Goal: Find specific page/section: Find specific page/section

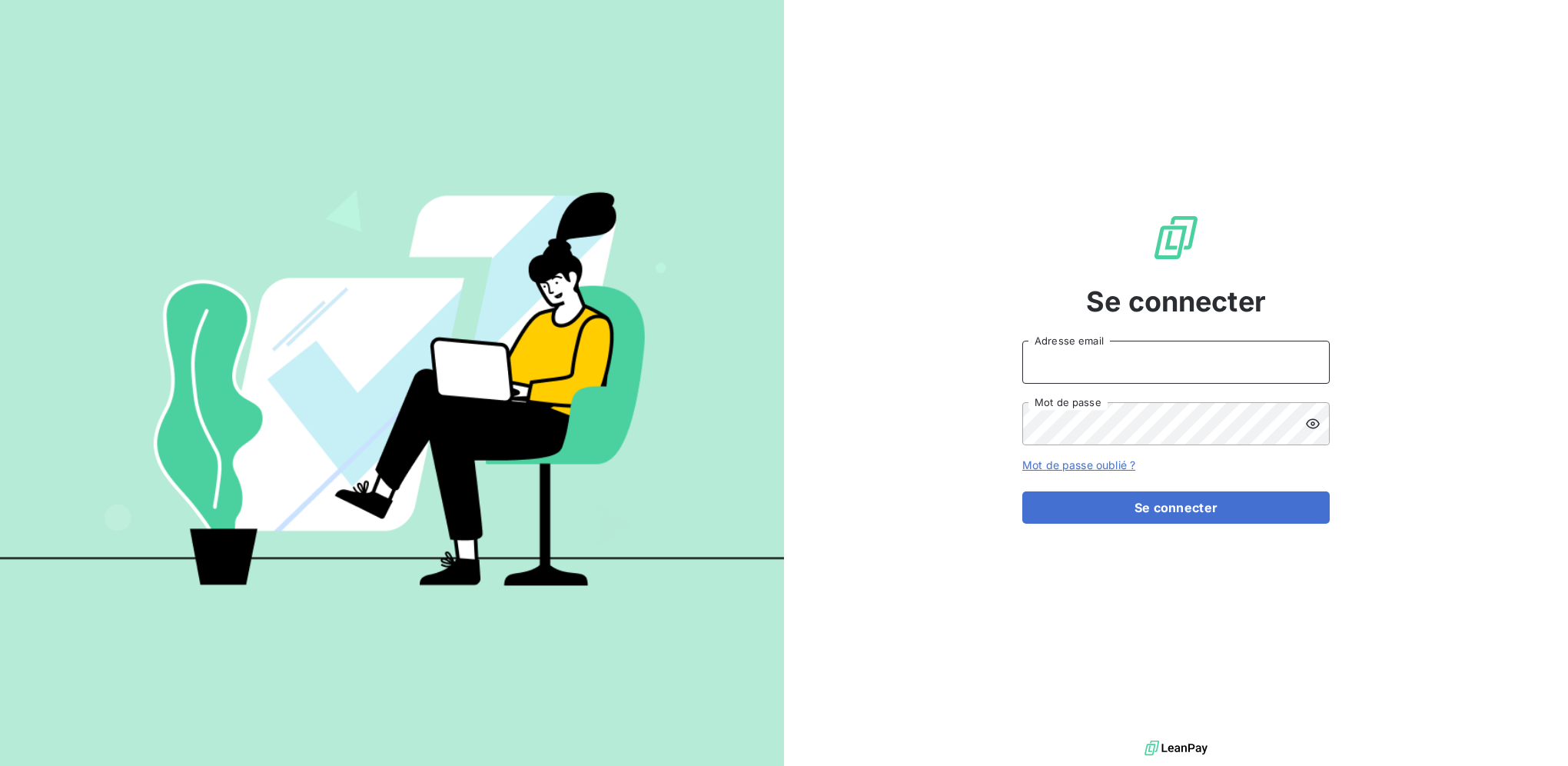
type input "[PERSON_NAME][EMAIL_ADDRESS][DOMAIN_NAME]"
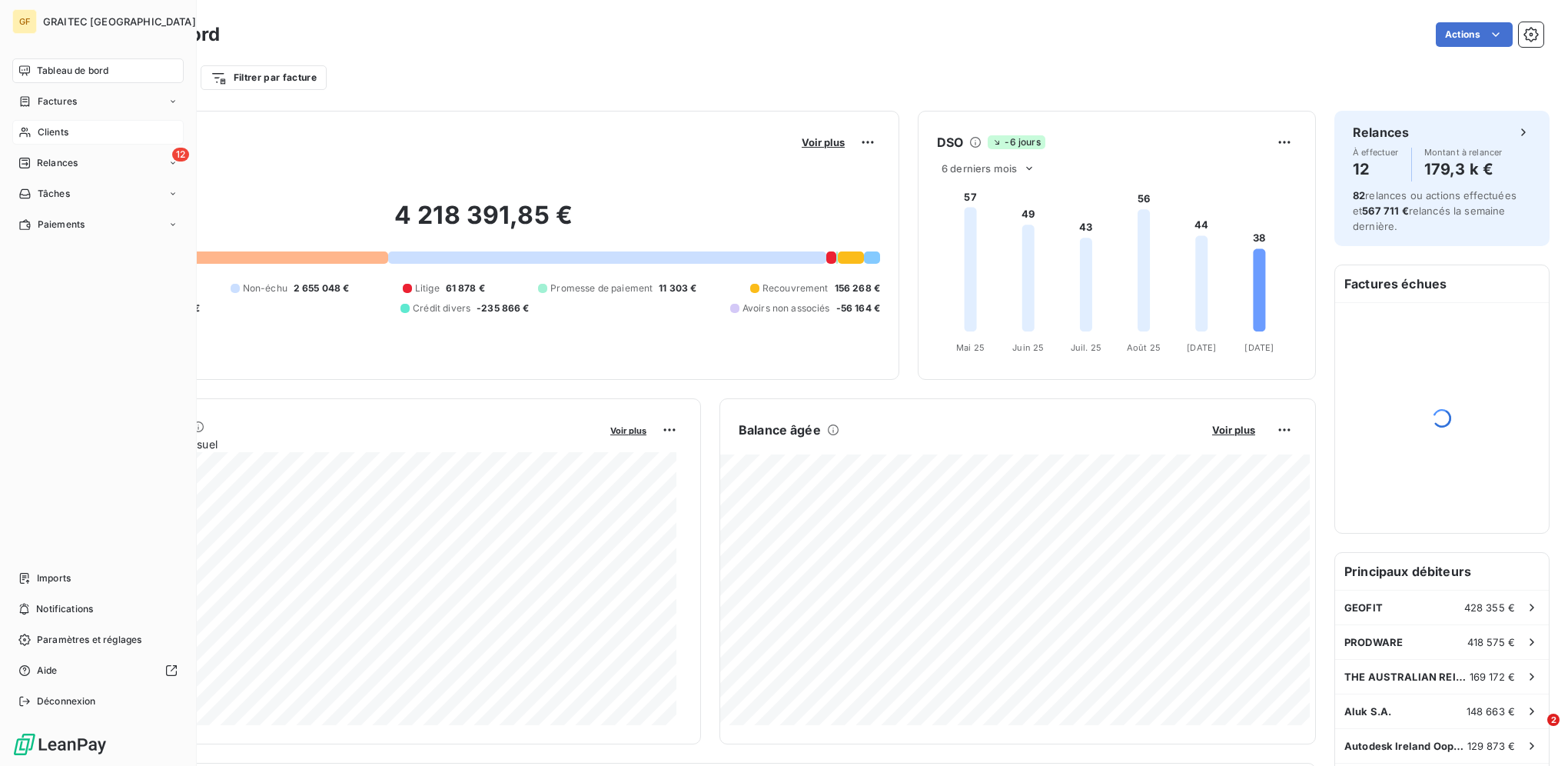
click at [60, 130] on span "Clients" at bounding box center [53, 132] width 30 height 14
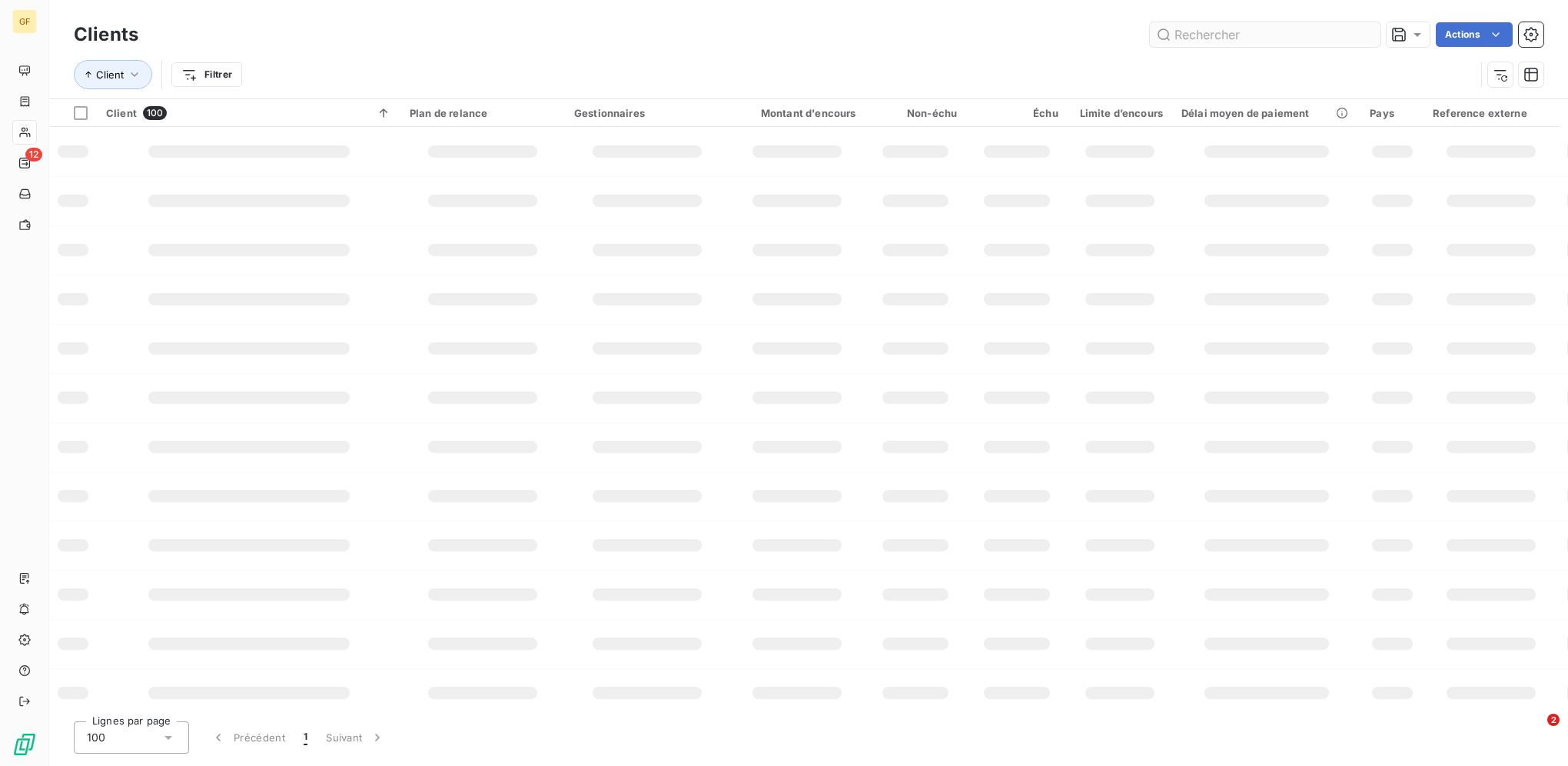
click at [1222, 35] on input "text" at bounding box center [1265, 34] width 231 height 25
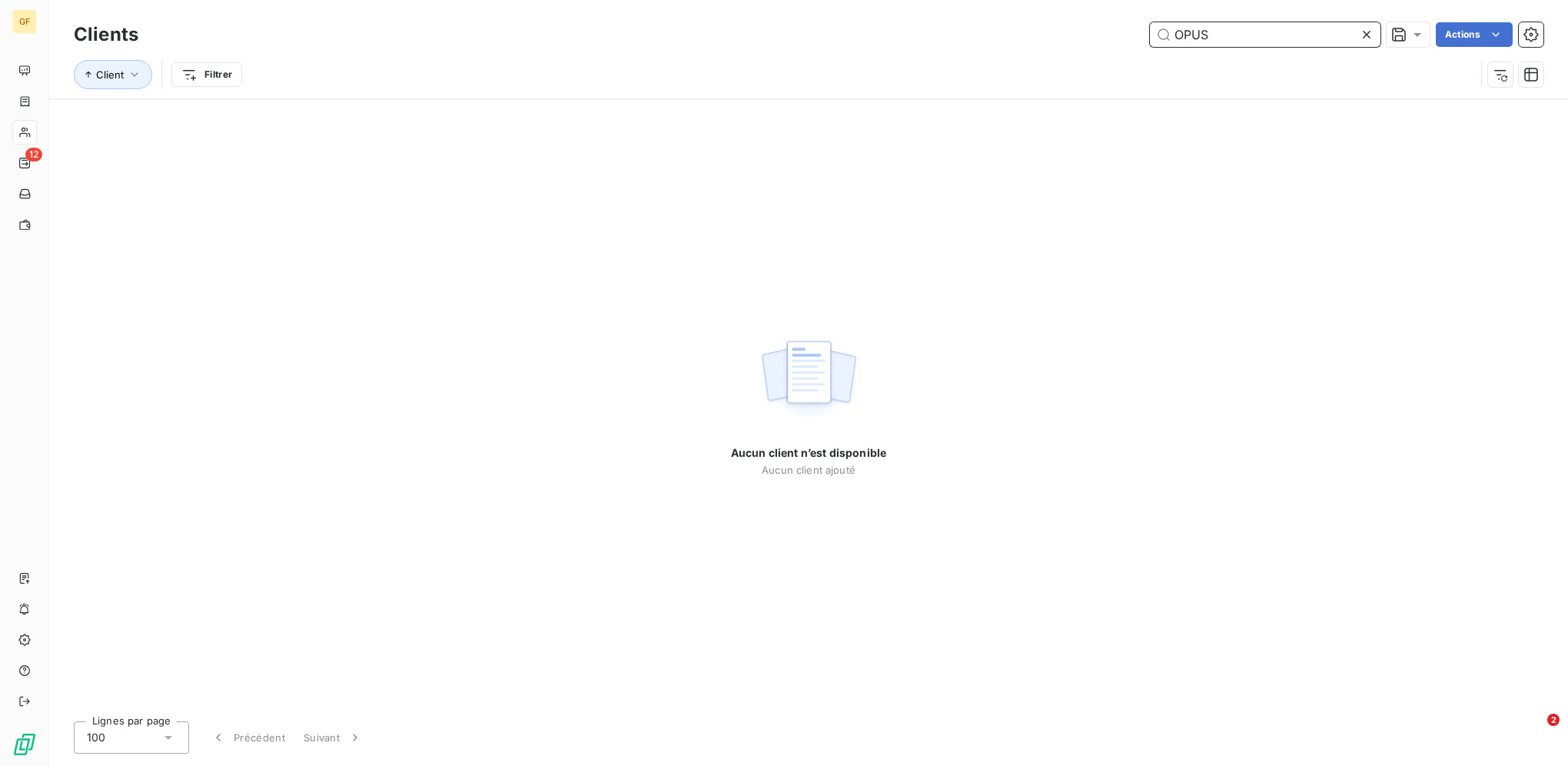
drag, startPoint x: 1223, startPoint y: 32, endPoint x: 1040, endPoint y: 26, distance: 183.1
click at [1043, 28] on div "OPUS Actions" at bounding box center [849, 34] width 1386 height 25
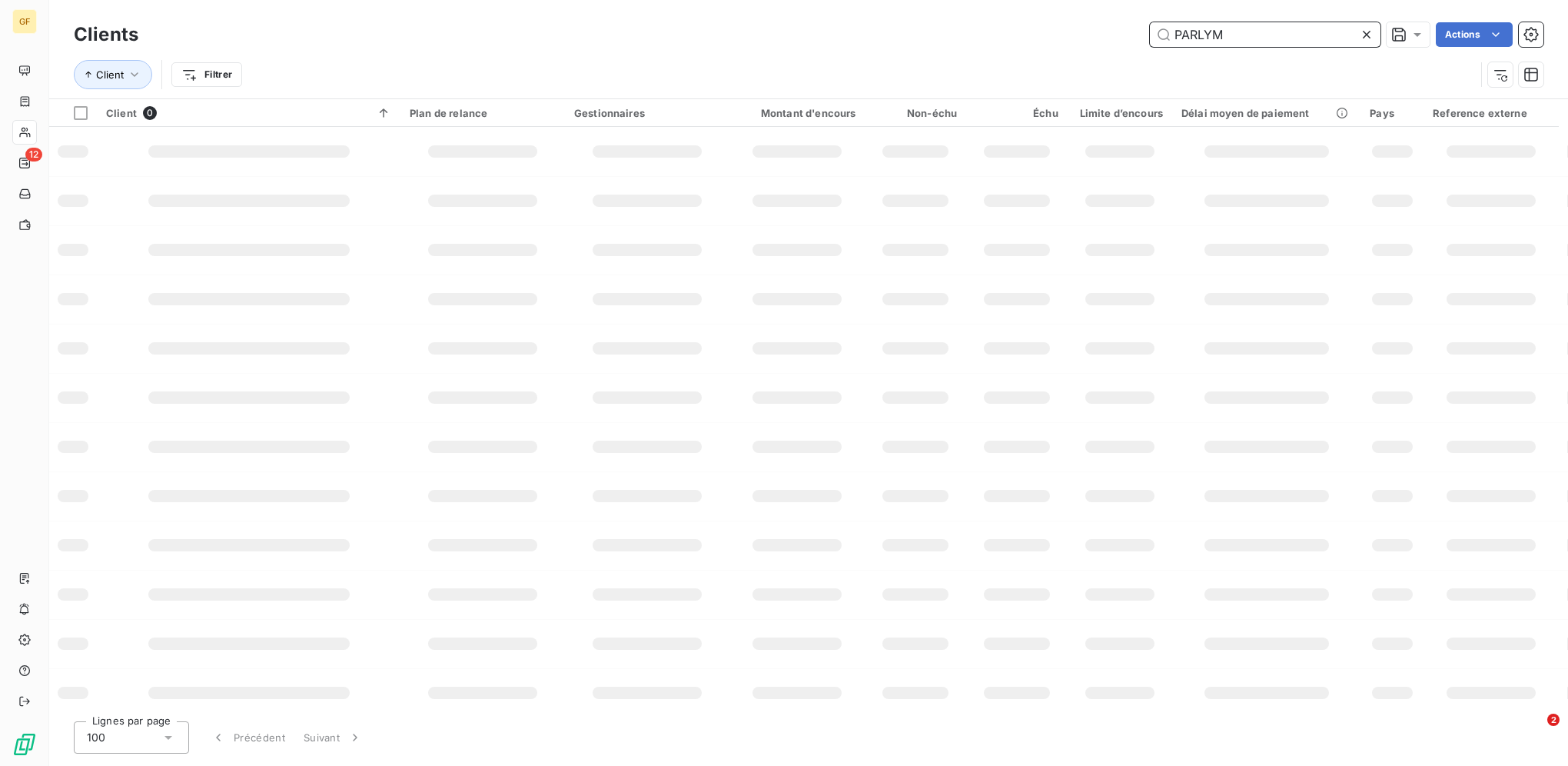
type input "PARLYM"
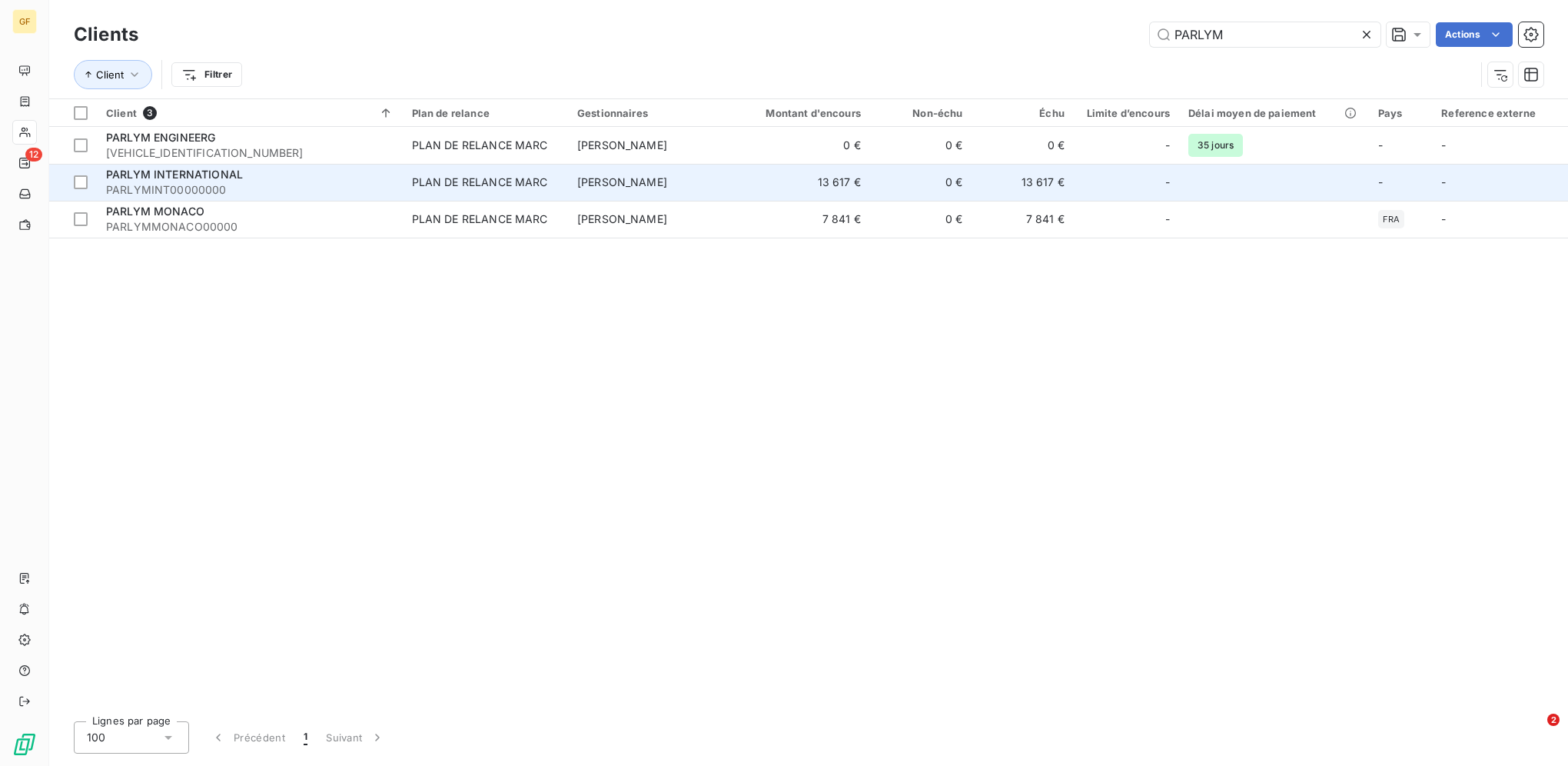
click at [279, 184] on span "PARLYMINT00000000" at bounding box center [250, 190] width 288 height 16
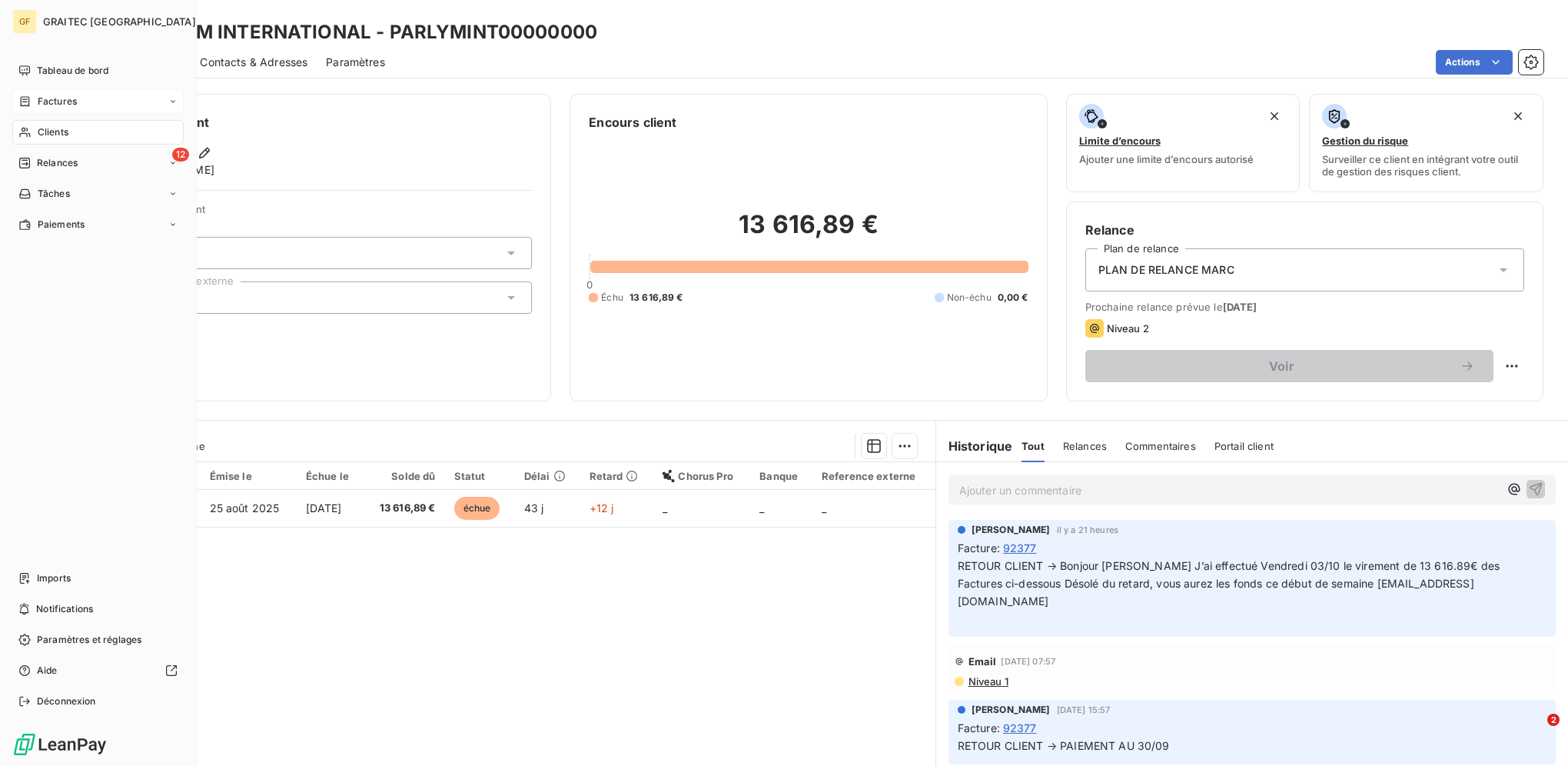
click at [67, 103] on span "Factures" at bounding box center [57, 102] width 40 height 14
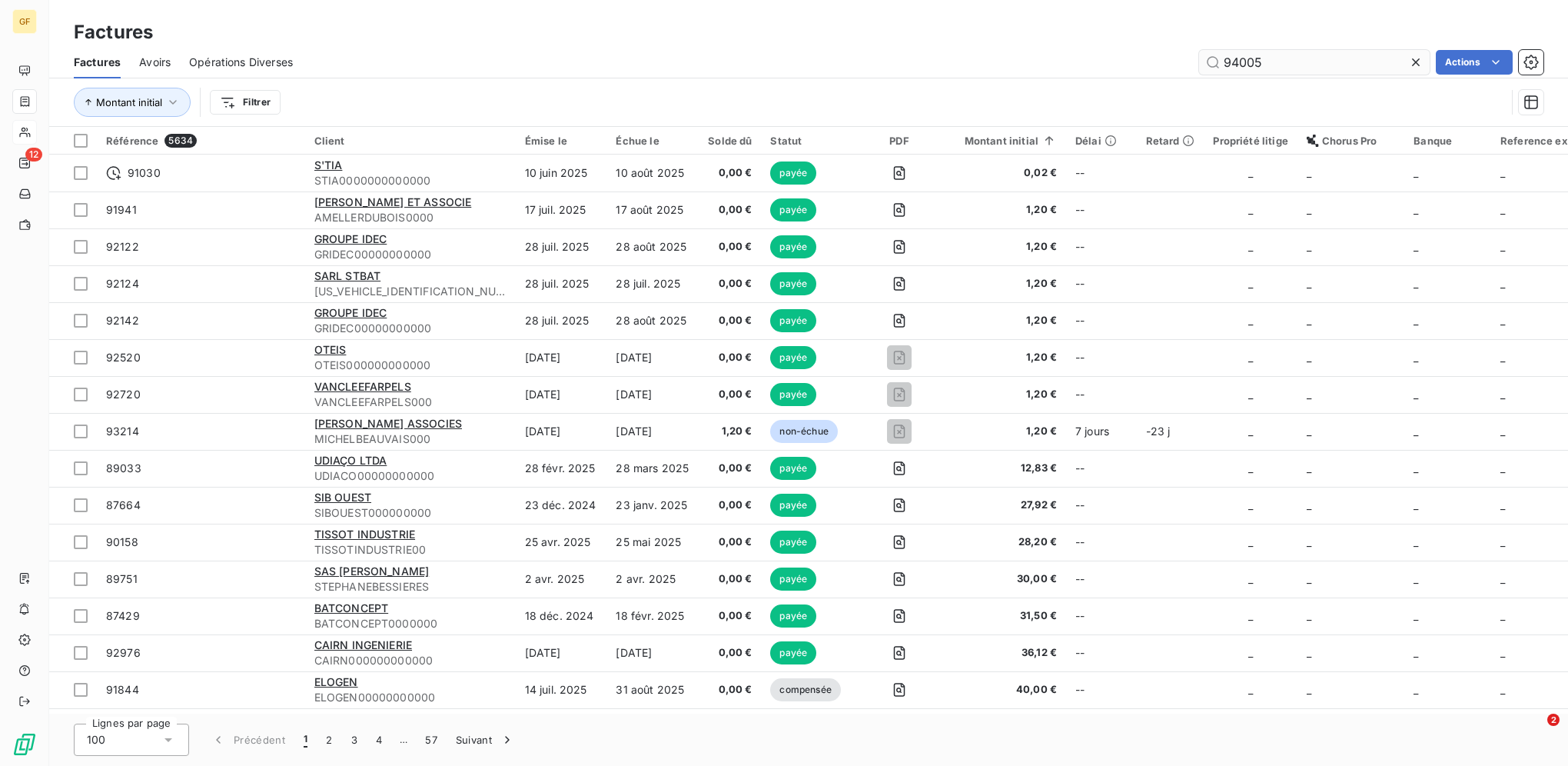
type input "94005"
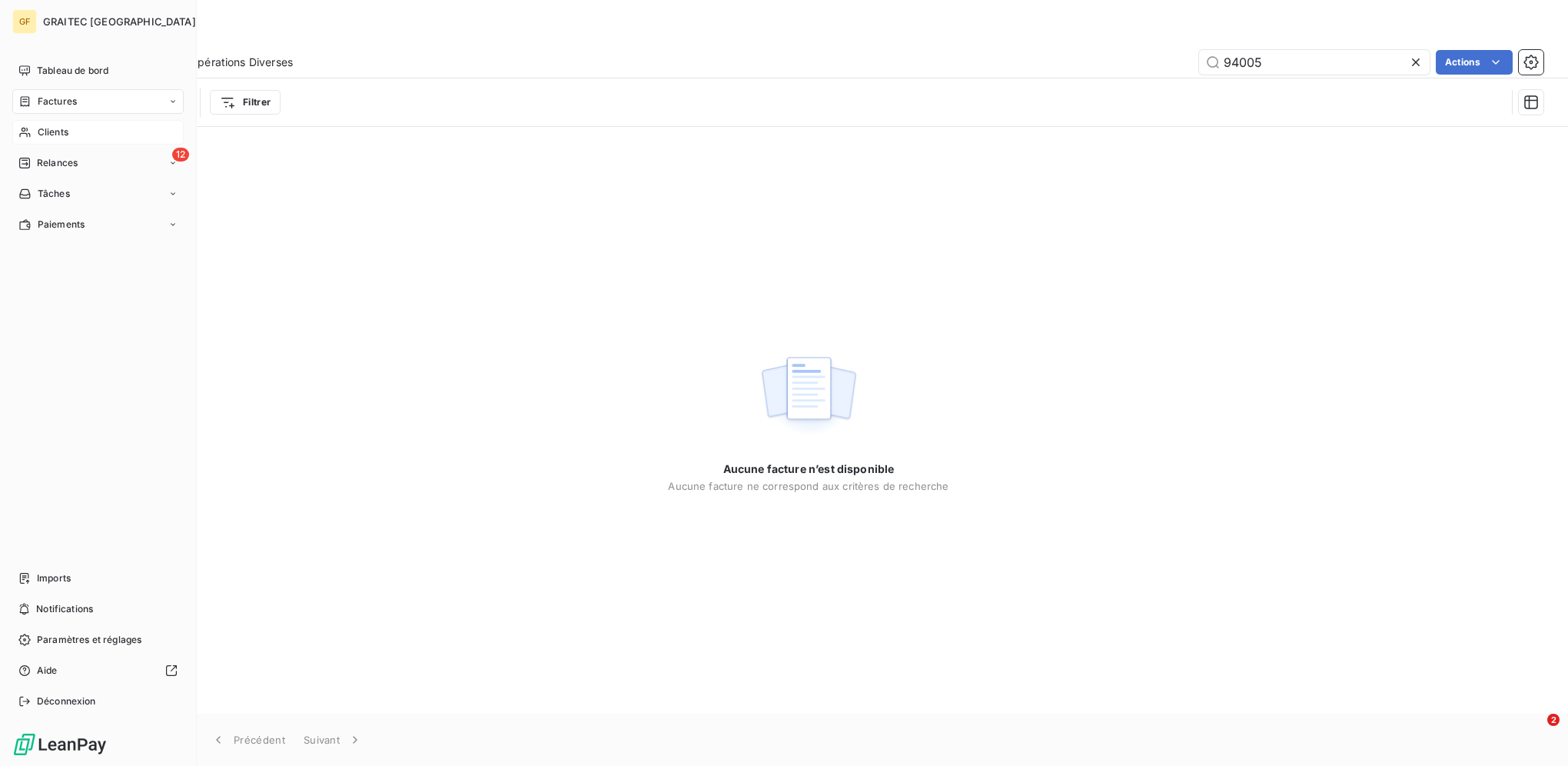
click at [40, 129] on span "Clients" at bounding box center [53, 132] width 30 height 14
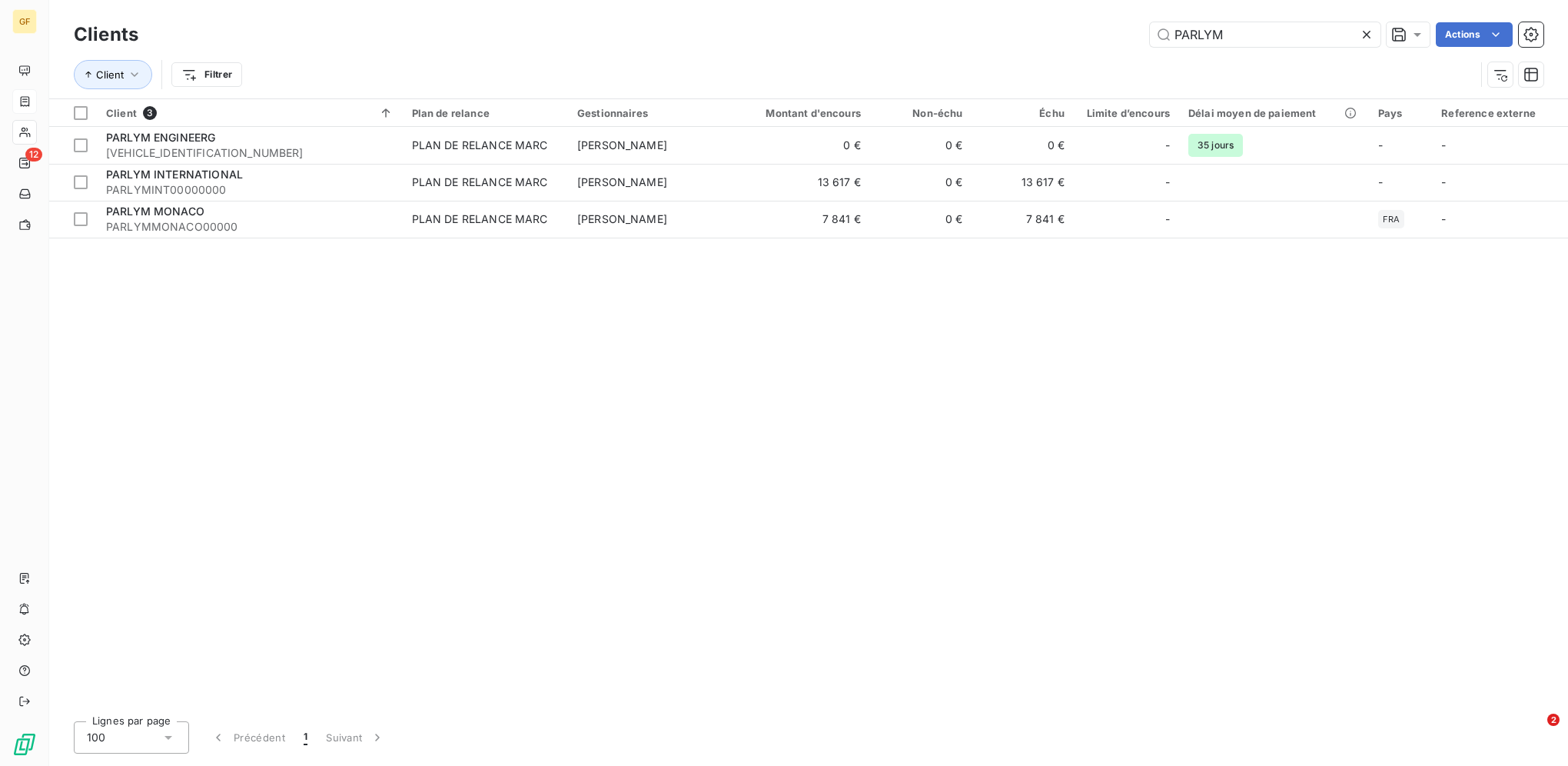
drag, startPoint x: 1253, startPoint y: 30, endPoint x: 1079, endPoint y: 14, distance: 174.7
click at [1082, 15] on div "Clients PARLYM Actions Client Filtrer" at bounding box center [808, 49] width 1519 height 99
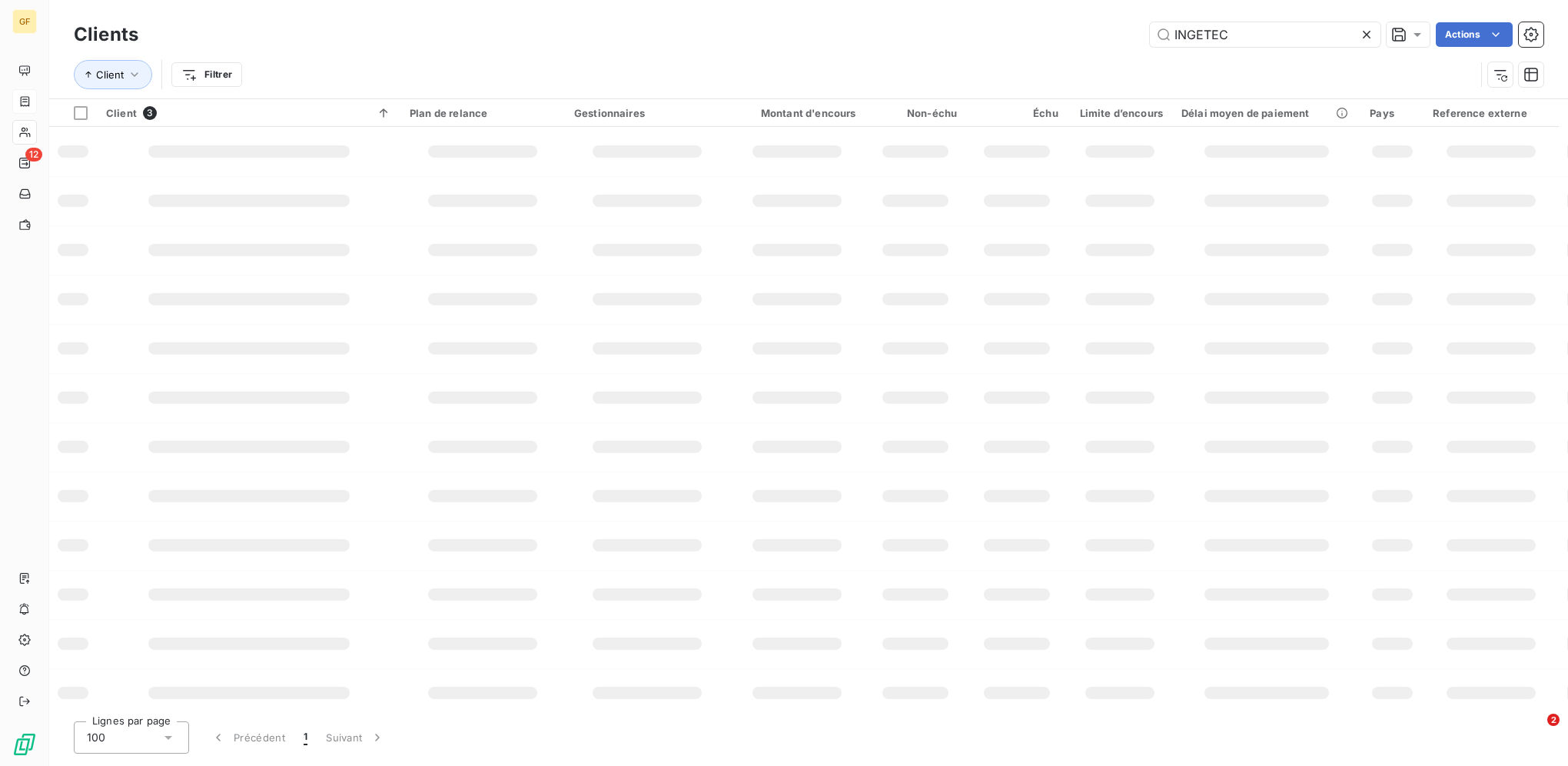
type input "INGETEC"
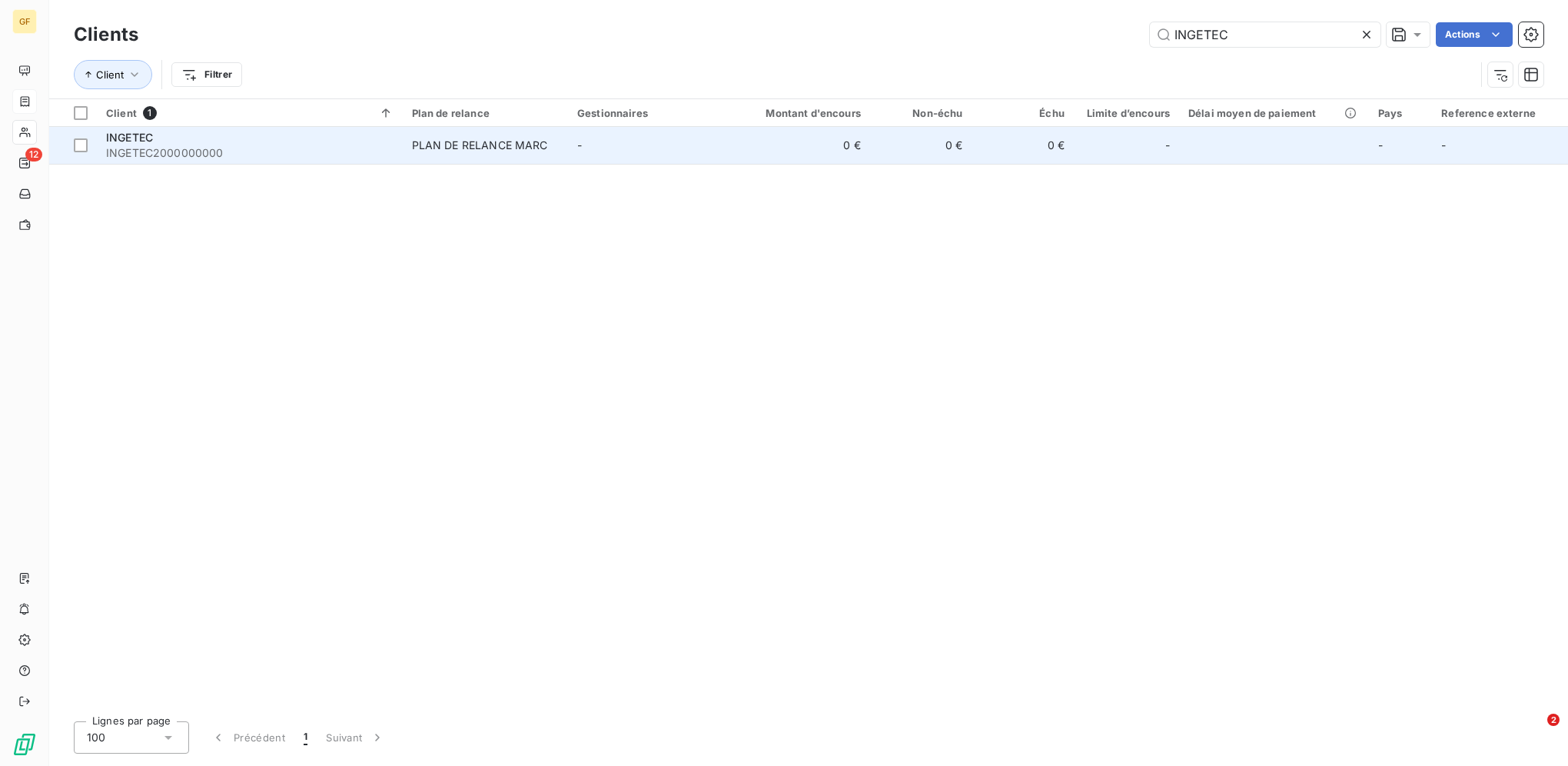
click at [464, 140] on div "PLAN DE RELANCE MARC" at bounding box center [481, 145] width 137 height 16
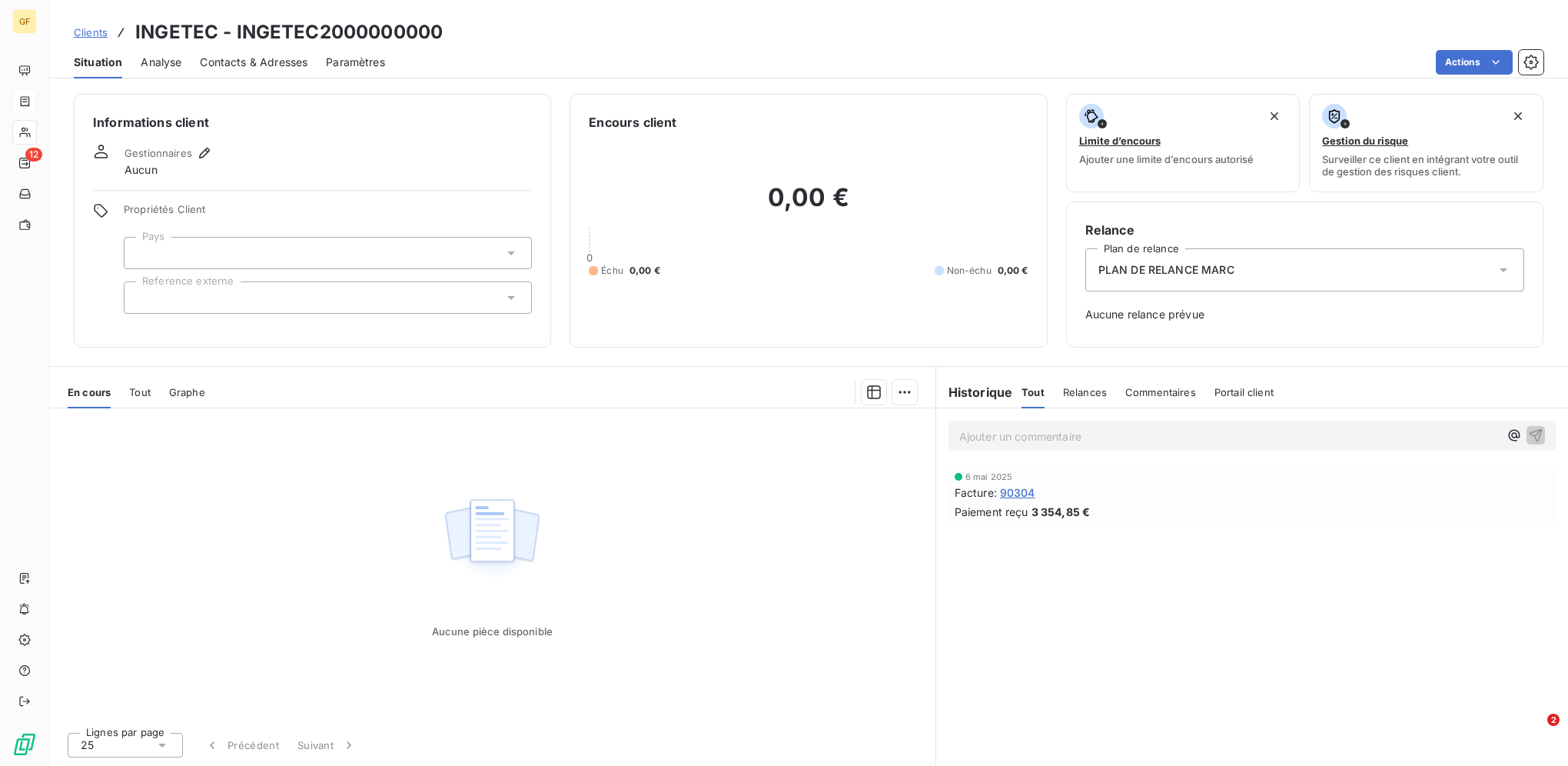
click at [98, 30] on span "Clients" at bounding box center [90, 31] width 34 height 12
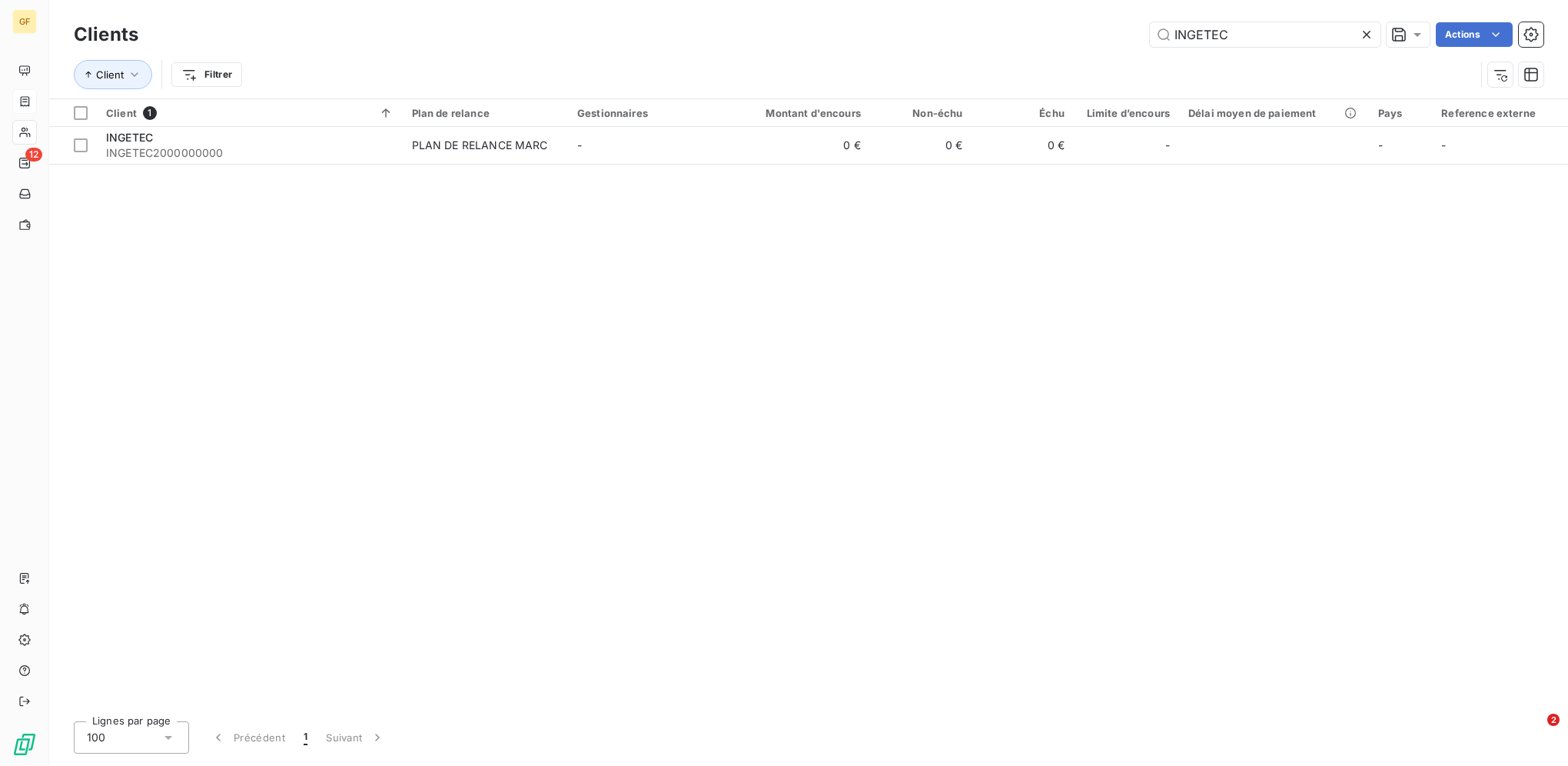
drag, startPoint x: 1194, startPoint y: 31, endPoint x: 1006, endPoint y: 13, distance: 188.9
click at [1027, 14] on div "Clients INGETEC Actions Client Filtrer" at bounding box center [808, 49] width 1519 height 99
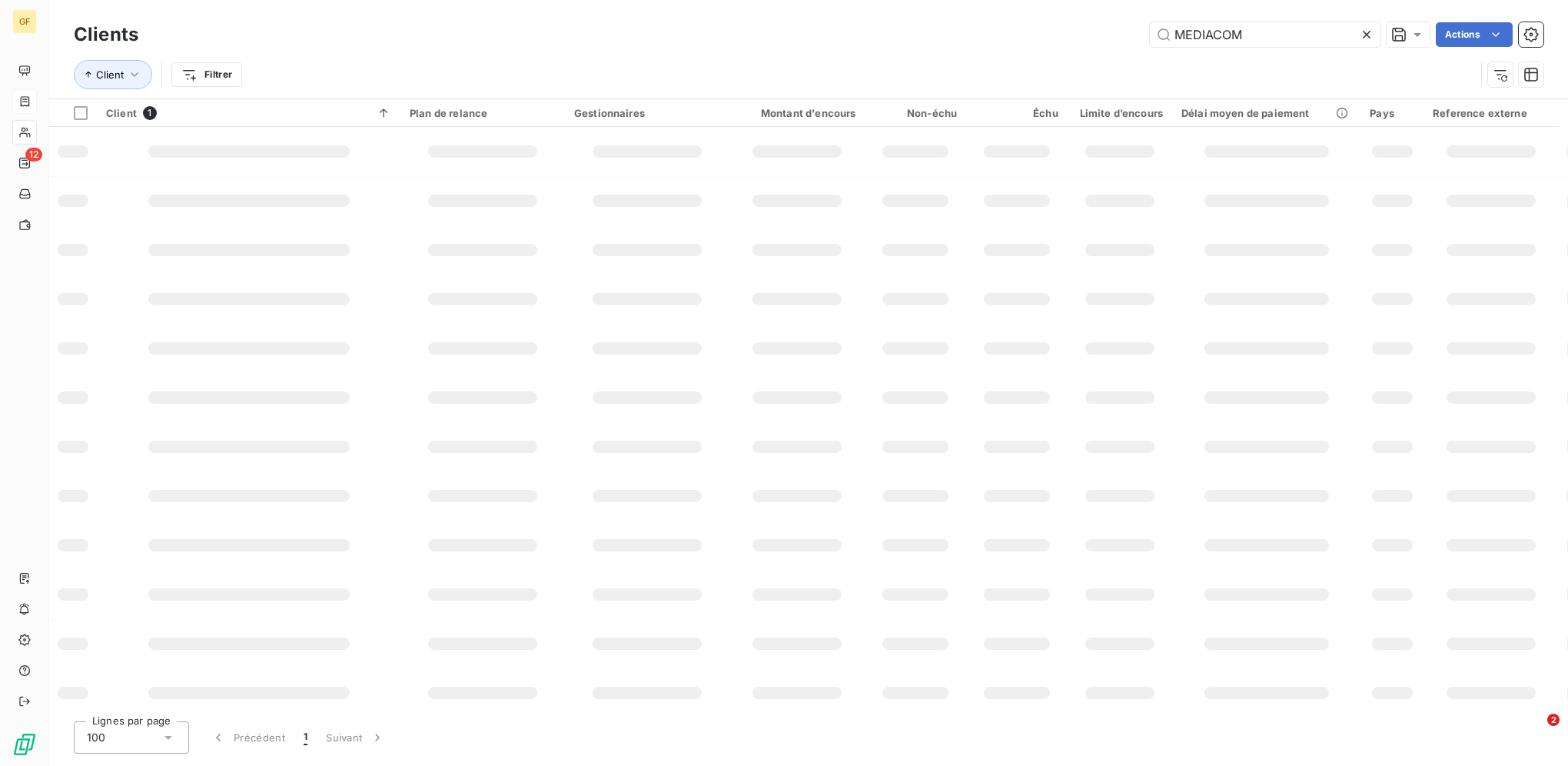
type input "MEDIACOM"
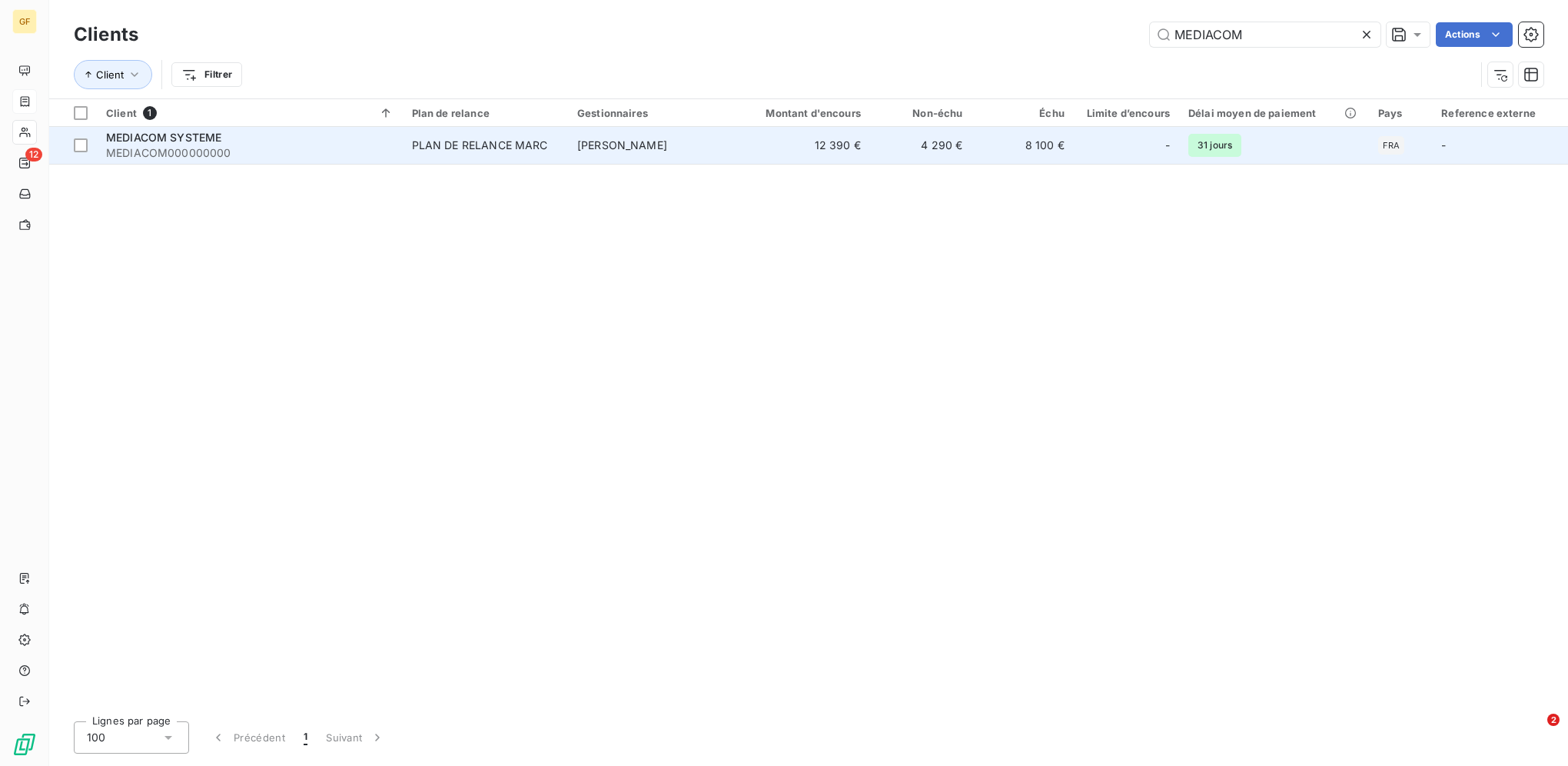
click at [285, 146] on span "MEDIACOM000000000" at bounding box center [250, 153] width 288 height 16
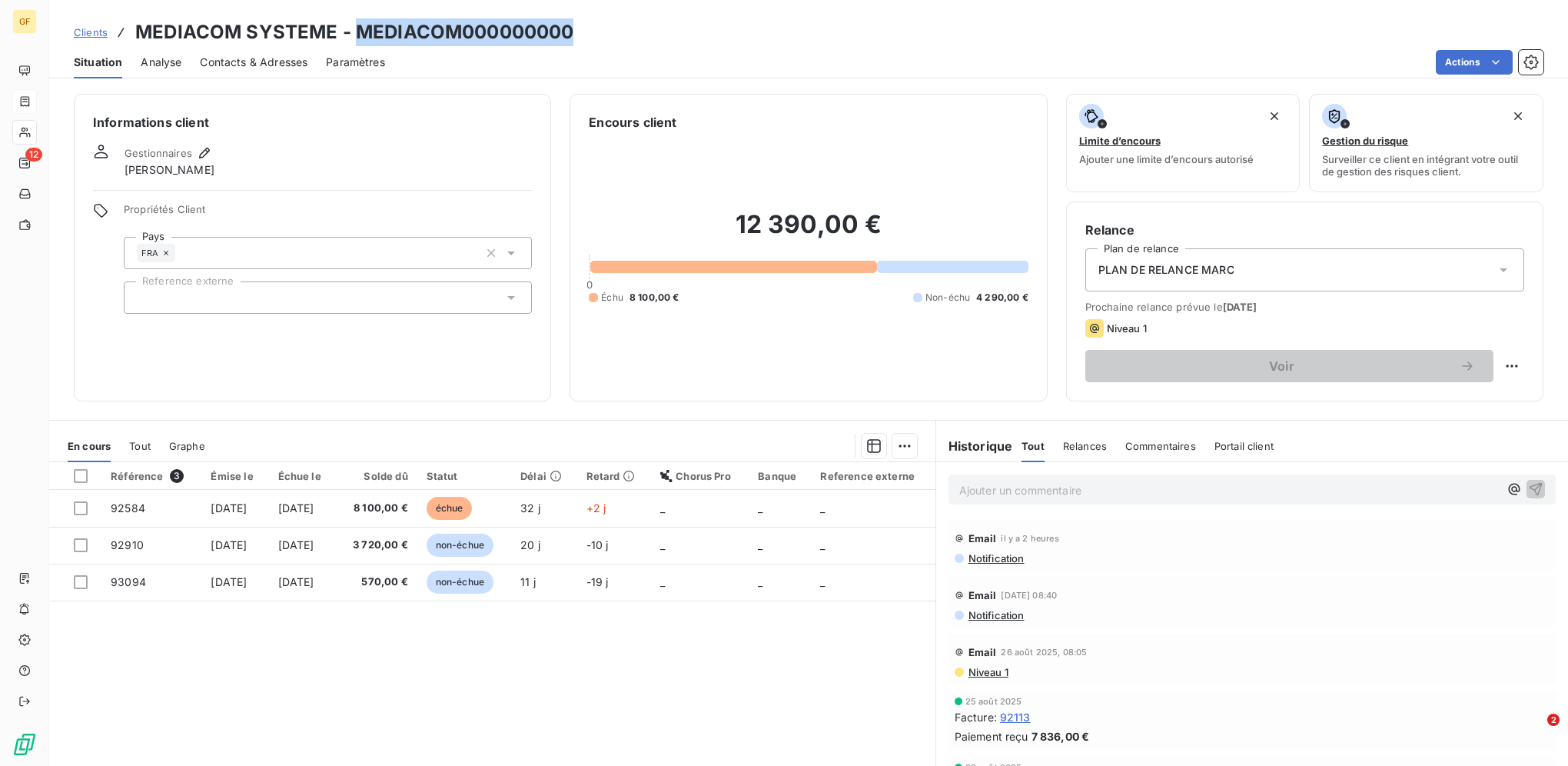
drag, startPoint x: 356, startPoint y: 27, endPoint x: 647, endPoint y: 32, distance: 291.0
click at [647, 32] on div "Clients MEDIACOM SYSTEME - MEDIACOM000000000" at bounding box center [808, 32] width 1519 height 28
copy h3 "MEDIACOM000000000"
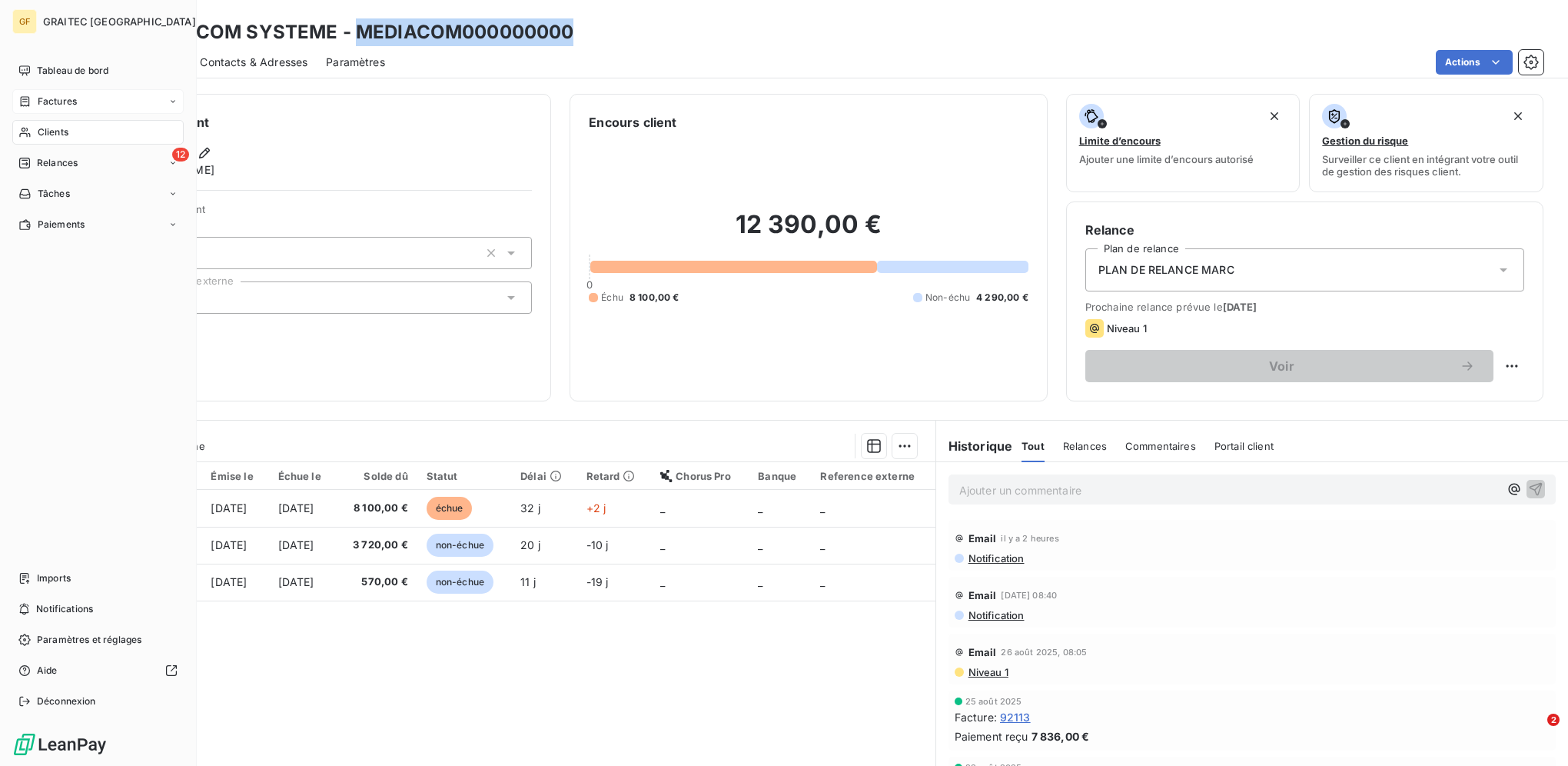
click at [72, 113] on div "Factures" at bounding box center [98, 102] width 172 height 25
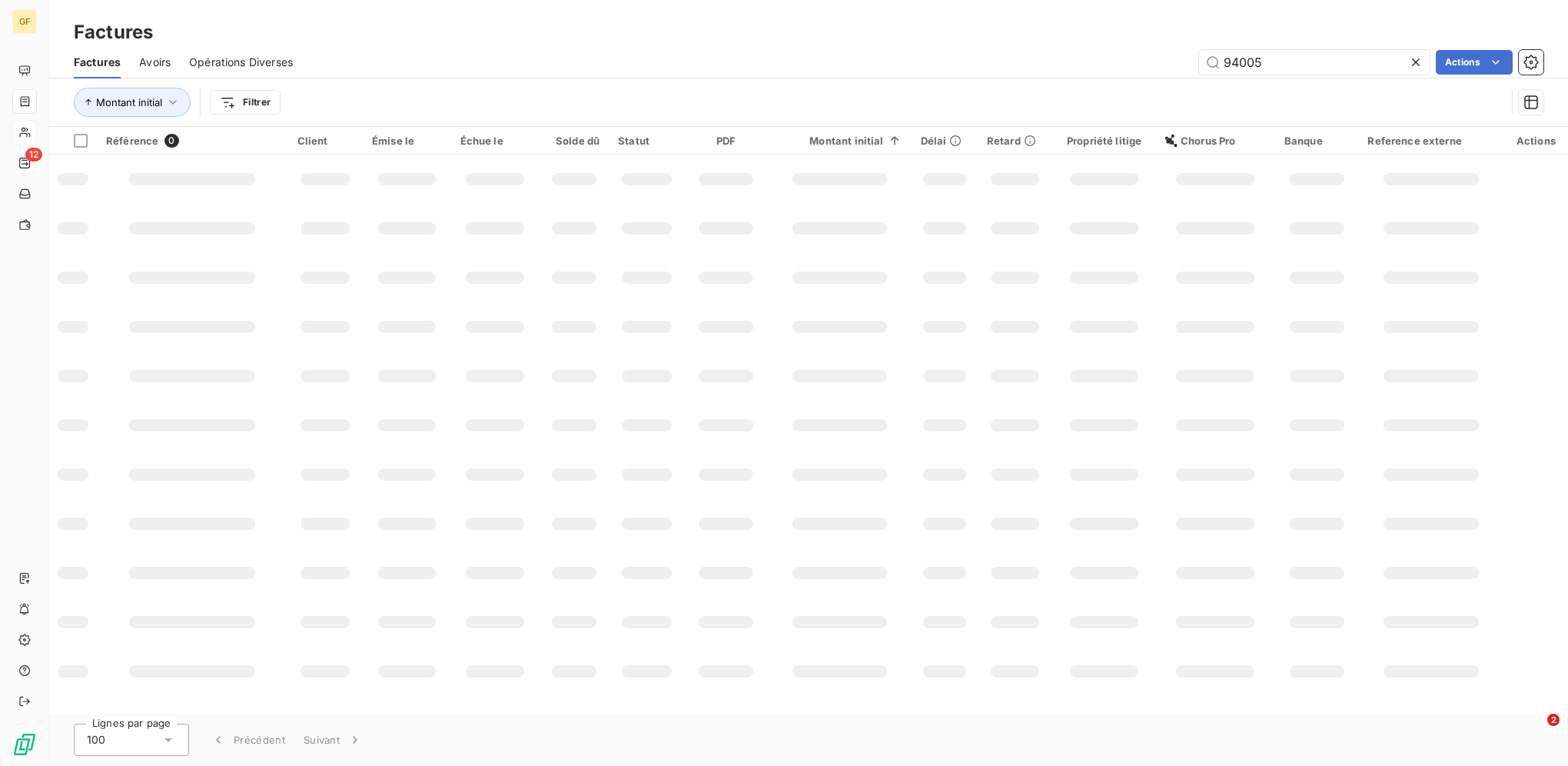
drag, startPoint x: 1296, startPoint y: 61, endPoint x: 1030, endPoint y: 61, distance: 266.0
click at [1047, 61] on div "94005 Actions" at bounding box center [928, 62] width 1232 height 25
type input "0"
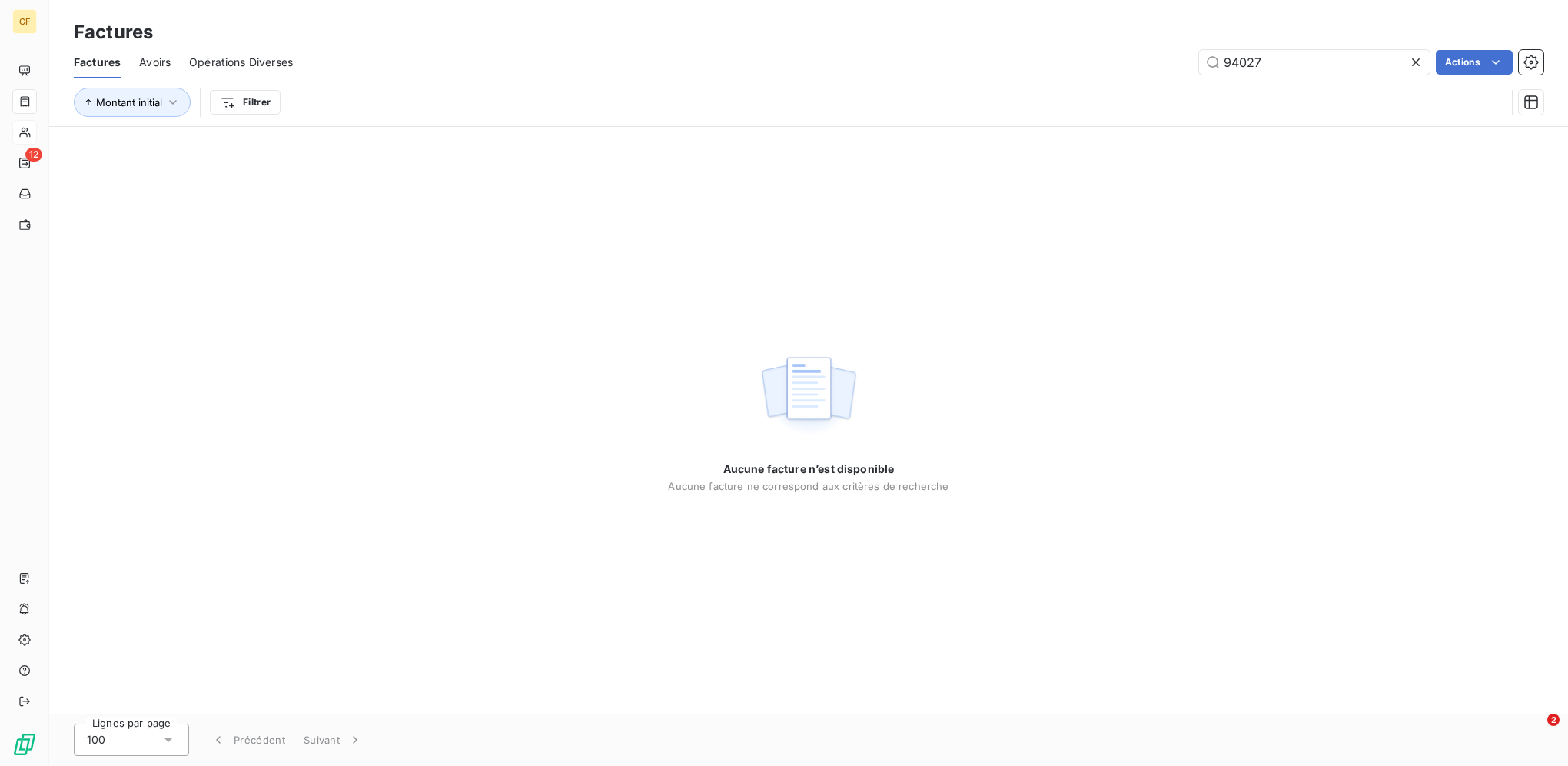
type input "94027"
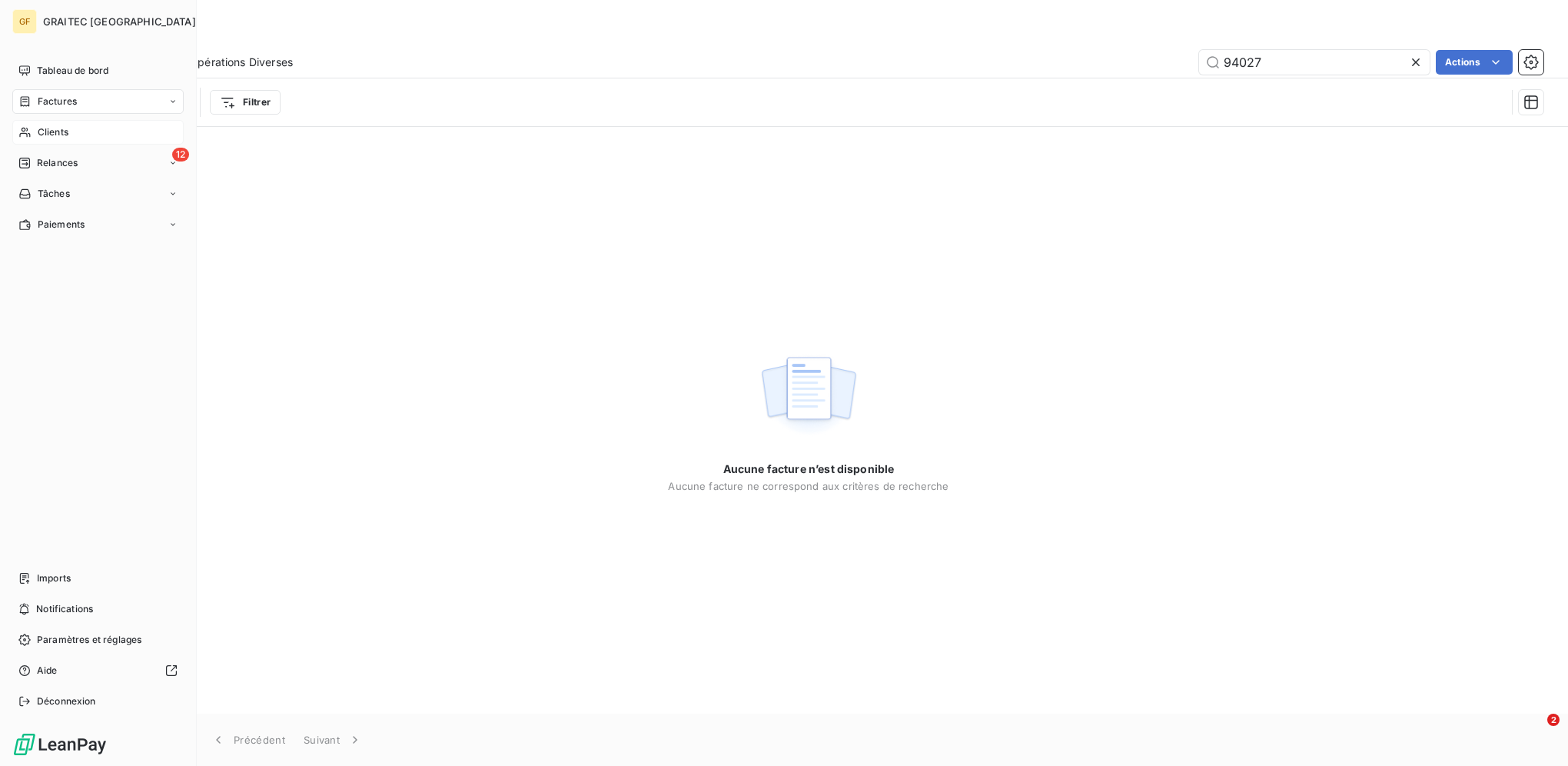
click at [36, 127] on div "Clients" at bounding box center [98, 132] width 172 height 25
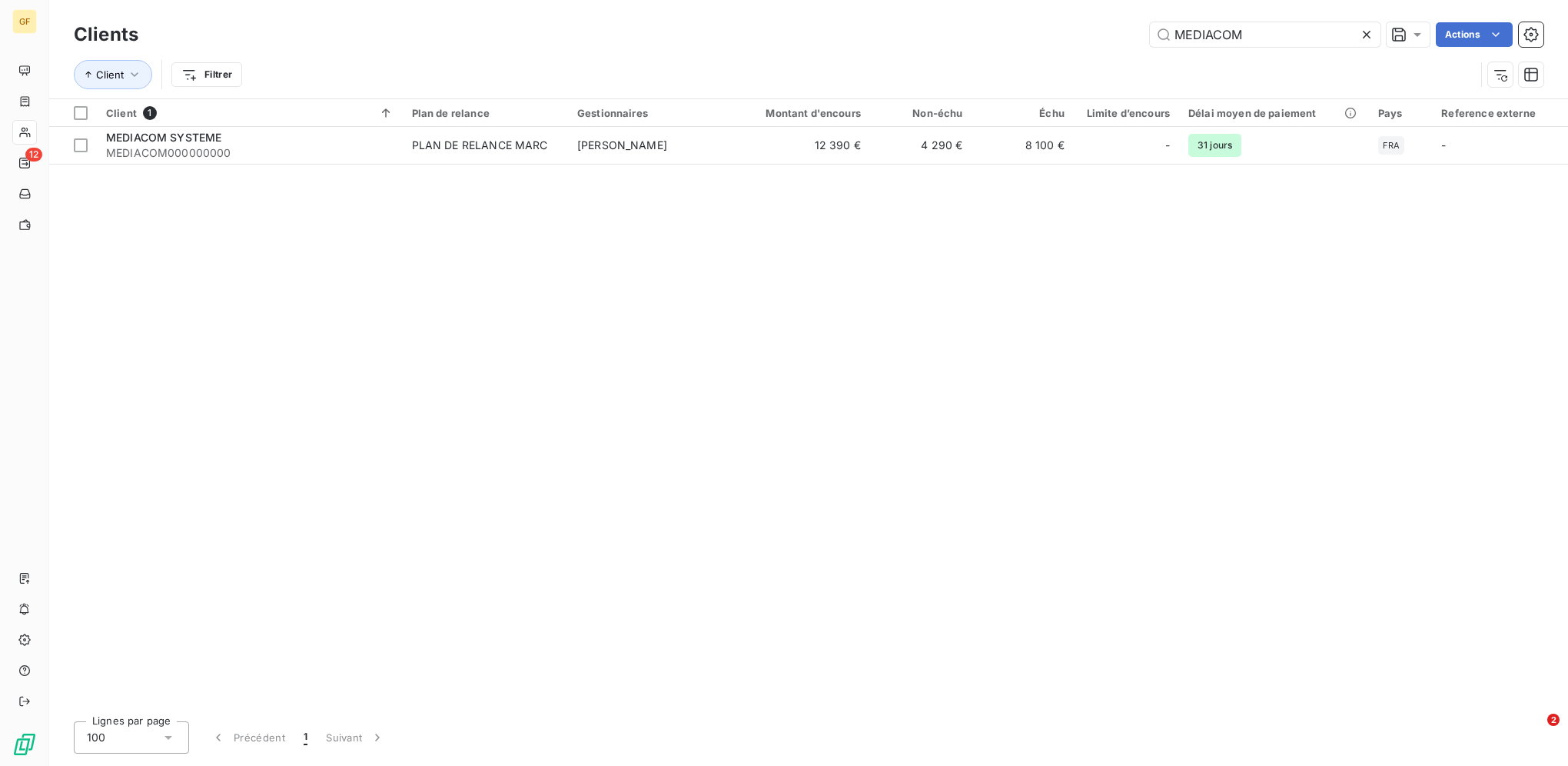
drag, startPoint x: 1197, startPoint y: 29, endPoint x: 946, endPoint y: 7, distance: 252.0
click at [963, 18] on div "Clients MEDIACOM Actions Client Filtrer" at bounding box center [808, 49] width 1519 height 99
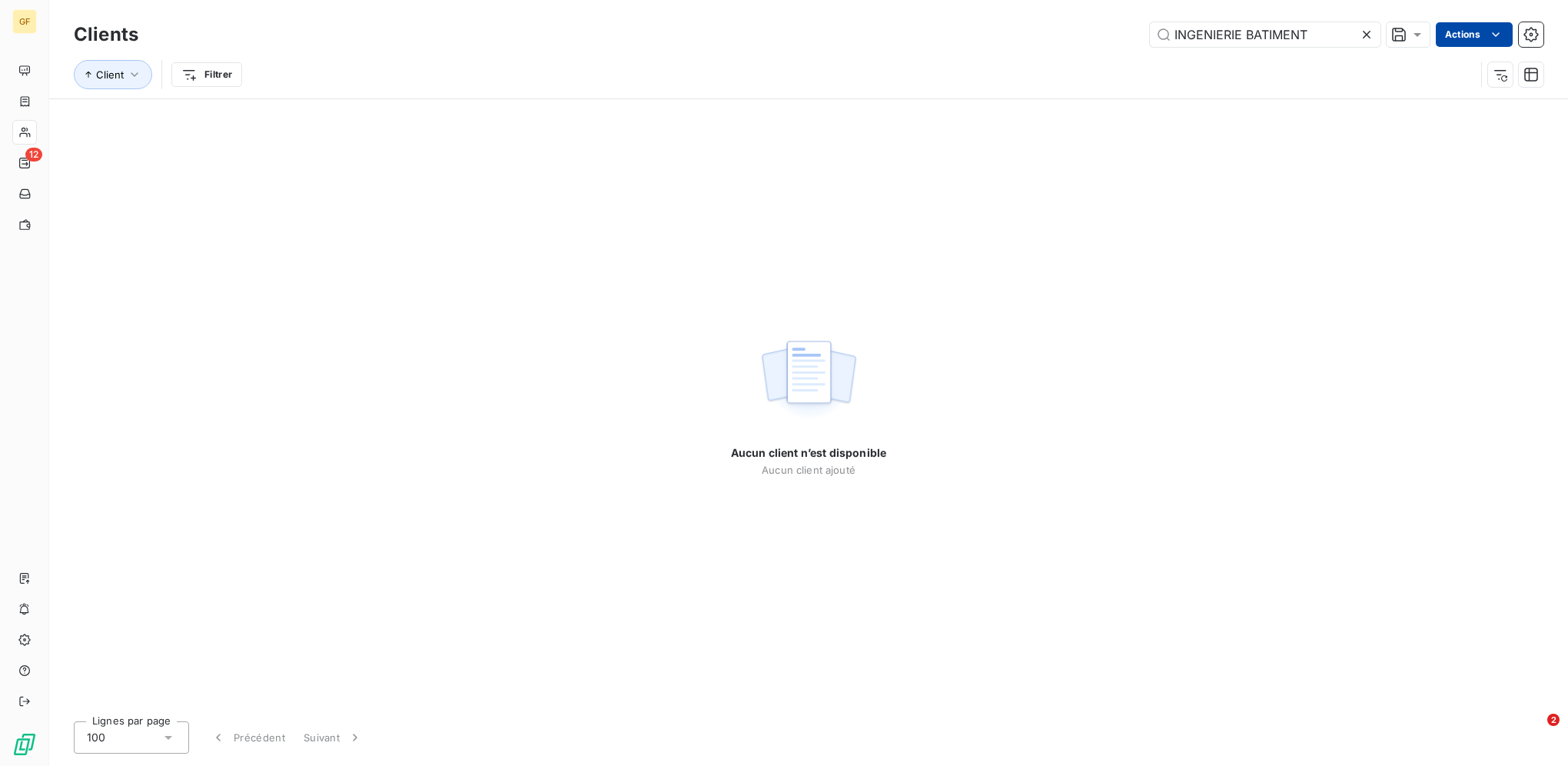
drag, startPoint x: 1248, startPoint y: 32, endPoint x: 1475, endPoint y: 42, distance: 227.2
click at [1474, 42] on div "INGENIERIE BATIMENT Actions" at bounding box center [849, 34] width 1386 height 25
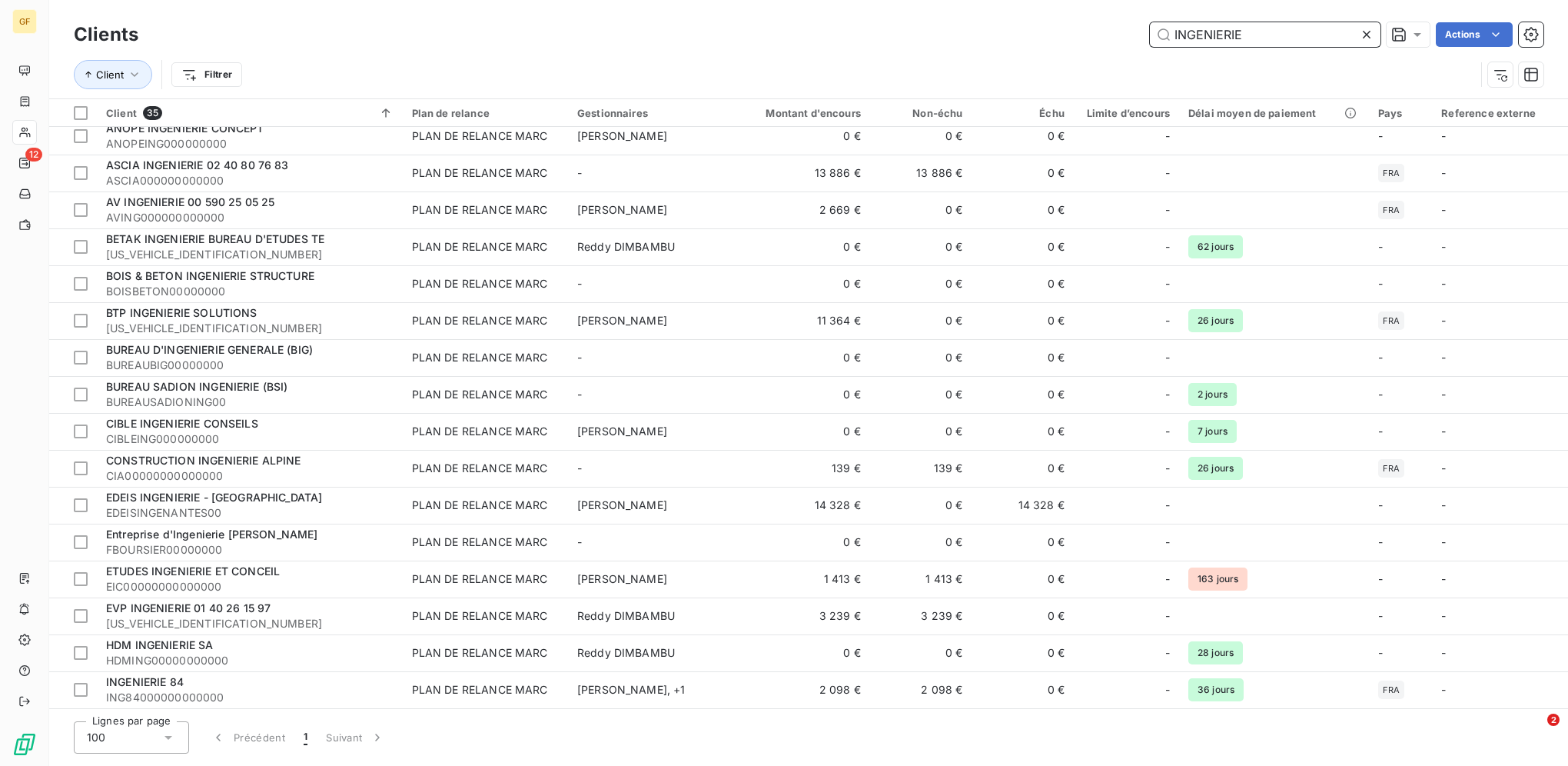
scroll to position [692, 0]
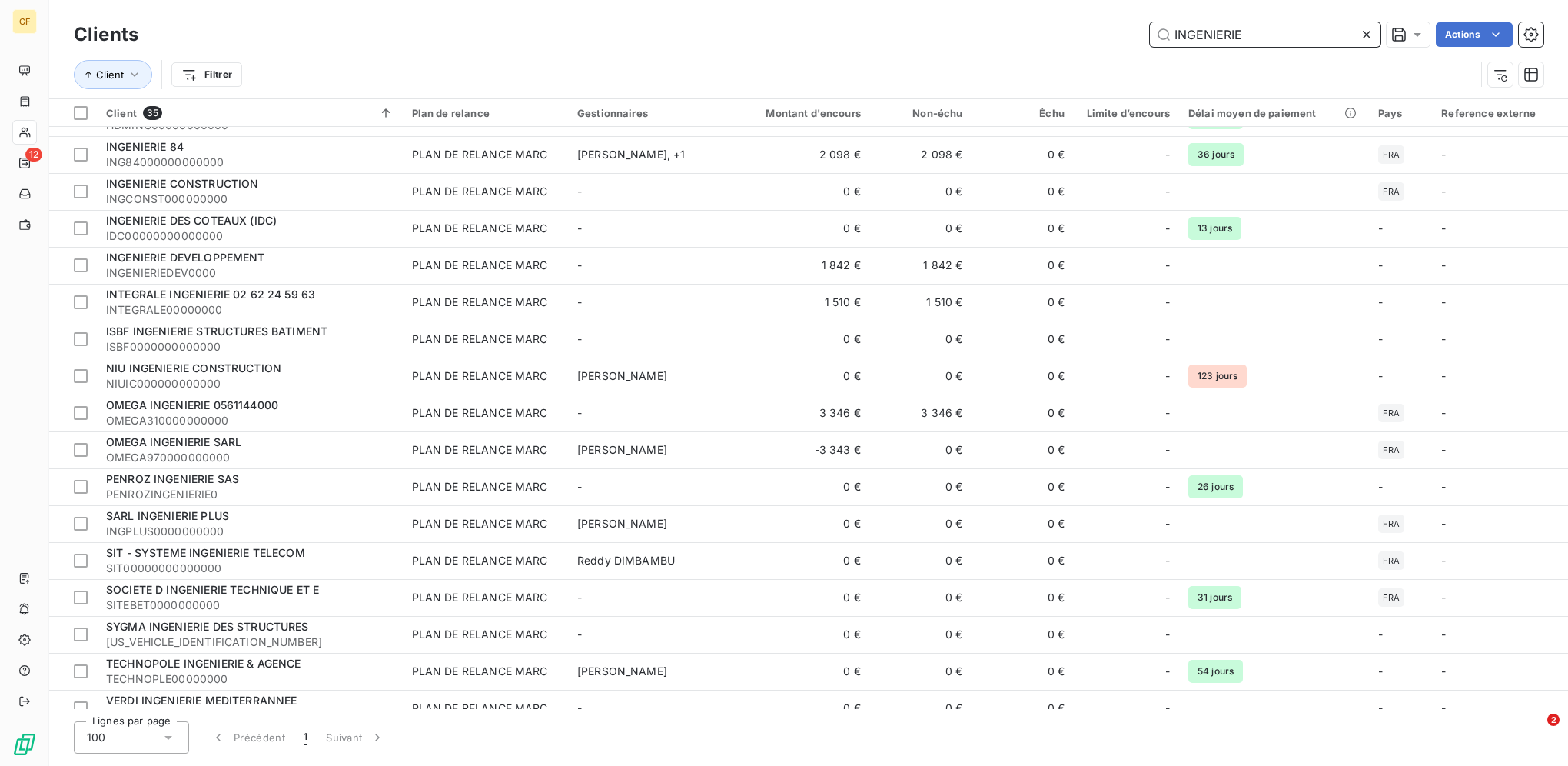
drag, startPoint x: 939, startPoint y: 1, endPoint x: 891, endPoint y: -3, distance: 48.2
click at [891, 0] on html "GF 12 Clients INGENIERIE Actions Client Filtrer Client 35 Plan de relance Gesti…" at bounding box center [784, 383] width 1568 height 766
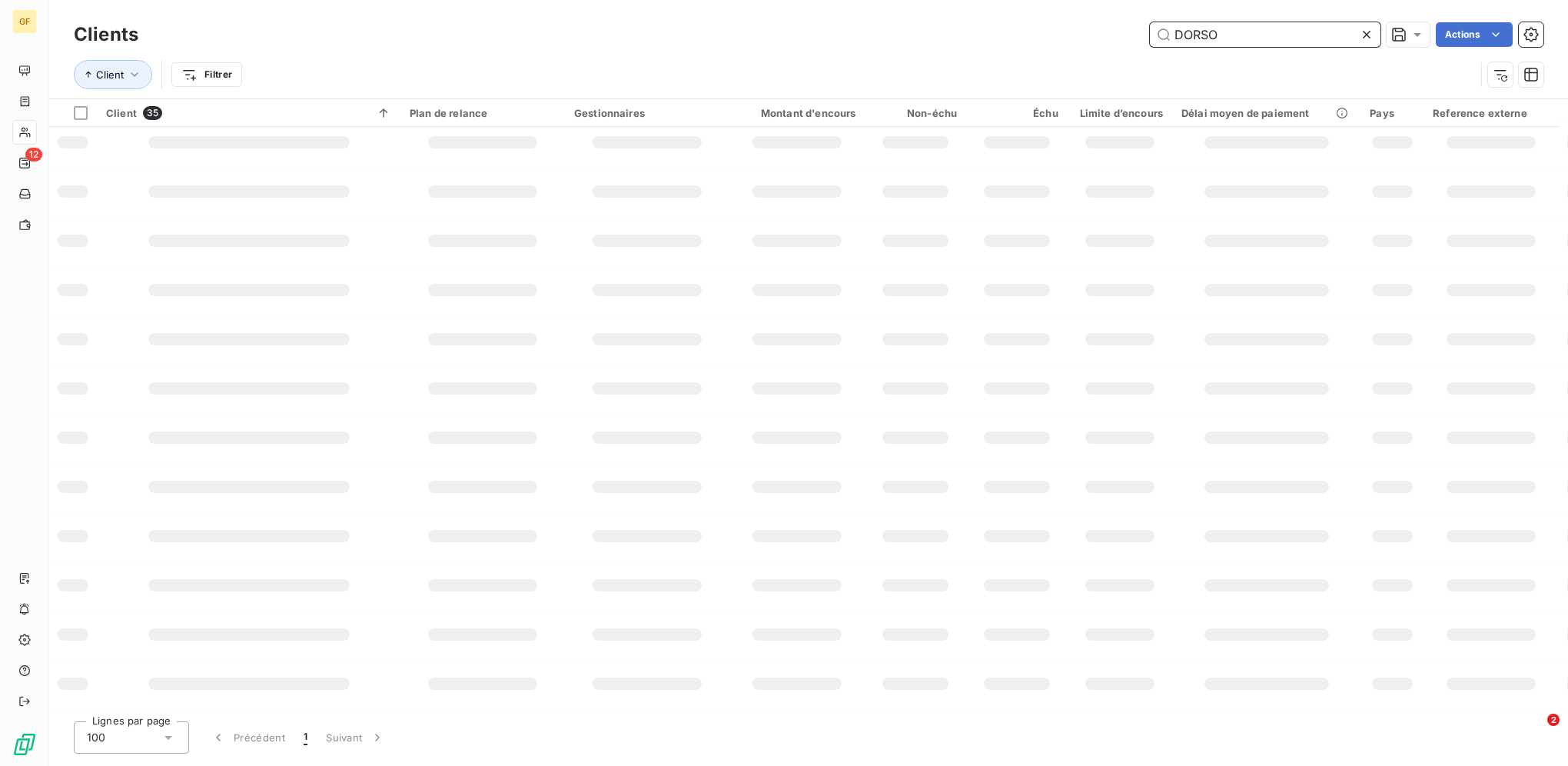
type input "DORSO"
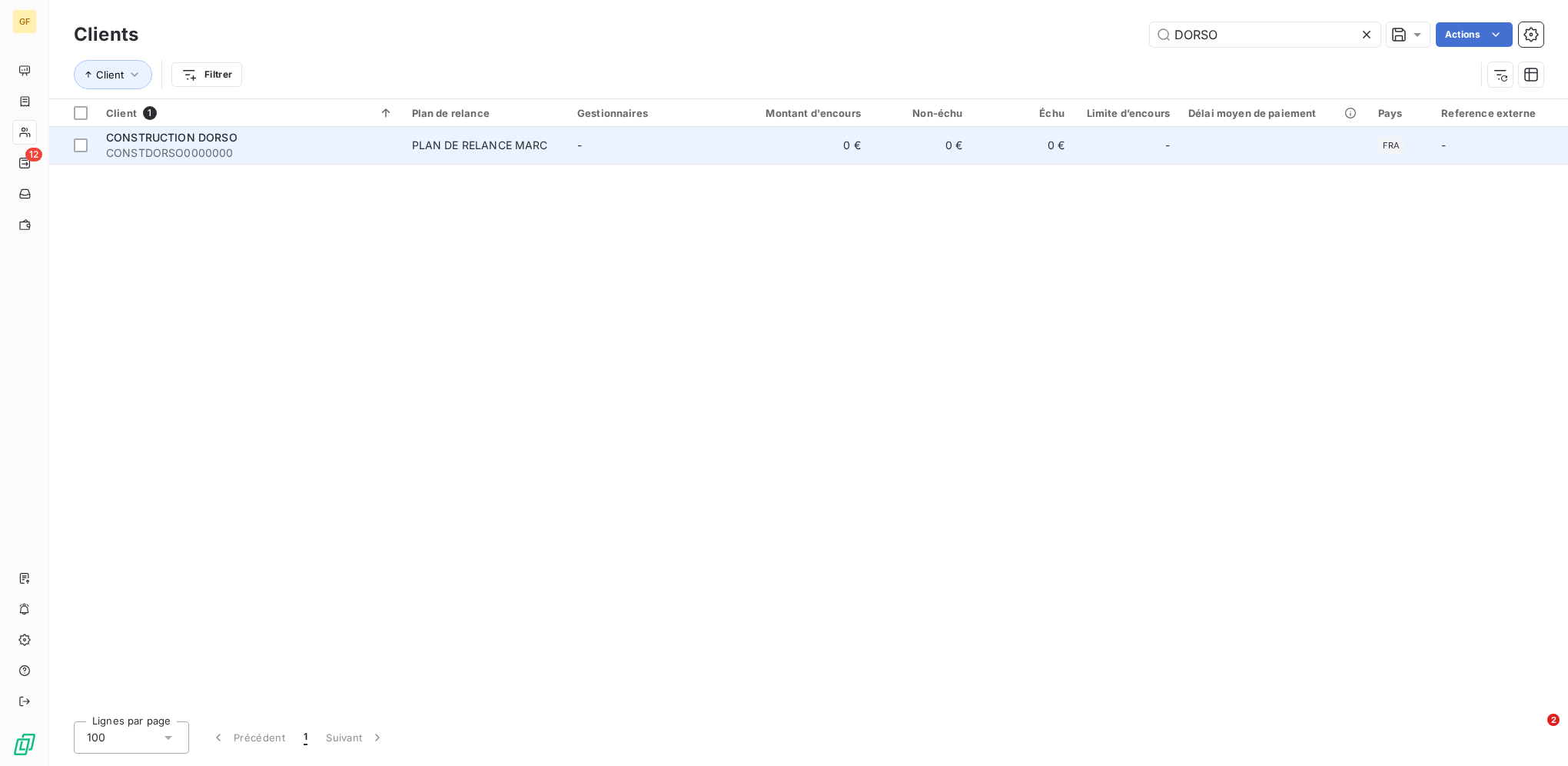
click at [284, 150] on span "CONSTDORSO0000000" at bounding box center [250, 153] width 288 height 16
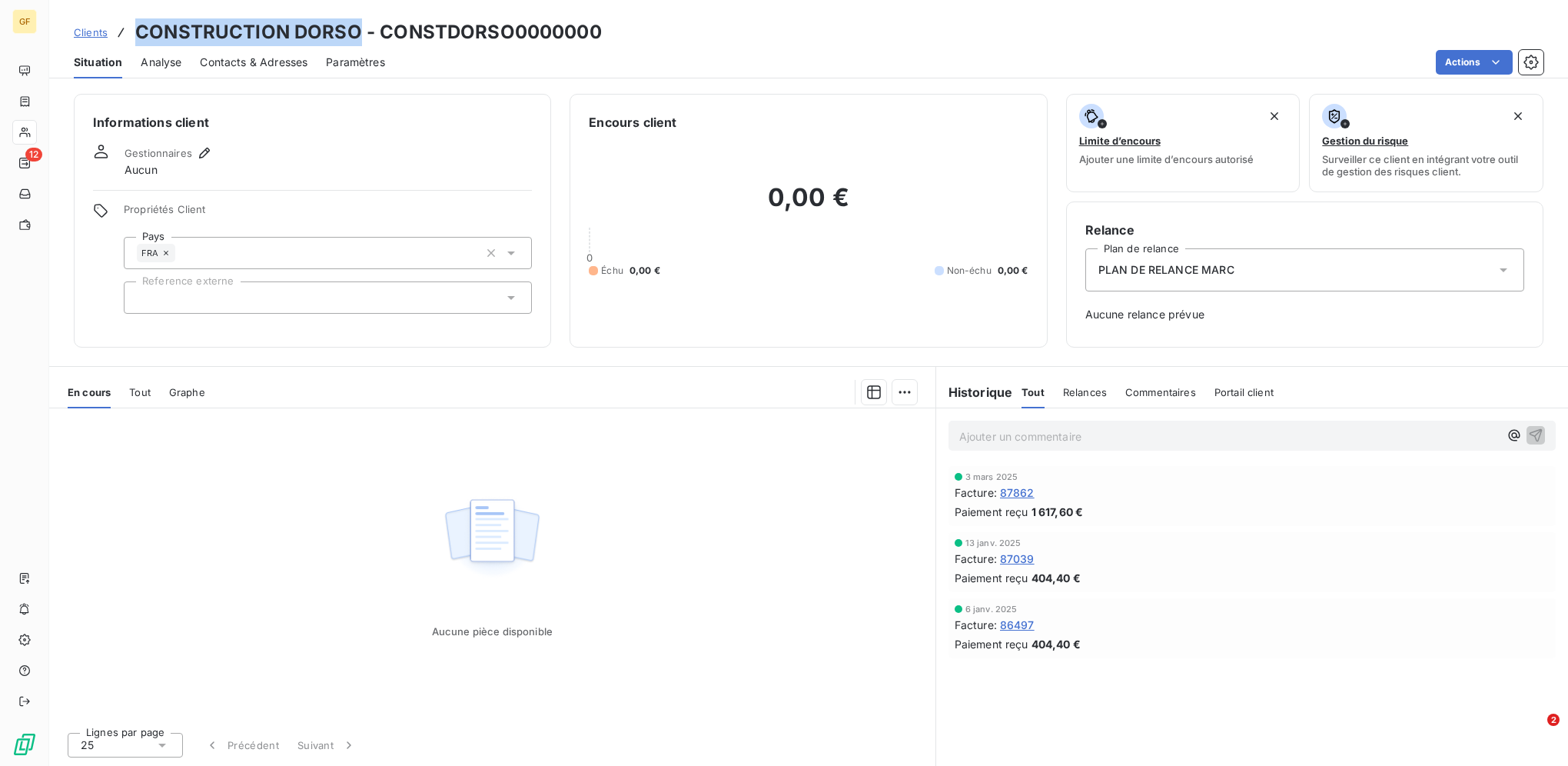
drag, startPoint x: 137, startPoint y: 30, endPoint x: 352, endPoint y: 28, distance: 215.0
click at [352, 28] on h3 "CONSTRUCTION DORSO - CONSTDORSO0000000" at bounding box center [369, 32] width 467 height 28
copy h3 "CONSTRUCTION DORSO"
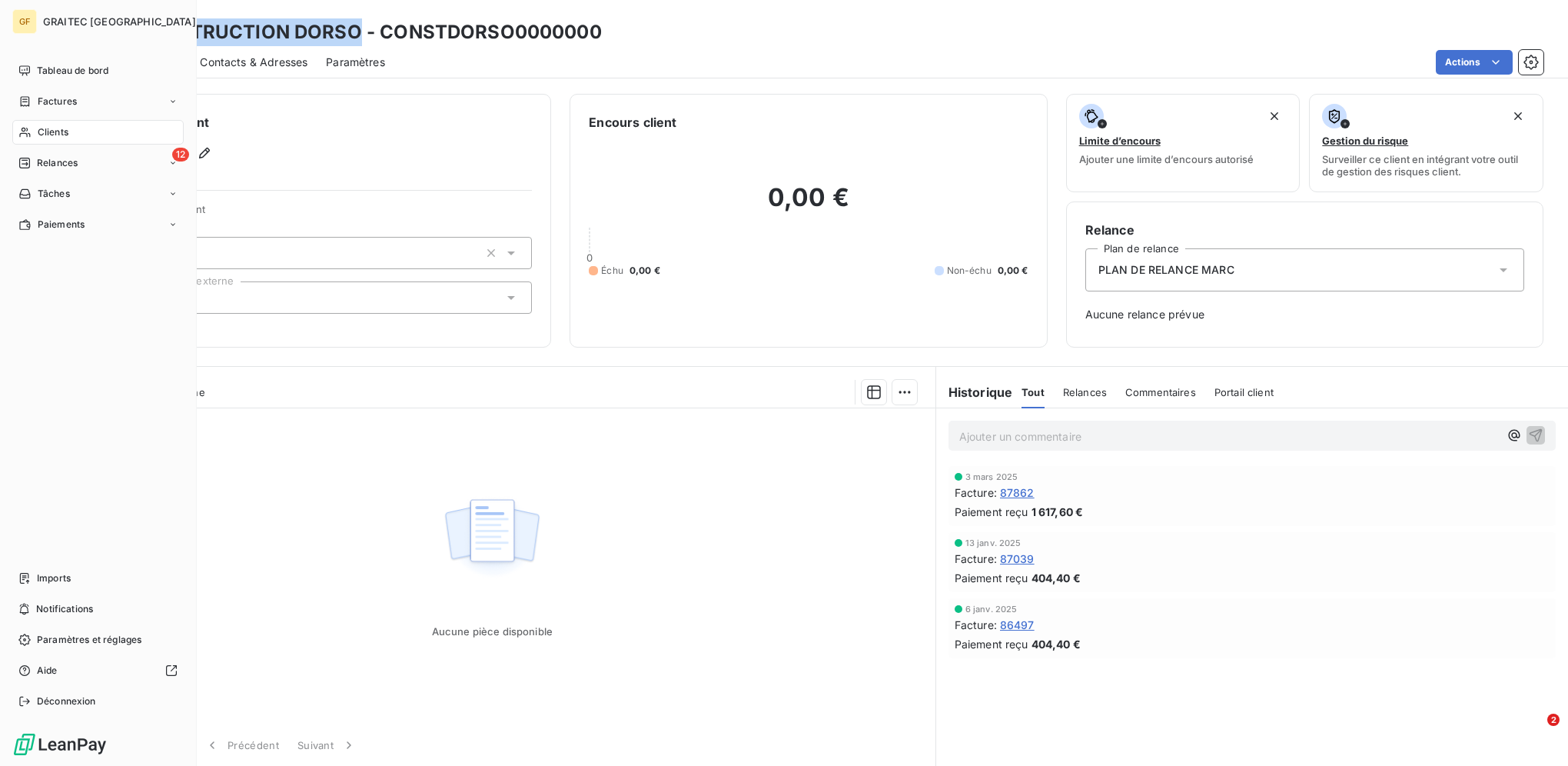
click at [51, 101] on span "Factures" at bounding box center [57, 102] width 40 height 14
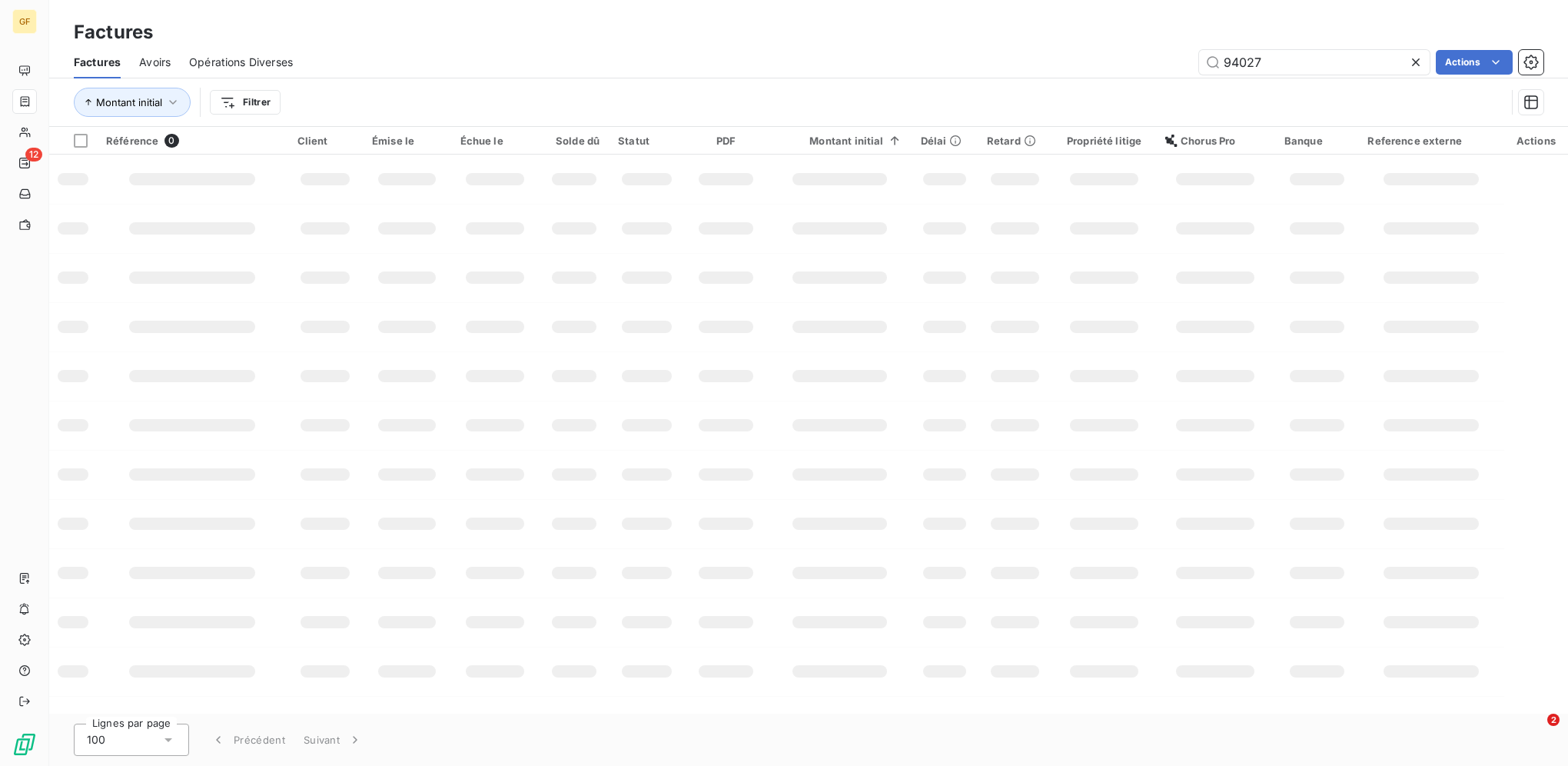
drag, startPoint x: 1297, startPoint y: 62, endPoint x: 929, endPoint y: 64, distance: 368.0
click at [944, 65] on div "94027 Actions" at bounding box center [928, 62] width 1232 height 25
type input "93933"
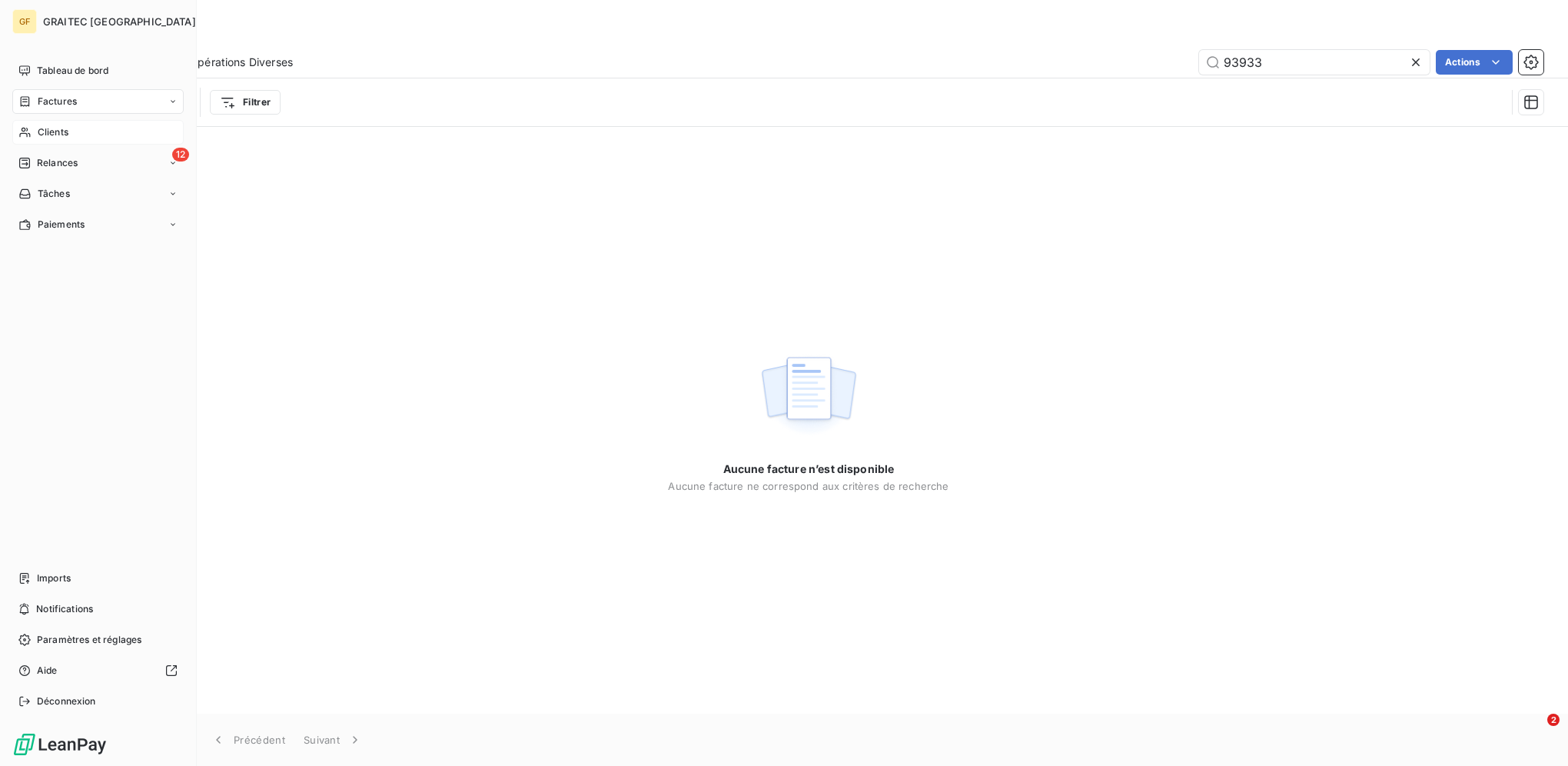
click at [37, 123] on div "Clients" at bounding box center [98, 132] width 172 height 25
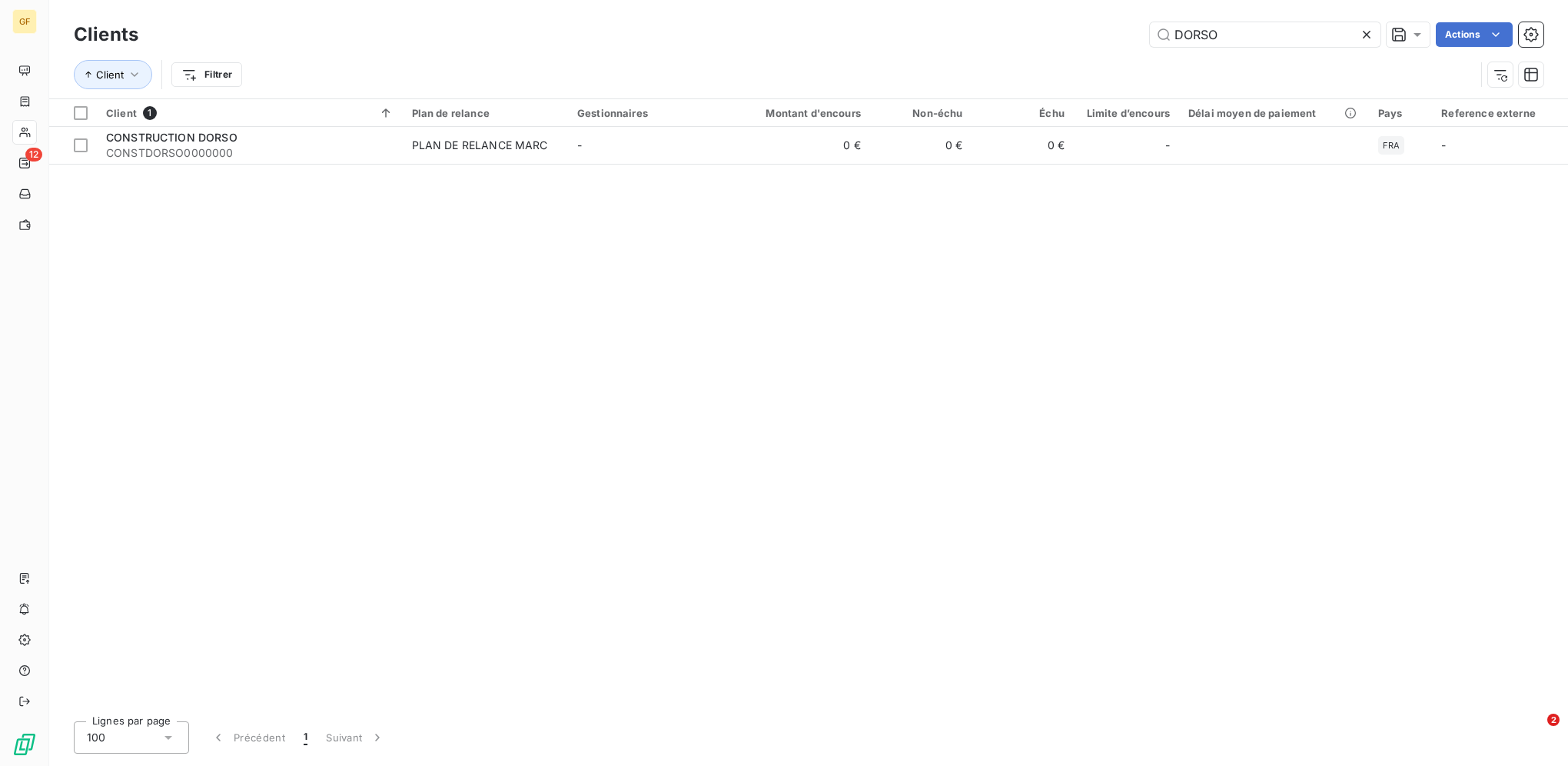
drag, startPoint x: 1240, startPoint y: 40, endPoint x: 973, endPoint y: 40, distance: 267.0
click at [986, 40] on div "DORSO Actions" at bounding box center [849, 34] width 1386 height 25
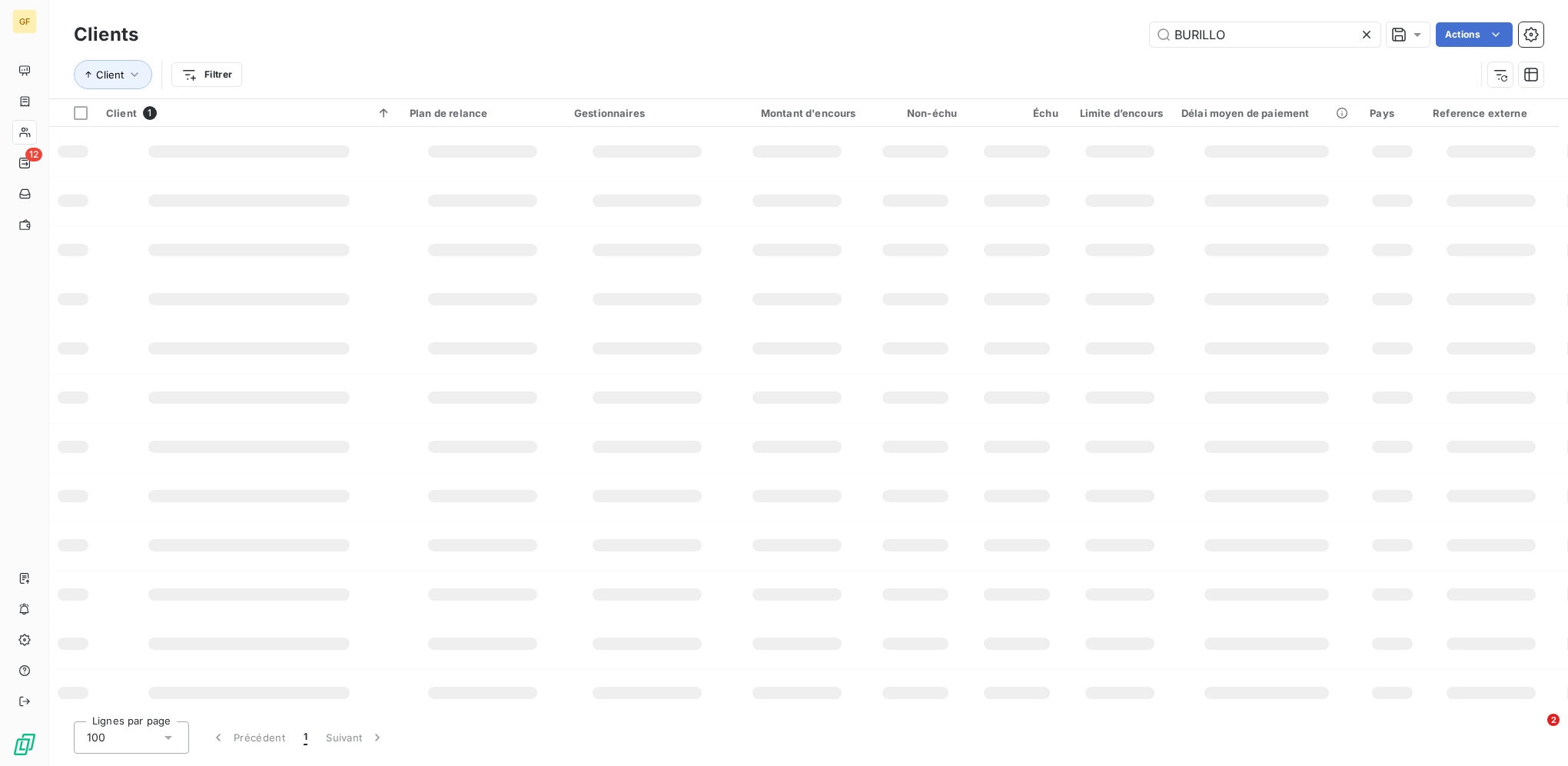
type input "BURILLO"
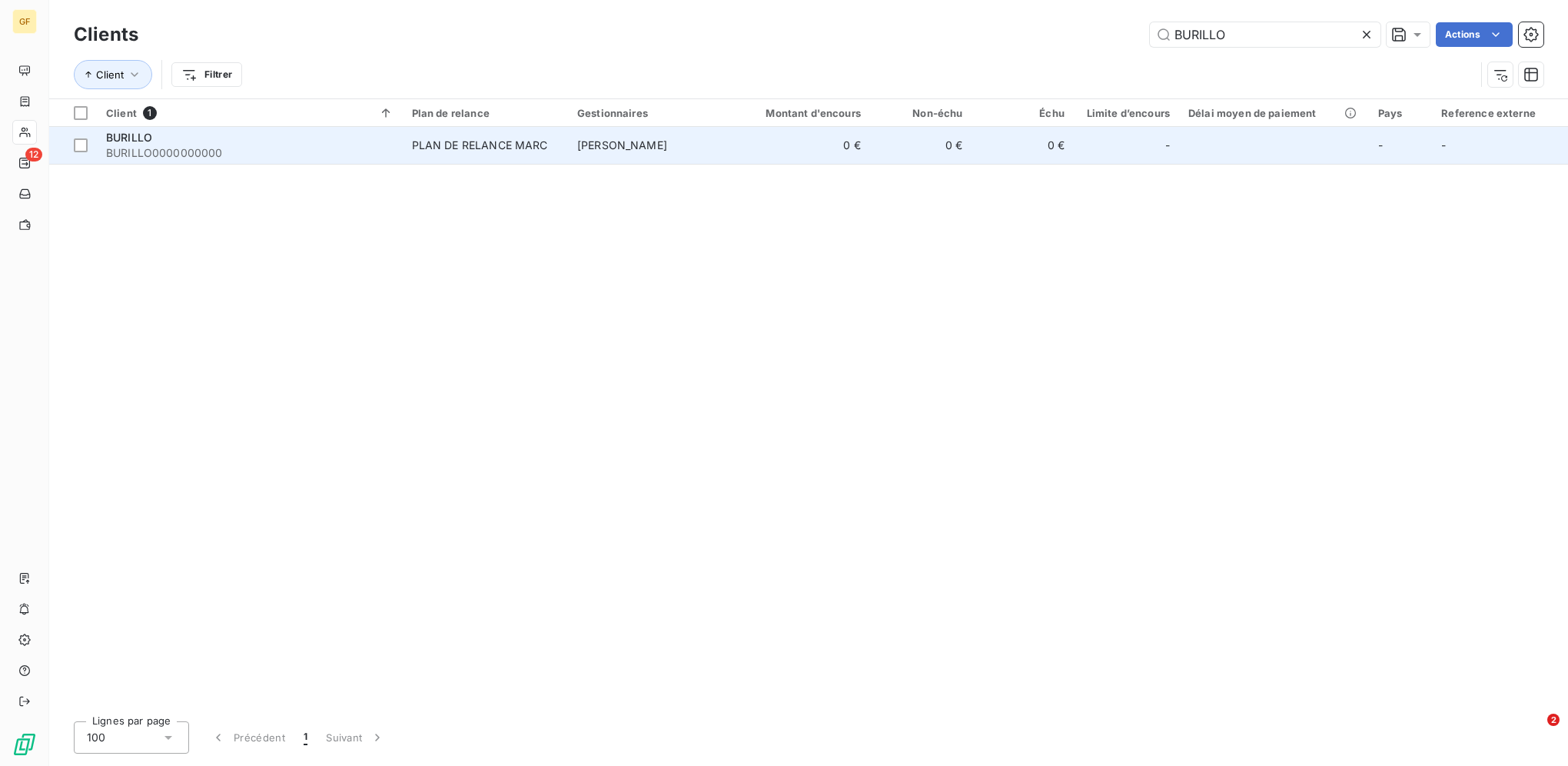
click at [544, 142] on div "PLAN DE RELANCE MARC" at bounding box center [481, 145] width 137 height 16
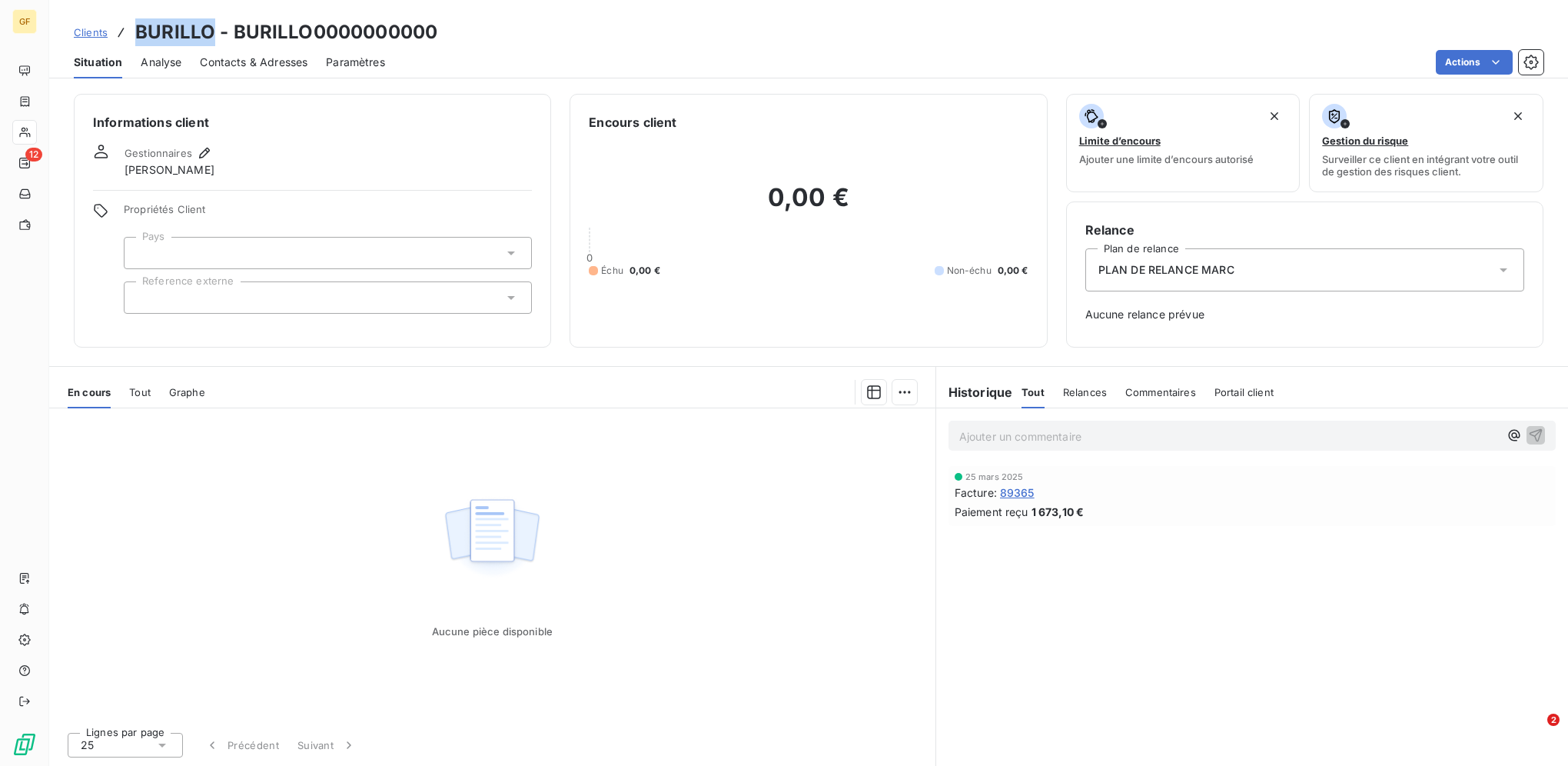
drag, startPoint x: 212, startPoint y: 31, endPoint x: 139, endPoint y: 26, distance: 73.2
click at [139, 26] on h3 "BURILLO - BURILLO0000000000" at bounding box center [287, 32] width 303 height 28
copy h3 "BURILLO"
click at [392, 28] on h3 "BURILLO - BURILLO0000000000" at bounding box center [287, 32] width 303 height 28
drag, startPoint x: 237, startPoint y: 31, endPoint x: 484, endPoint y: 23, distance: 247.1
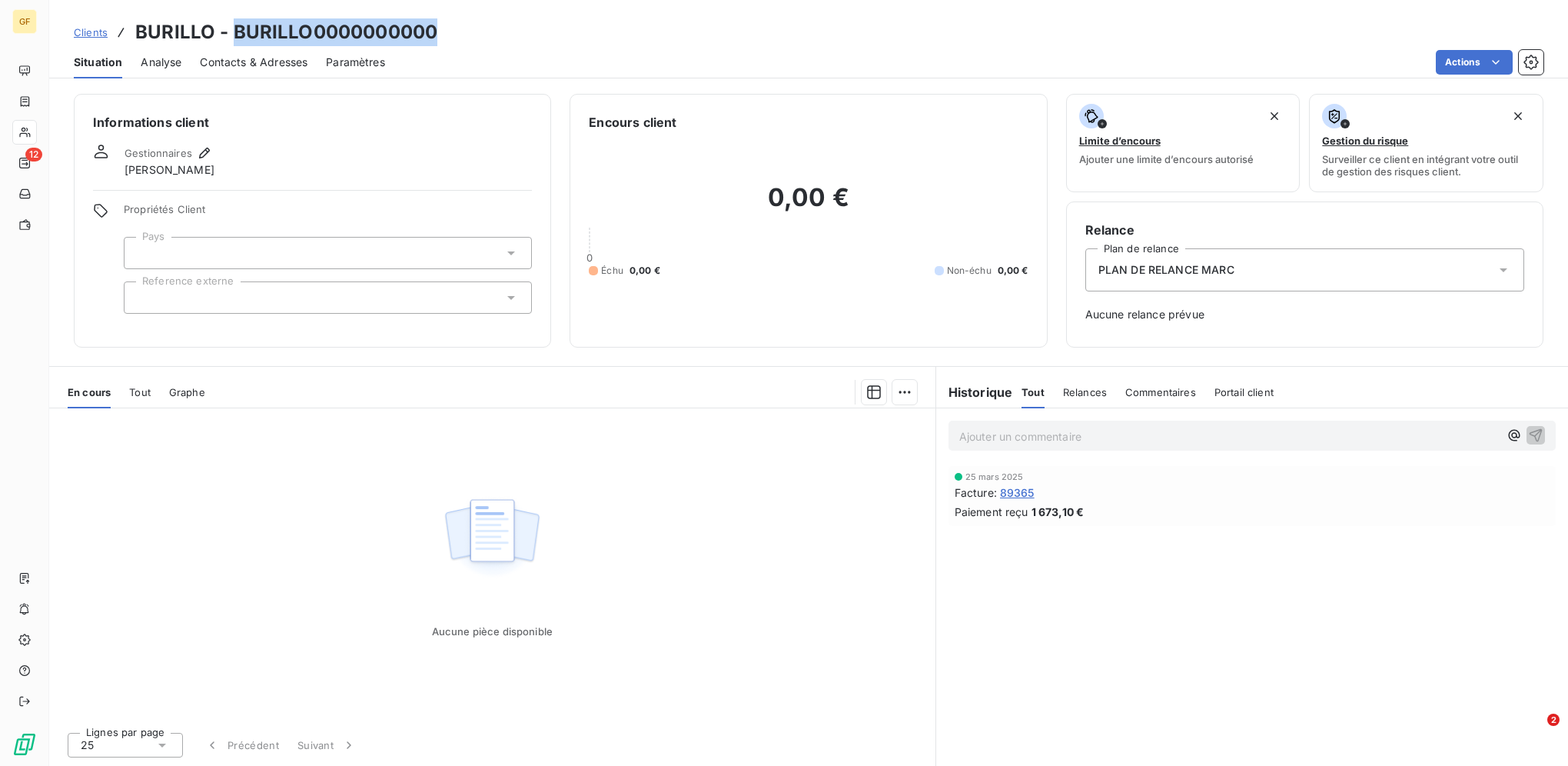
click at [484, 23] on div "Clients BURILLO - BURILLO0000000000" at bounding box center [808, 32] width 1519 height 28
copy h3 "BURILLO0000000000"
click at [85, 28] on span "Clients" at bounding box center [90, 31] width 34 height 12
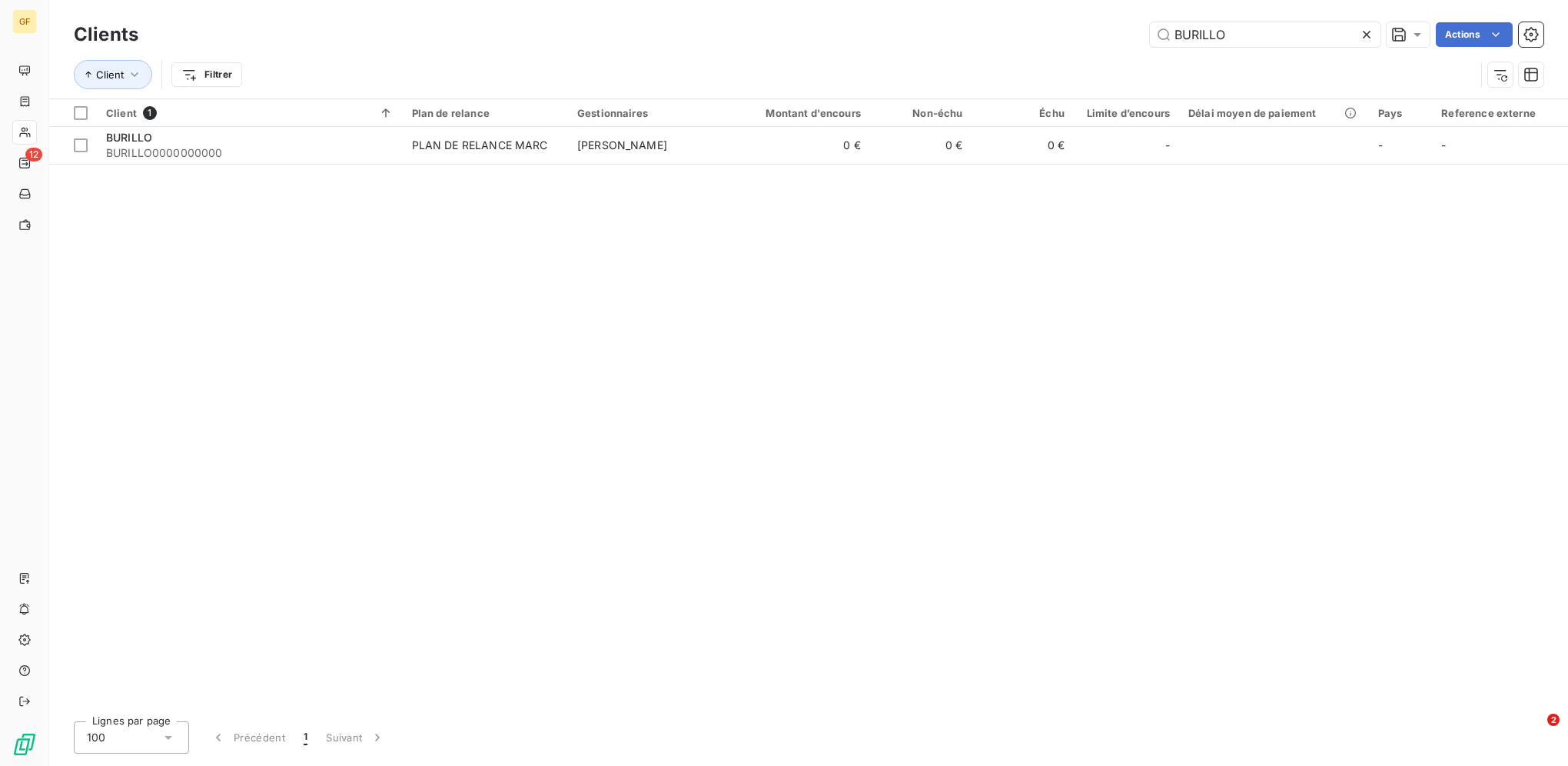
drag, startPoint x: 1260, startPoint y: 36, endPoint x: 999, endPoint y: 16, distance: 261.8
click at [1004, 18] on div "Clients BURILLO Actions Client Filtrer" at bounding box center [808, 49] width 1519 height 99
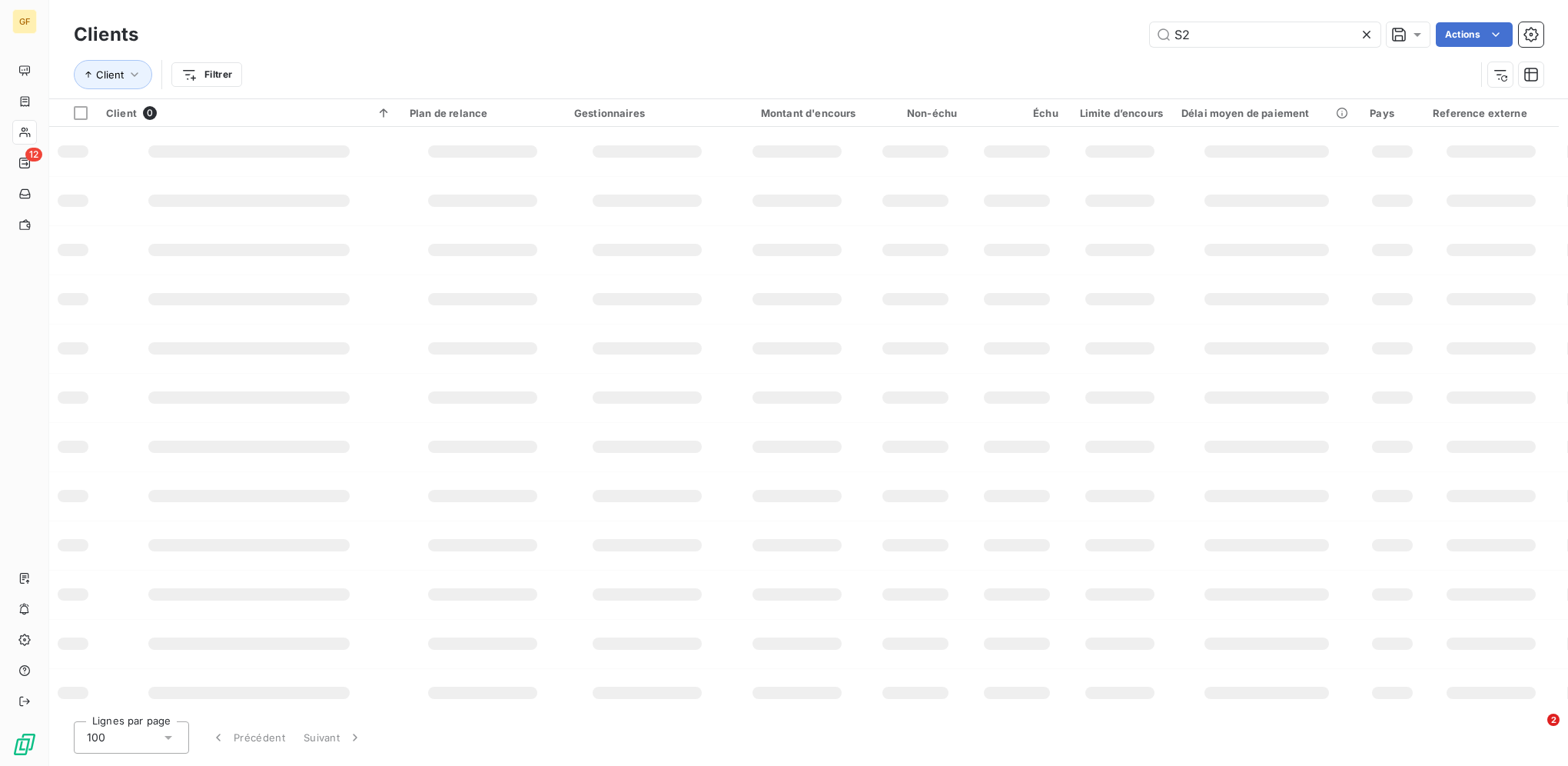
type input "S"
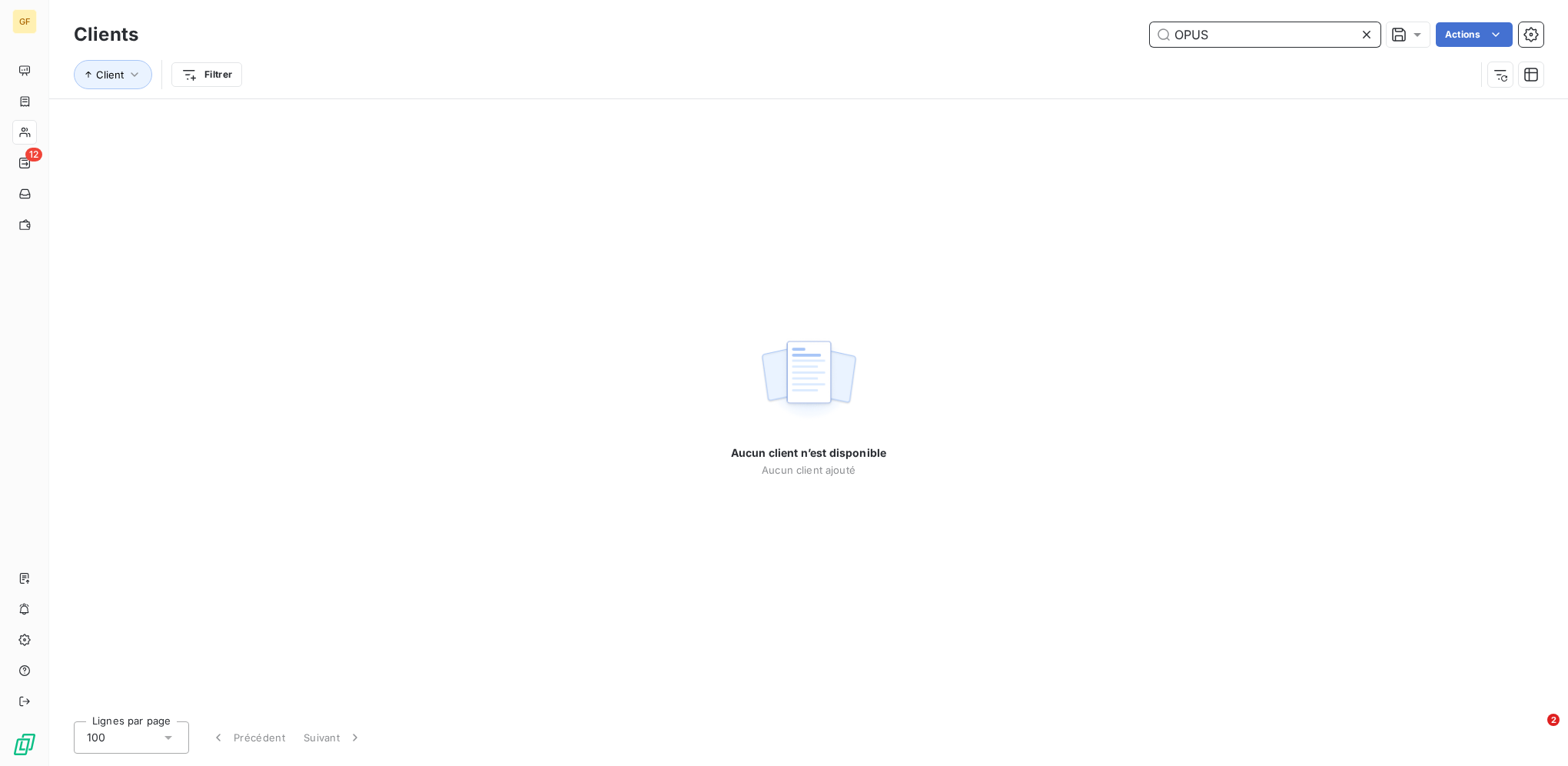
drag, startPoint x: 1207, startPoint y: 37, endPoint x: 1028, endPoint y: 29, distance: 179.2
click at [1110, 26] on div "OPUS Actions" at bounding box center [849, 34] width 1386 height 25
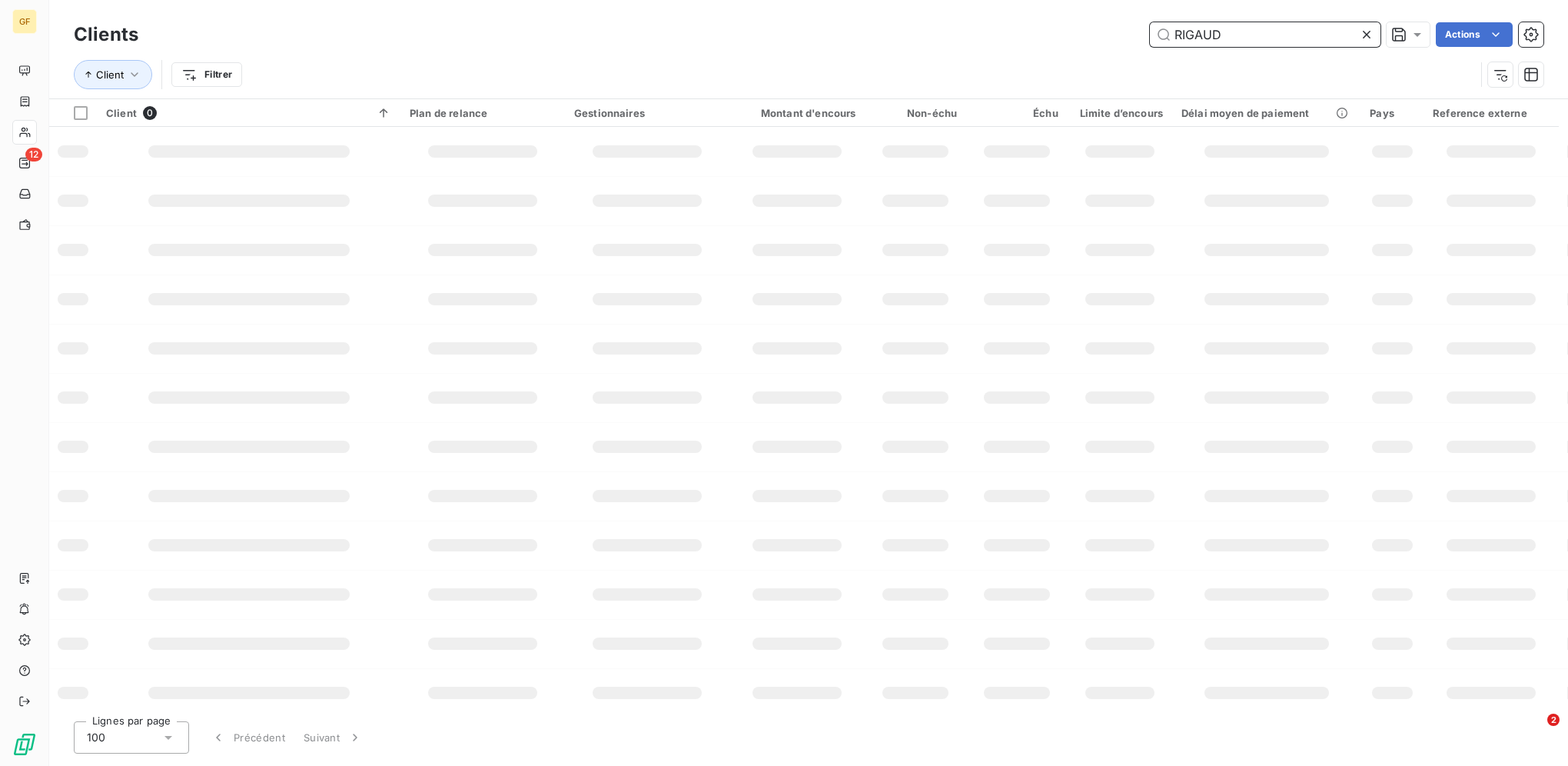
type input "RIGAUD"
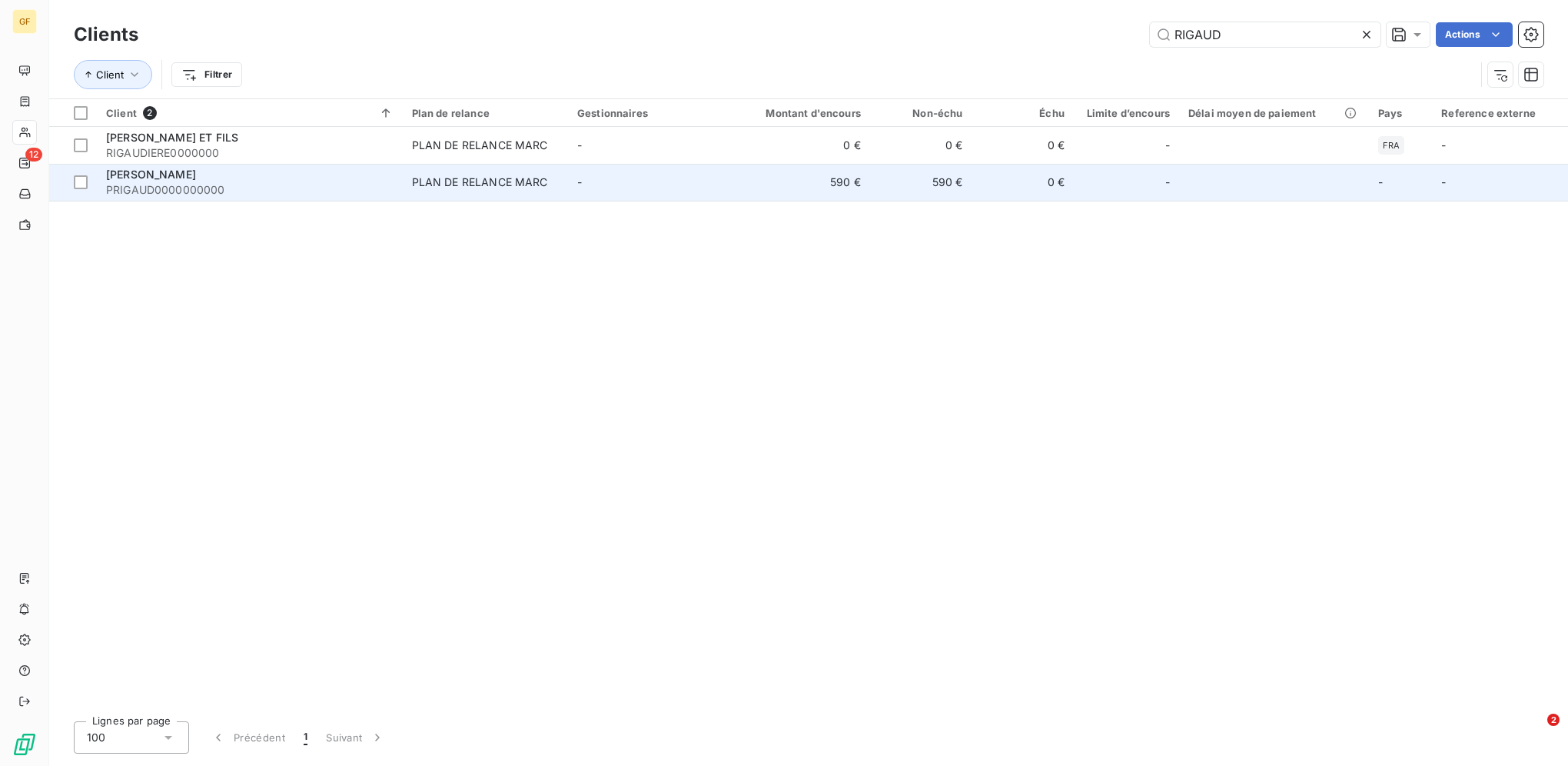
click at [432, 179] on div "PLAN DE RELANCE MARC" at bounding box center [481, 182] width 137 height 16
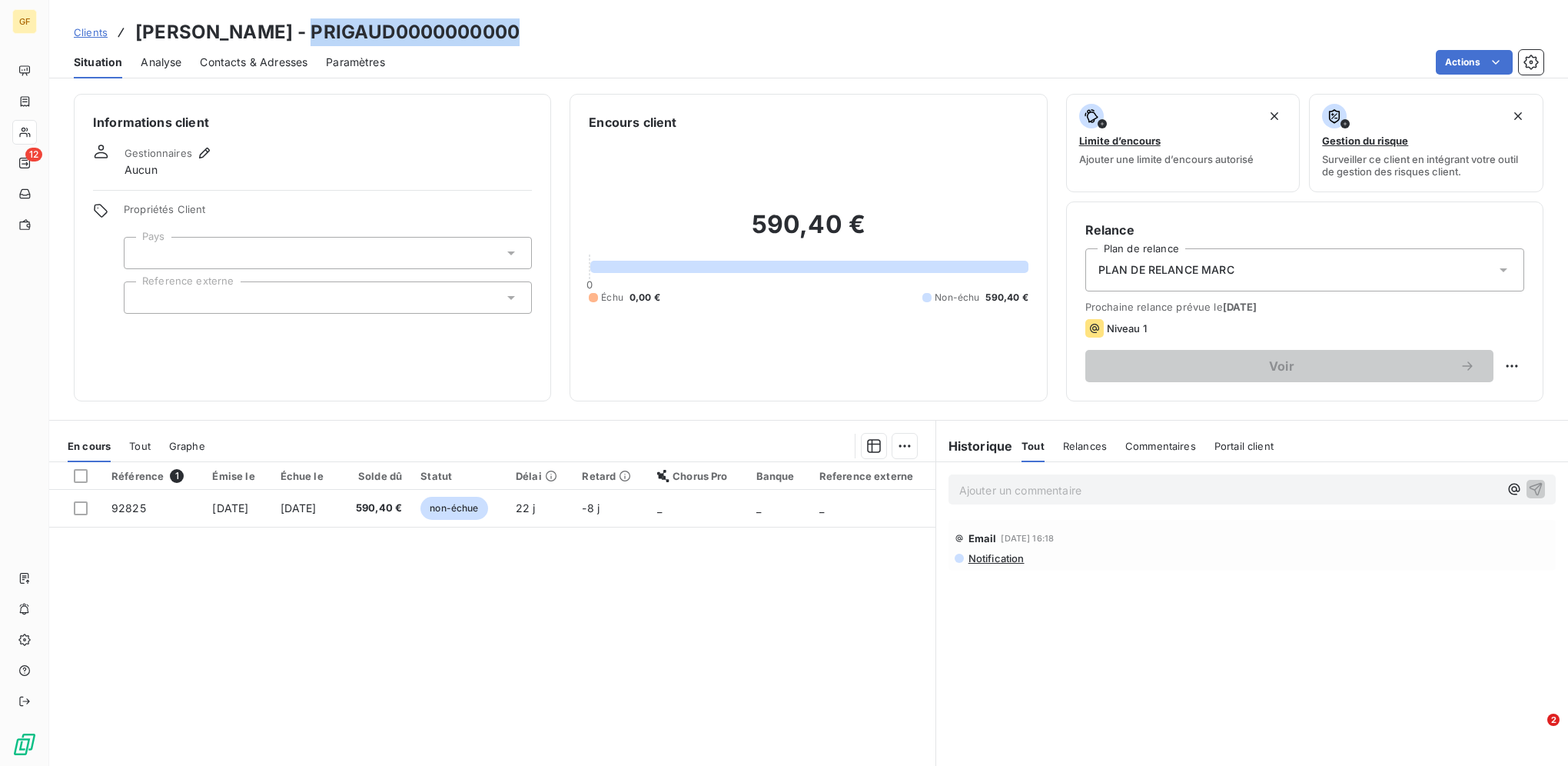
drag, startPoint x: 307, startPoint y: 26, endPoint x: 612, endPoint y: 31, distance: 305.0
click at [612, 31] on div "Clients [PERSON_NAME] - PRIGAUD0000000000" at bounding box center [808, 32] width 1519 height 28
copy h3 "PRIGAUD0000000000"
click at [89, 32] on span "Clients" at bounding box center [90, 31] width 34 height 12
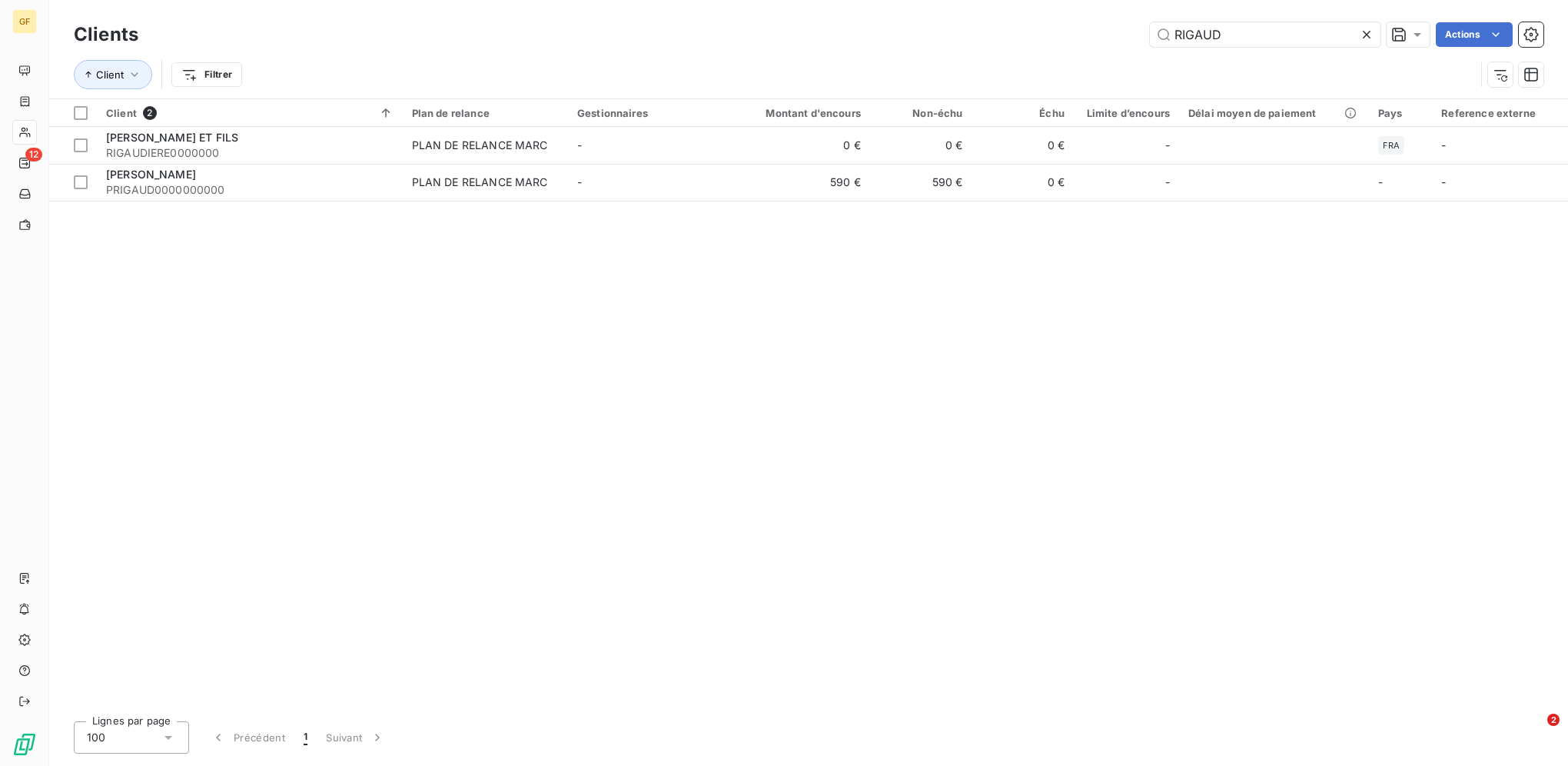
drag, startPoint x: 1240, startPoint y: 34, endPoint x: 880, endPoint y: 33, distance: 360.0
click at [919, 34] on div "RIGAUD Actions" at bounding box center [849, 34] width 1386 height 25
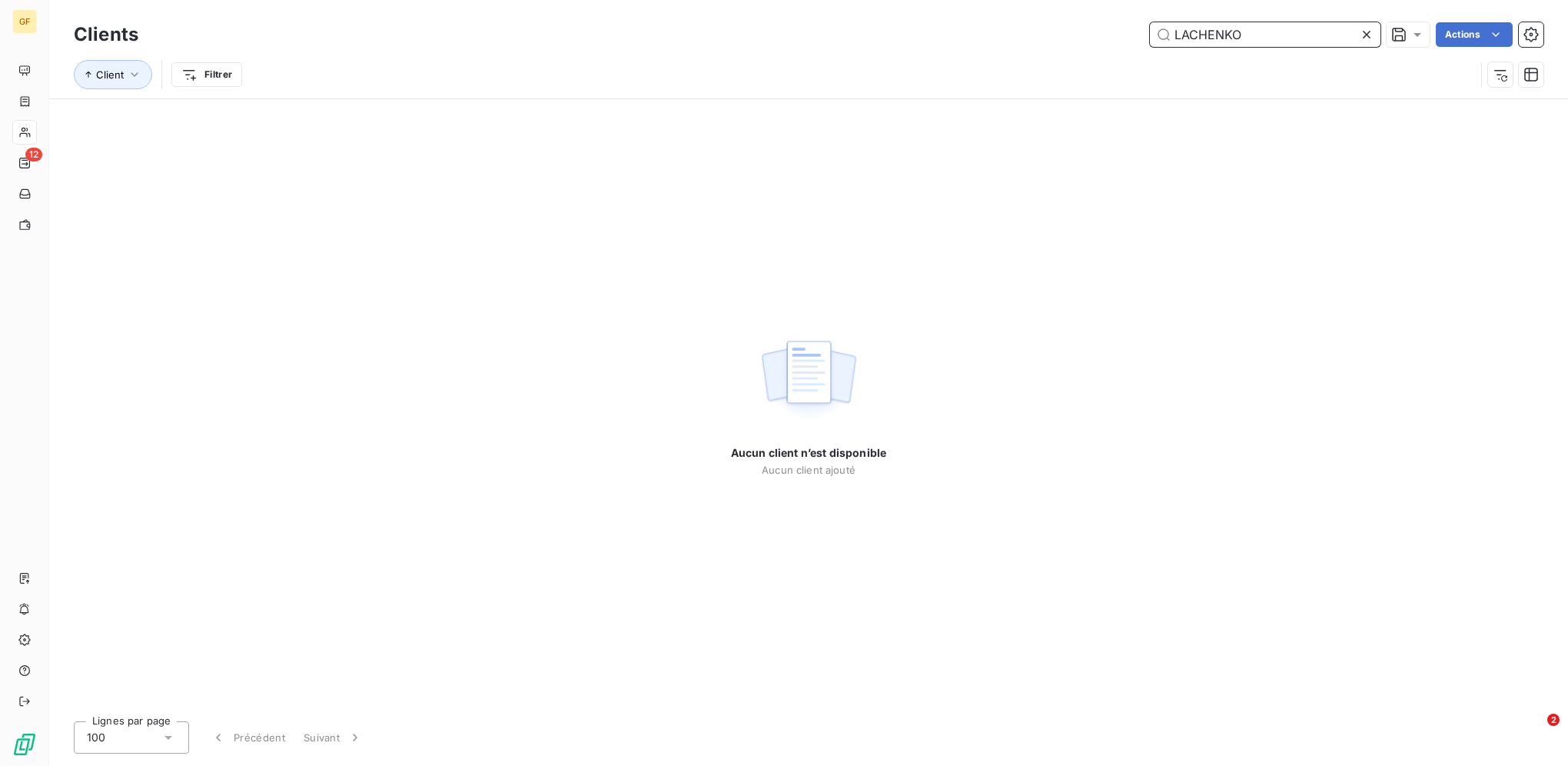
drag, startPoint x: 1176, startPoint y: 31, endPoint x: 1090, endPoint y: 27, distance: 86.1
click at [1107, 30] on div "LACHENKO Actions" at bounding box center [849, 34] width 1386 height 25
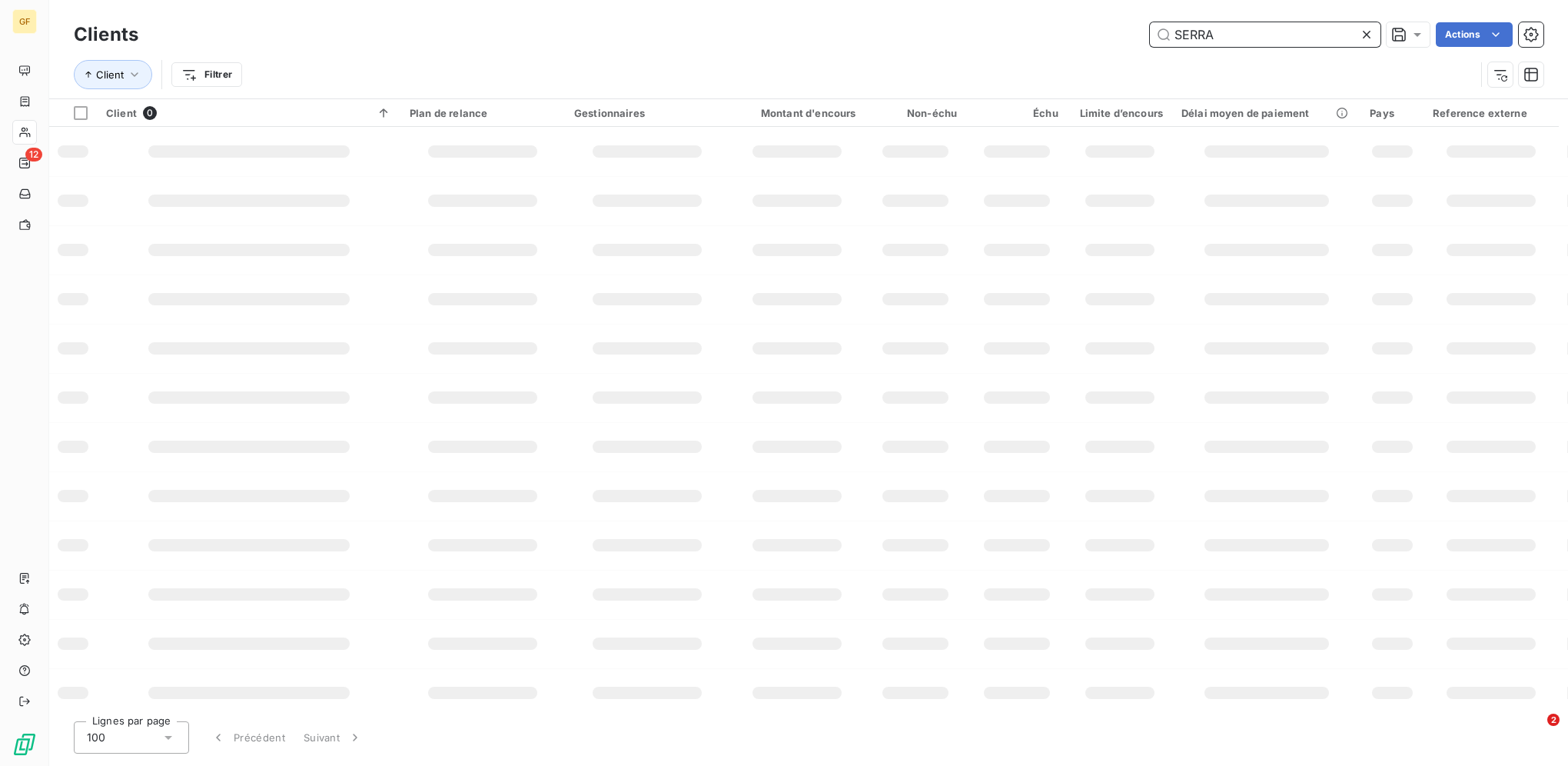
type input "SERRA"
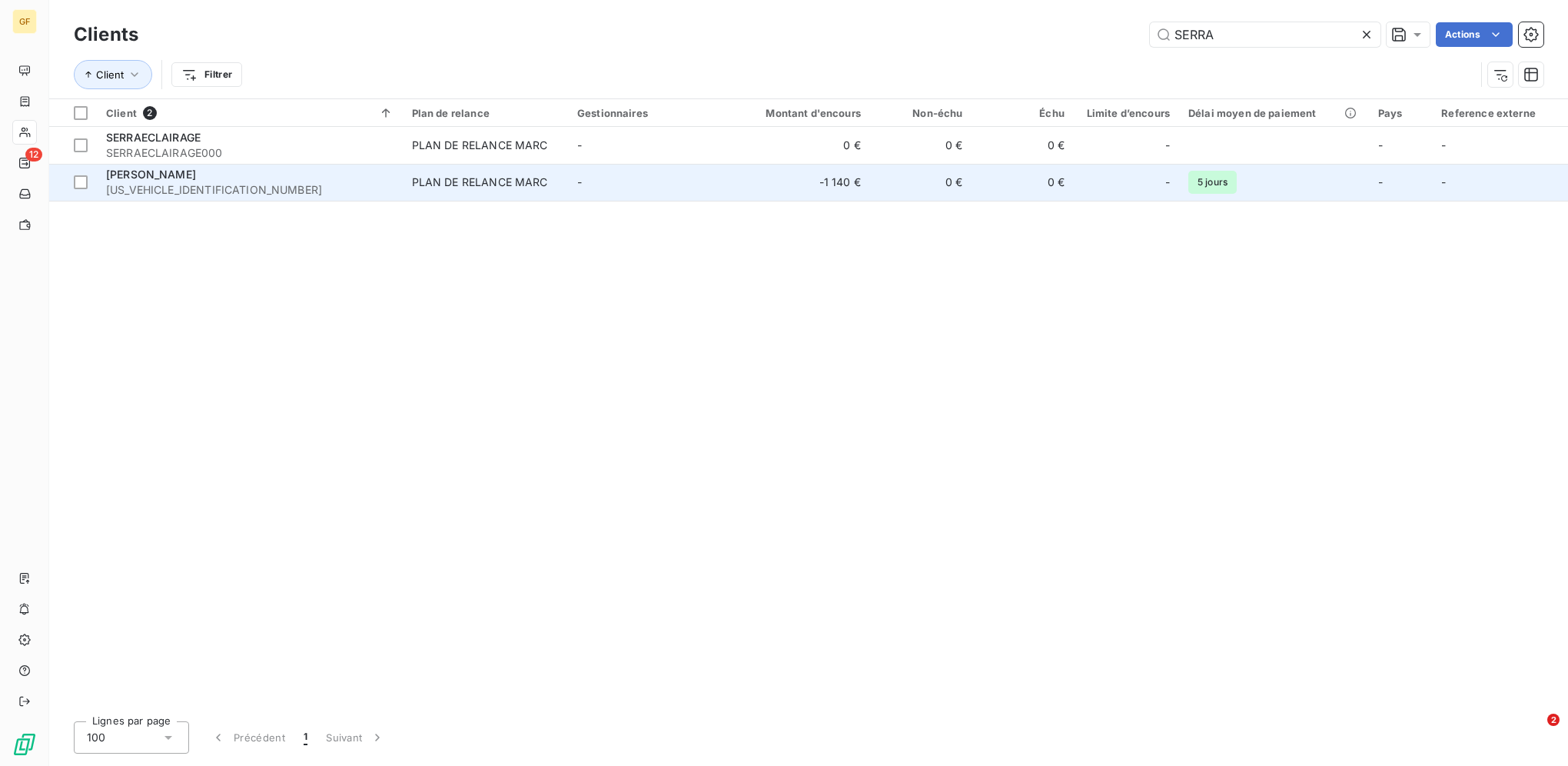
click at [402, 175] on td "[PERSON_NAME] [US_VEHICLE_IDENTIFICATION_NUMBER]" at bounding box center [250, 183] width 306 height 37
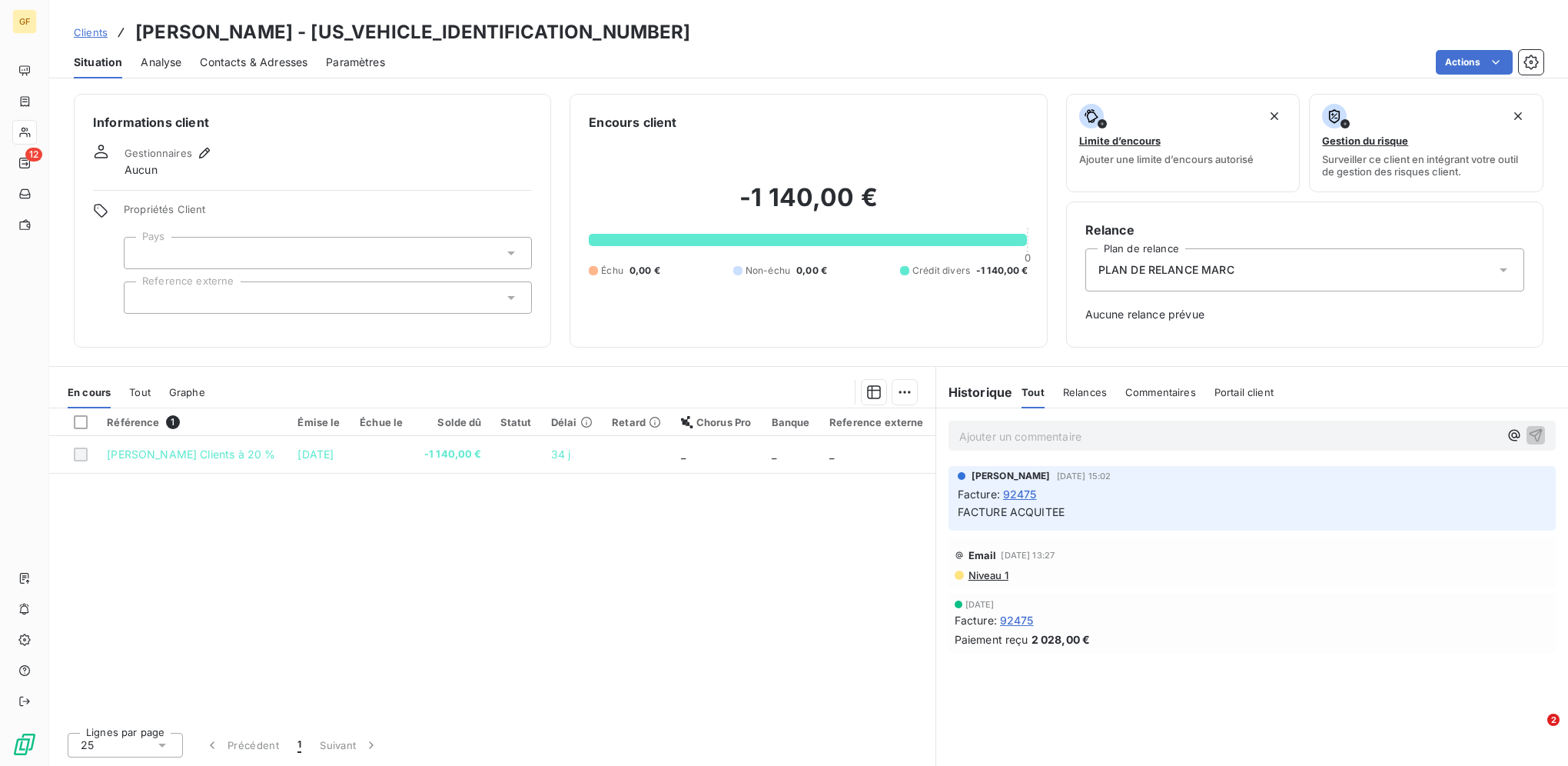
click at [99, 30] on span "Clients" at bounding box center [90, 31] width 34 height 12
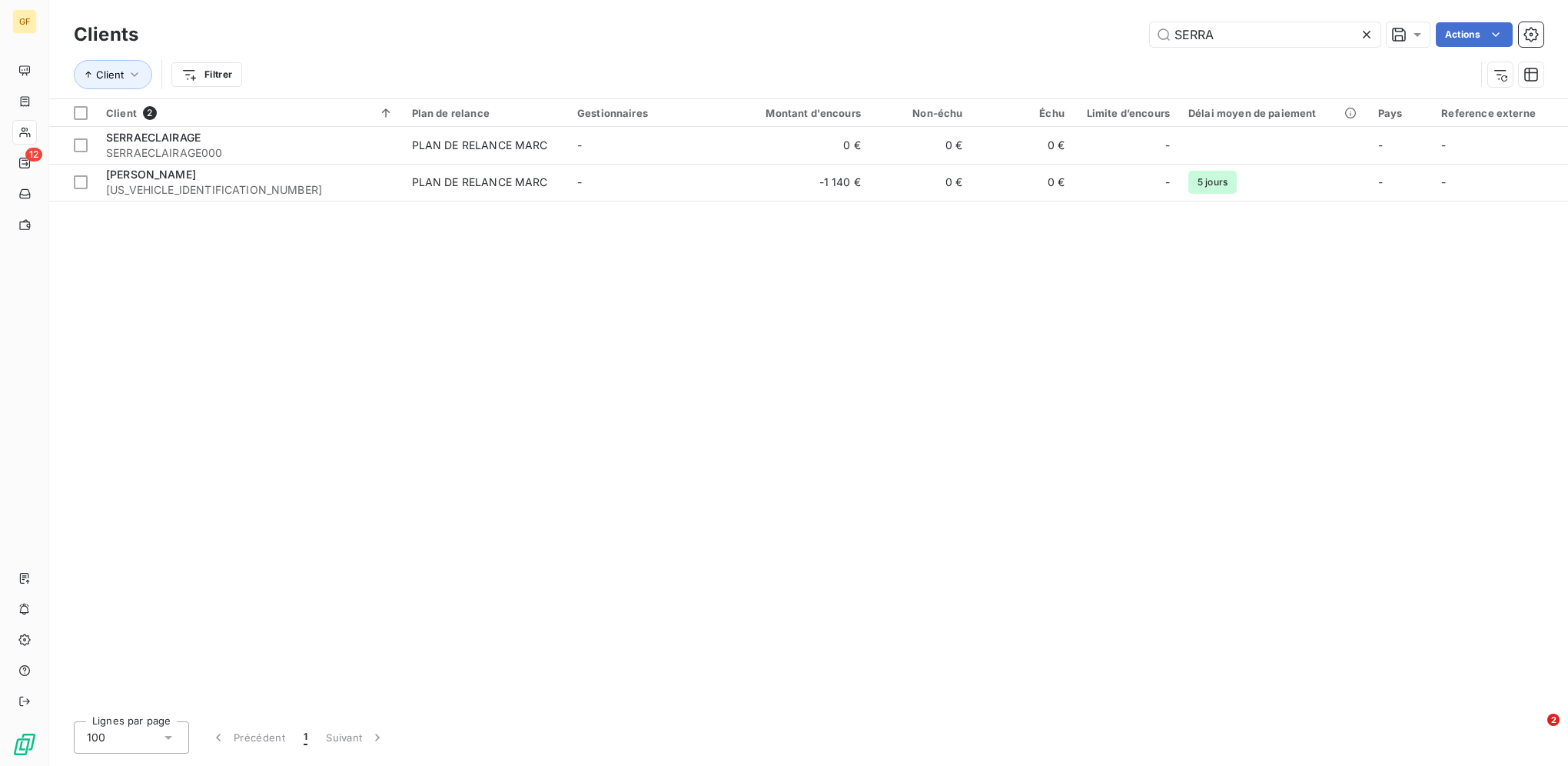
click at [1090, 27] on div "SERRA Actions" at bounding box center [849, 34] width 1386 height 25
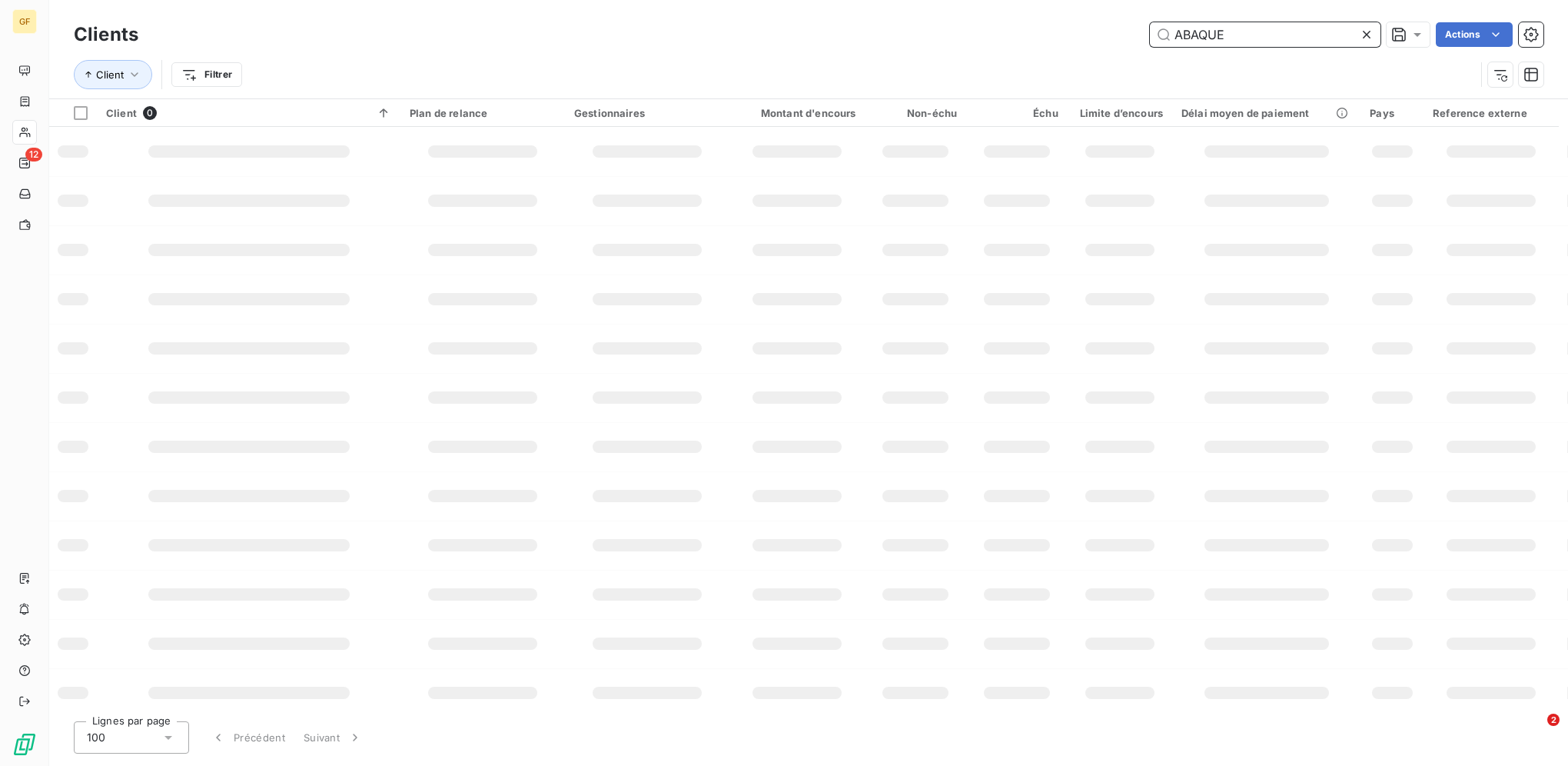
drag, startPoint x: 1239, startPoint y: 39, endPoint x: 1074, endPoint y: 33, distance: 165.1
click at [1095, 35] on div "ABAQUE Actions" at bounding box center [849, 34] width 1386 height 25
type input "[MEDICAL_DATA]"
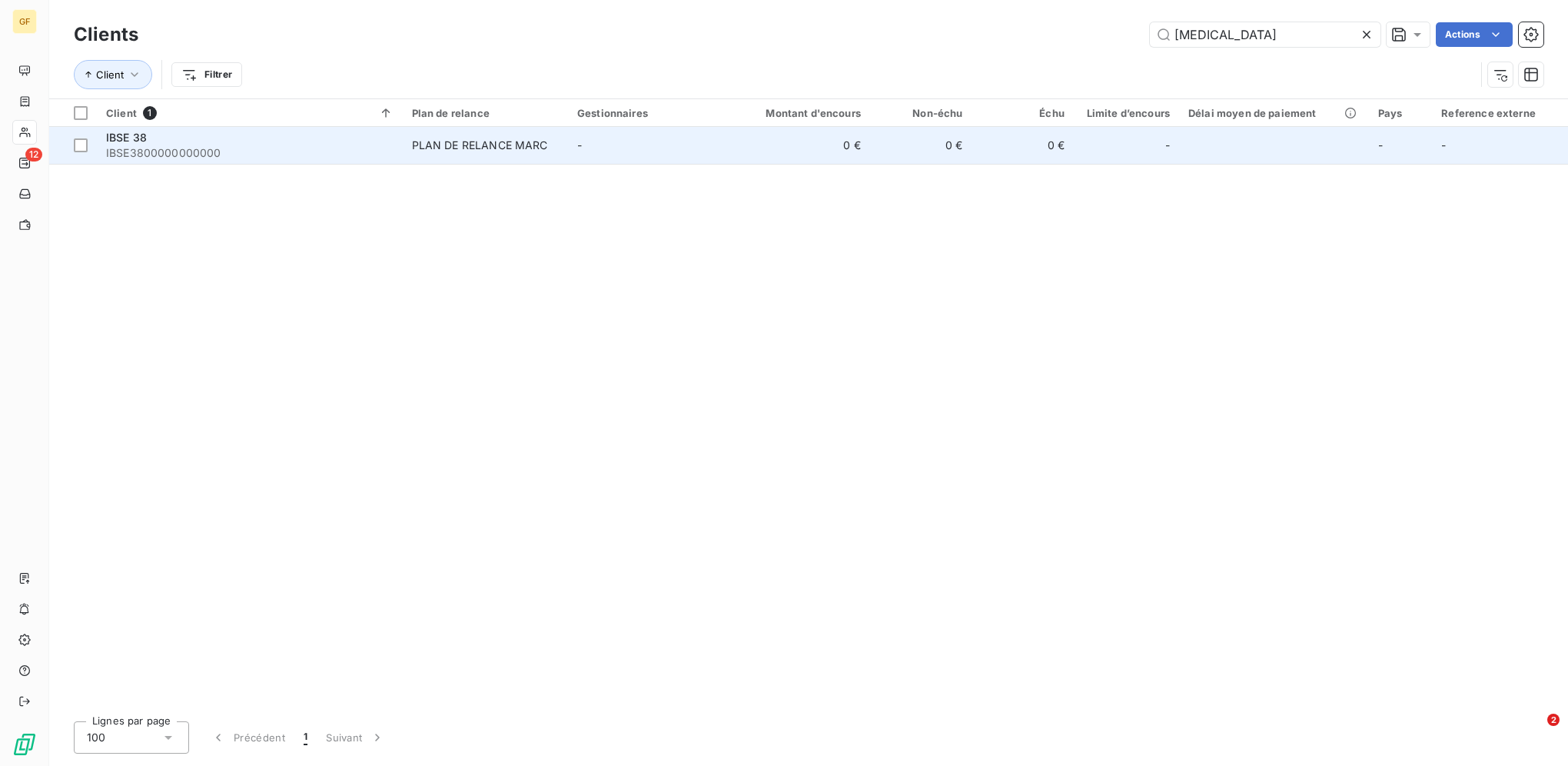
click at [581, 144] on span "-" at bounding box center [579, 145] width 5 height 13
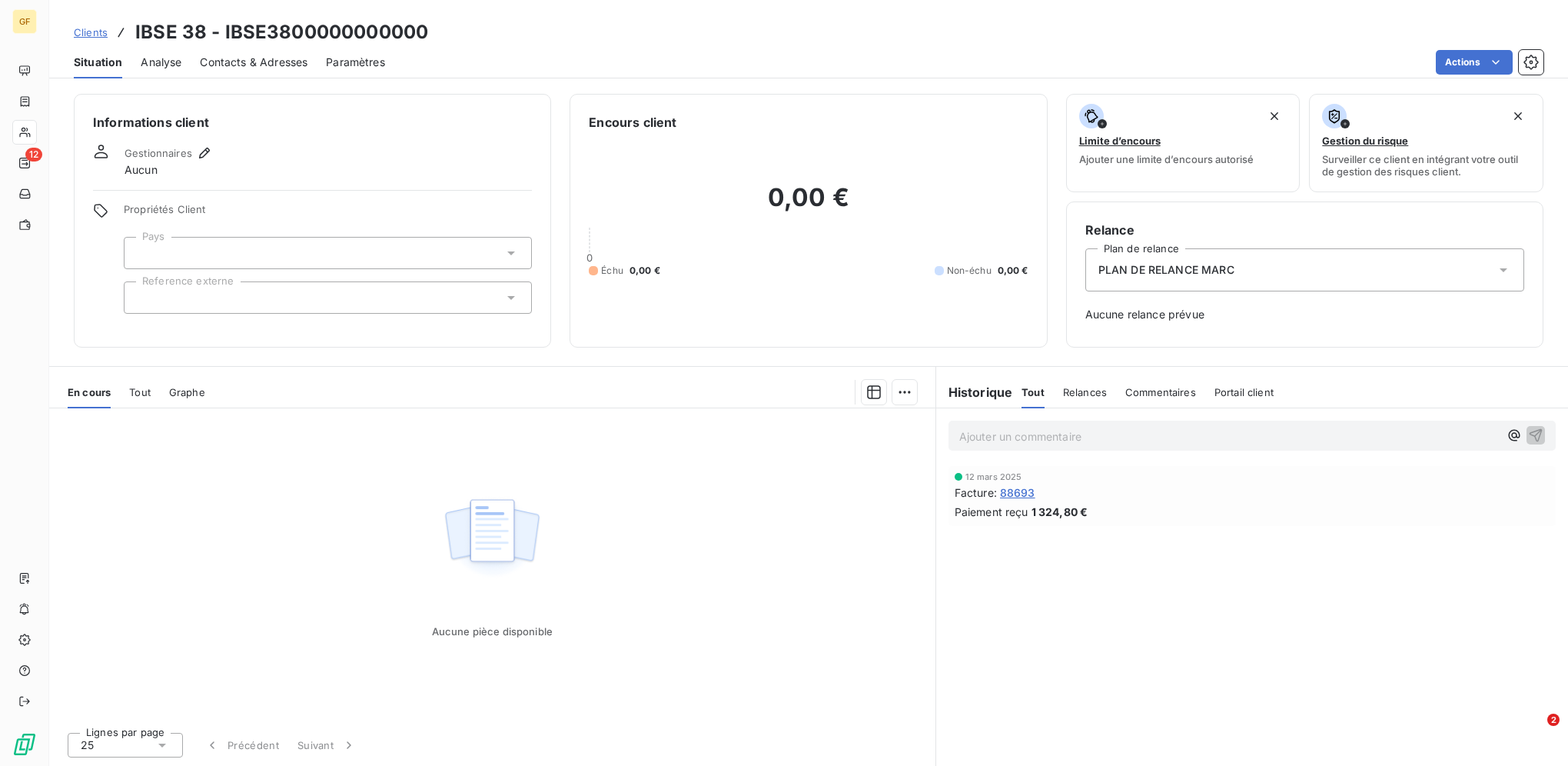
click at [100, 30] on span "Clients" at bounding box center [90, 31] width 34 height 12
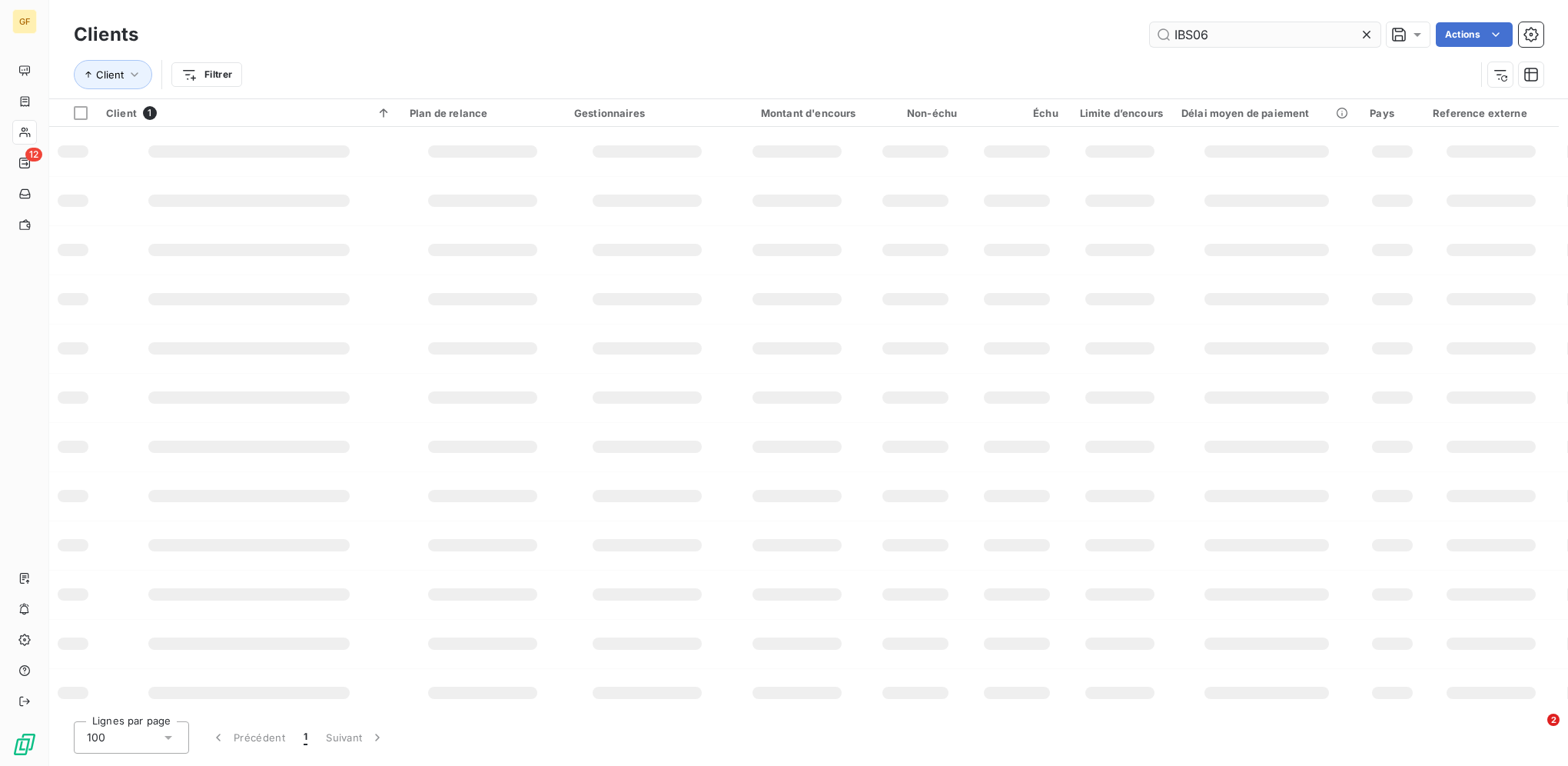
type input "IBS06"
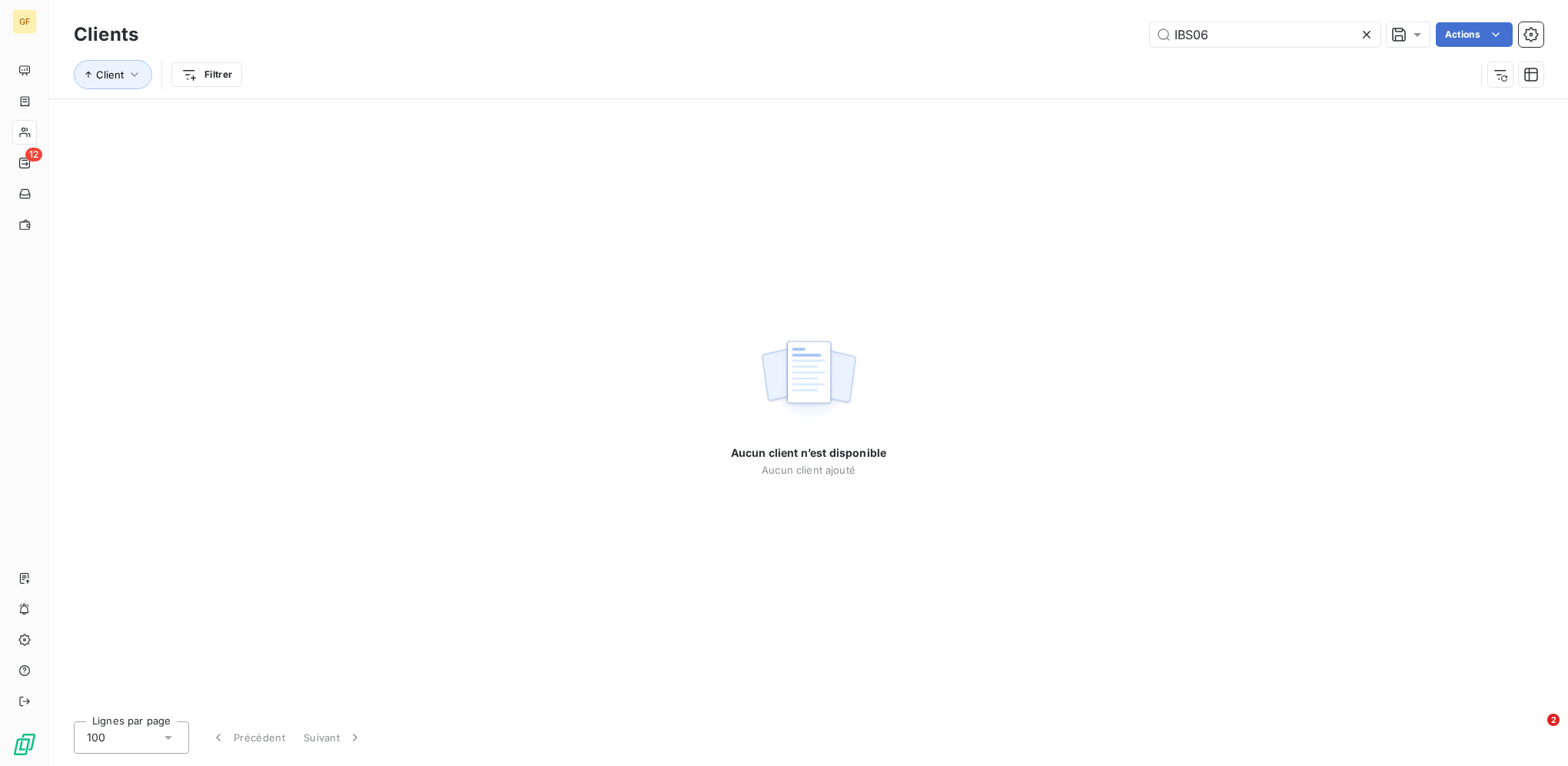
click at [1365, 40] on icon at bounding box center [1366, 34] width 16 height 16
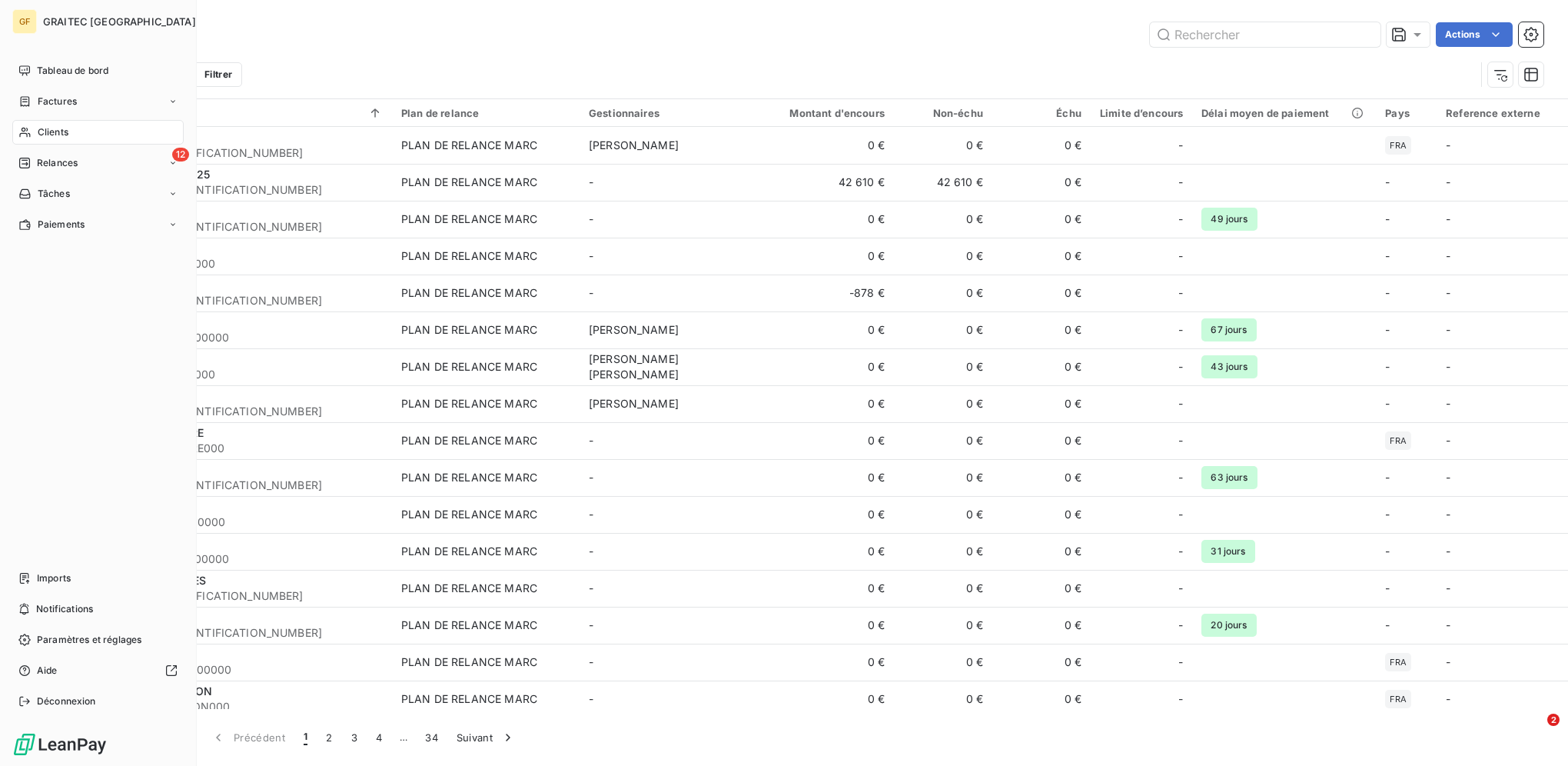
click at [49, 98] on span "Factures" at bounding box center [57, 102] width 40 height 14
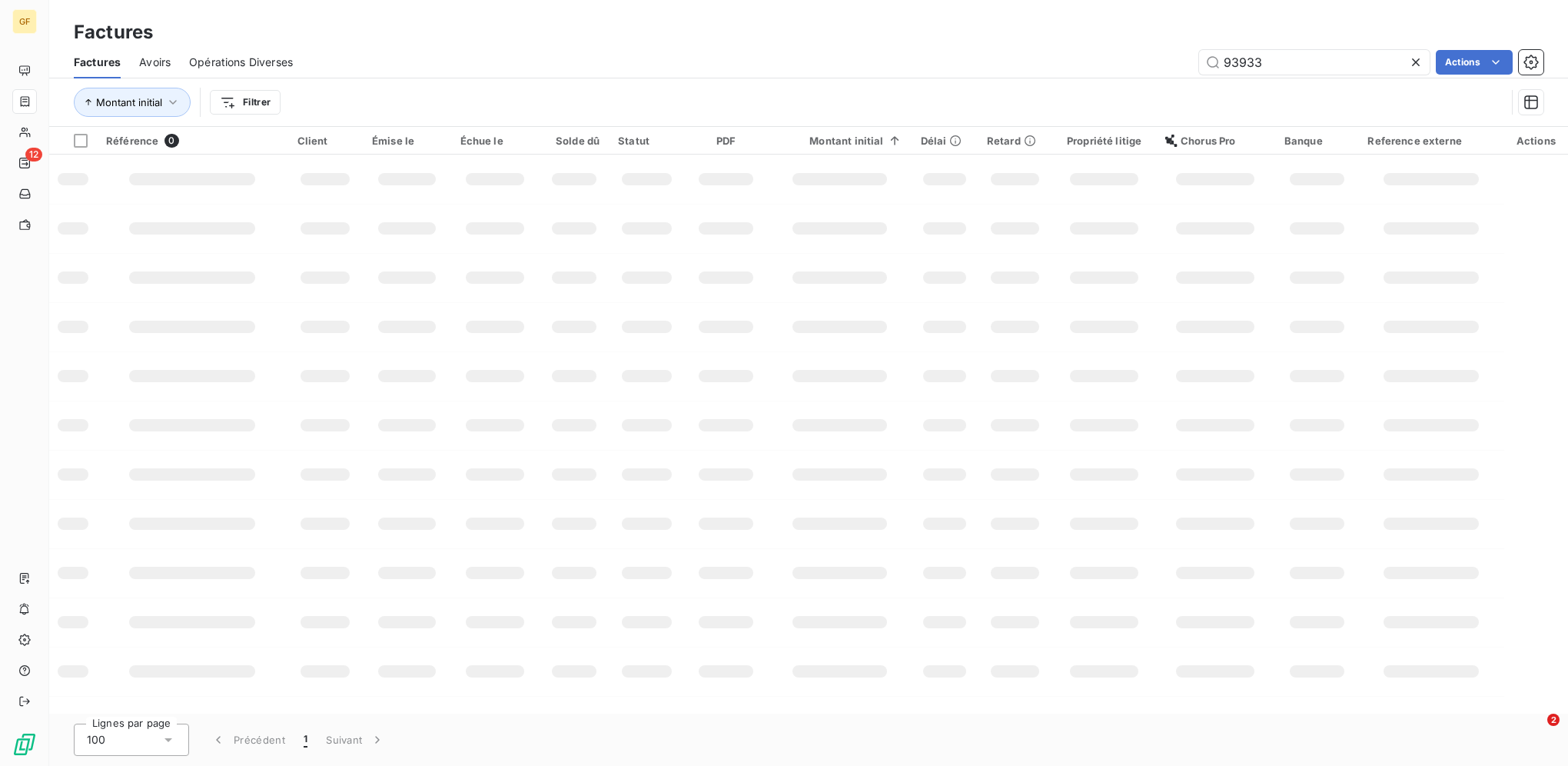
drag, startPoint x: 1271, startPoint y: 54, endPoint x: 1050, endPoint y: 48, distance: 221.1
click at [1050, 49] on div "Factures Avoirs Opérations Diverses 93933 Actions" at bounding box center [808, 62] width 1519 height 32
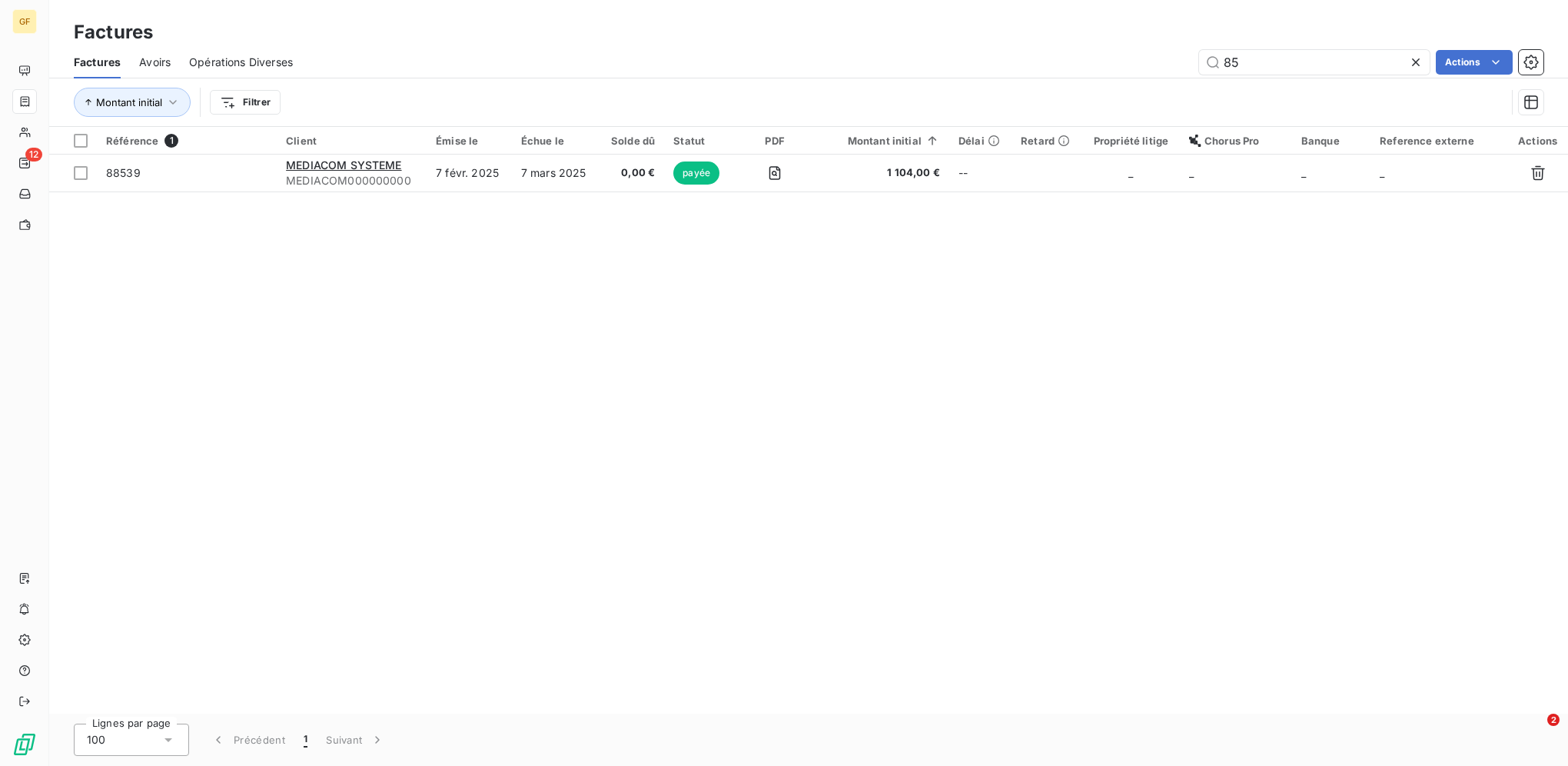
type input "8"
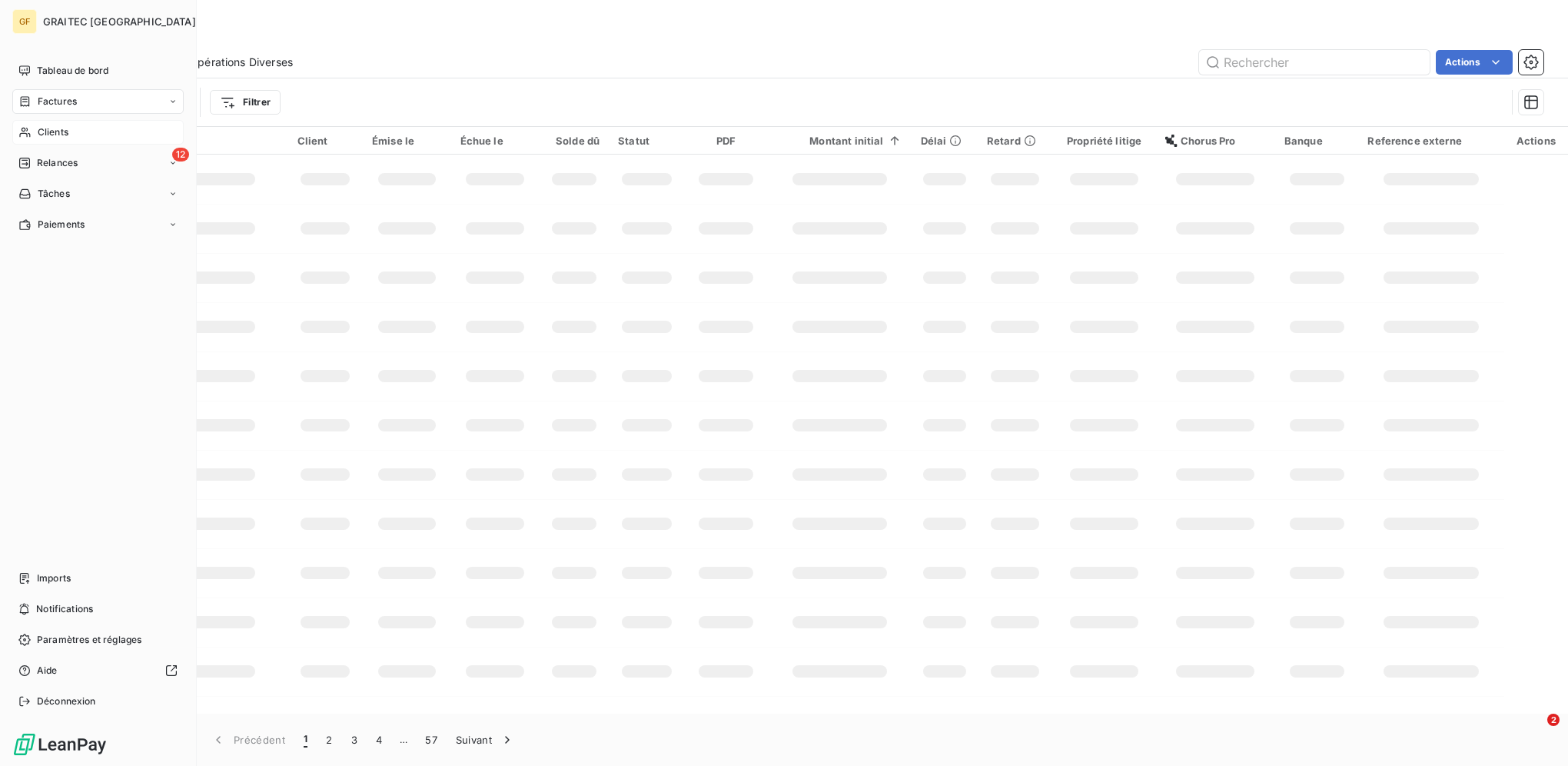
click at [39, 126] on span "Clients" at bounding box center [53, 132] width 30 height 14
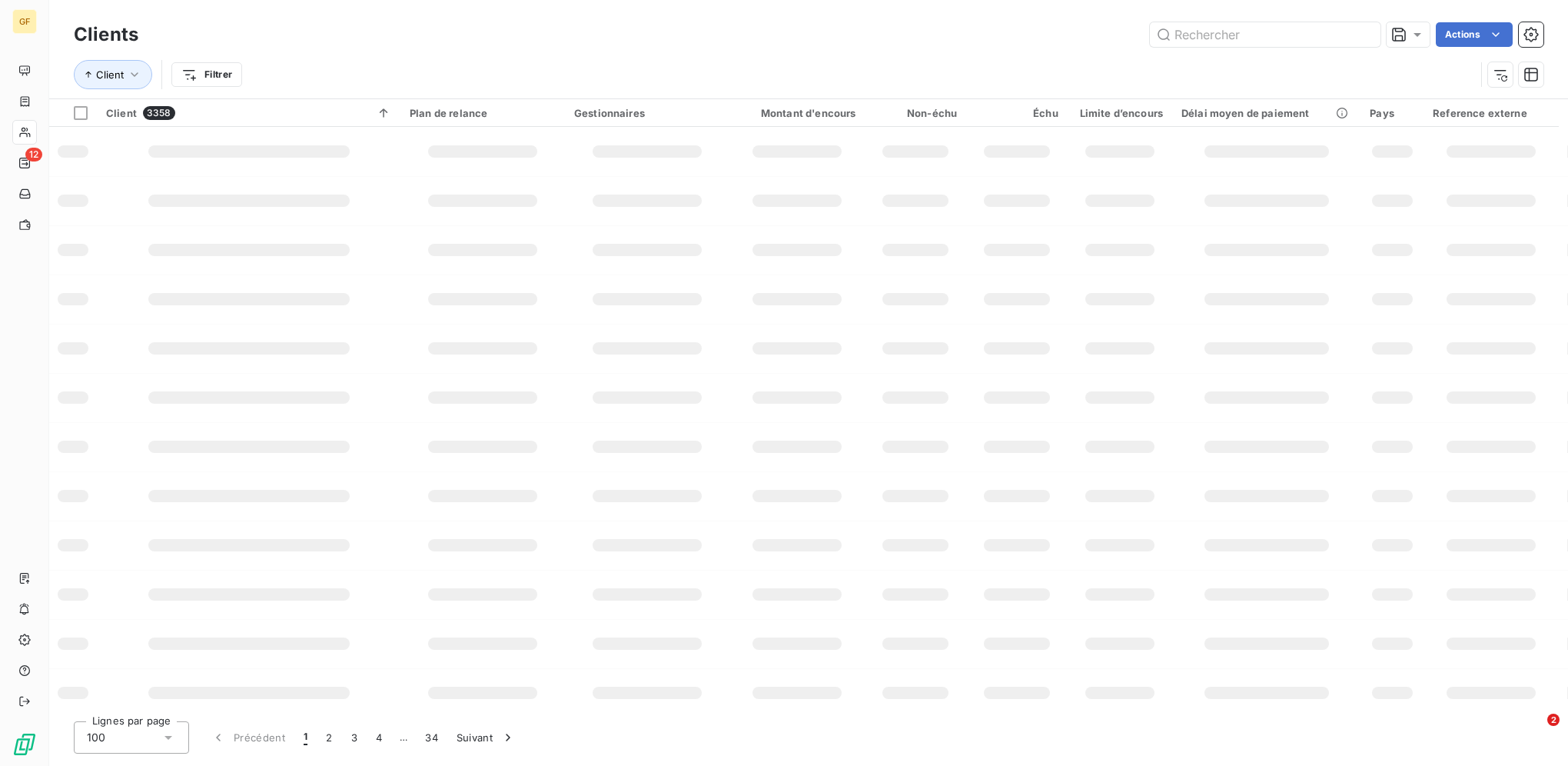
click at [1237, 63] on div "Client Filtrer" at bounding box center [774, 75] width 1401 height 30
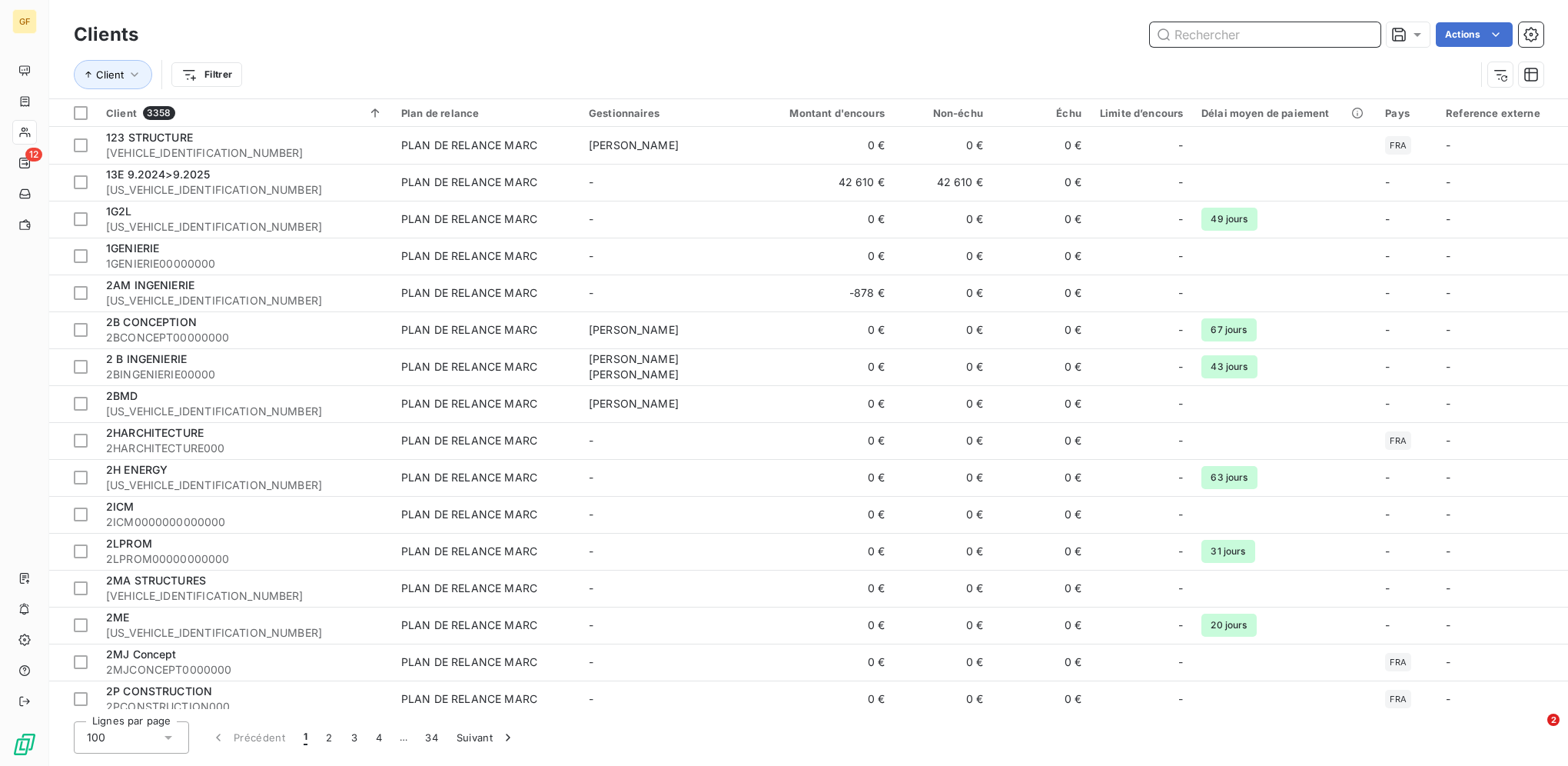
click at [1220, 39] on input "text" at bounding box center [1265, 34] width 231 height 25
paste input "ABAQUE0000"
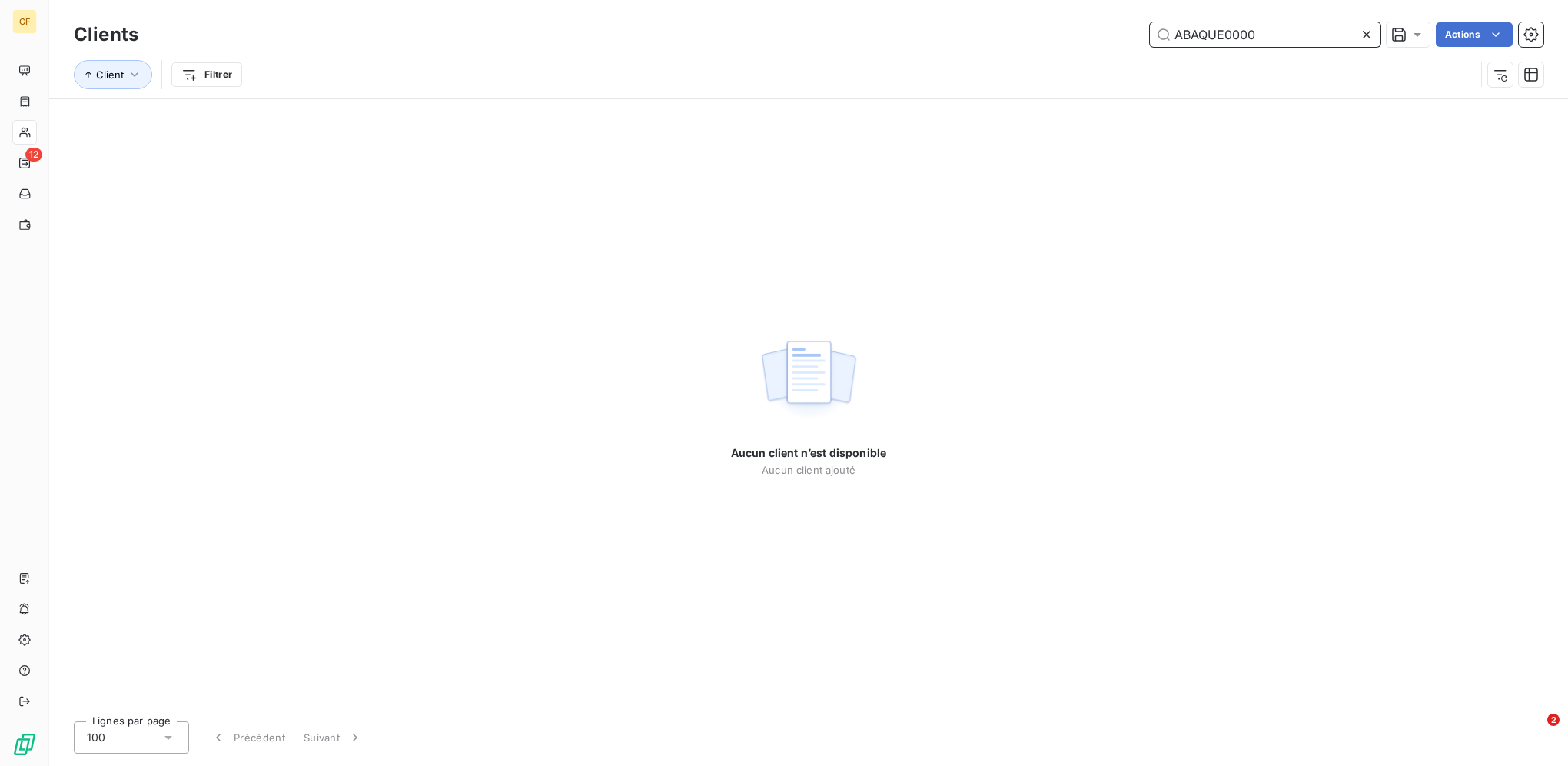
drag, startPoint x: 1224, startPoint y: 30, endPoint x: 1334, endPoint y: 30, distance: 110.0
click at [1334, 30] on input "ABAQUE0000" at bounding box center [1265, 34] width 231 height 25
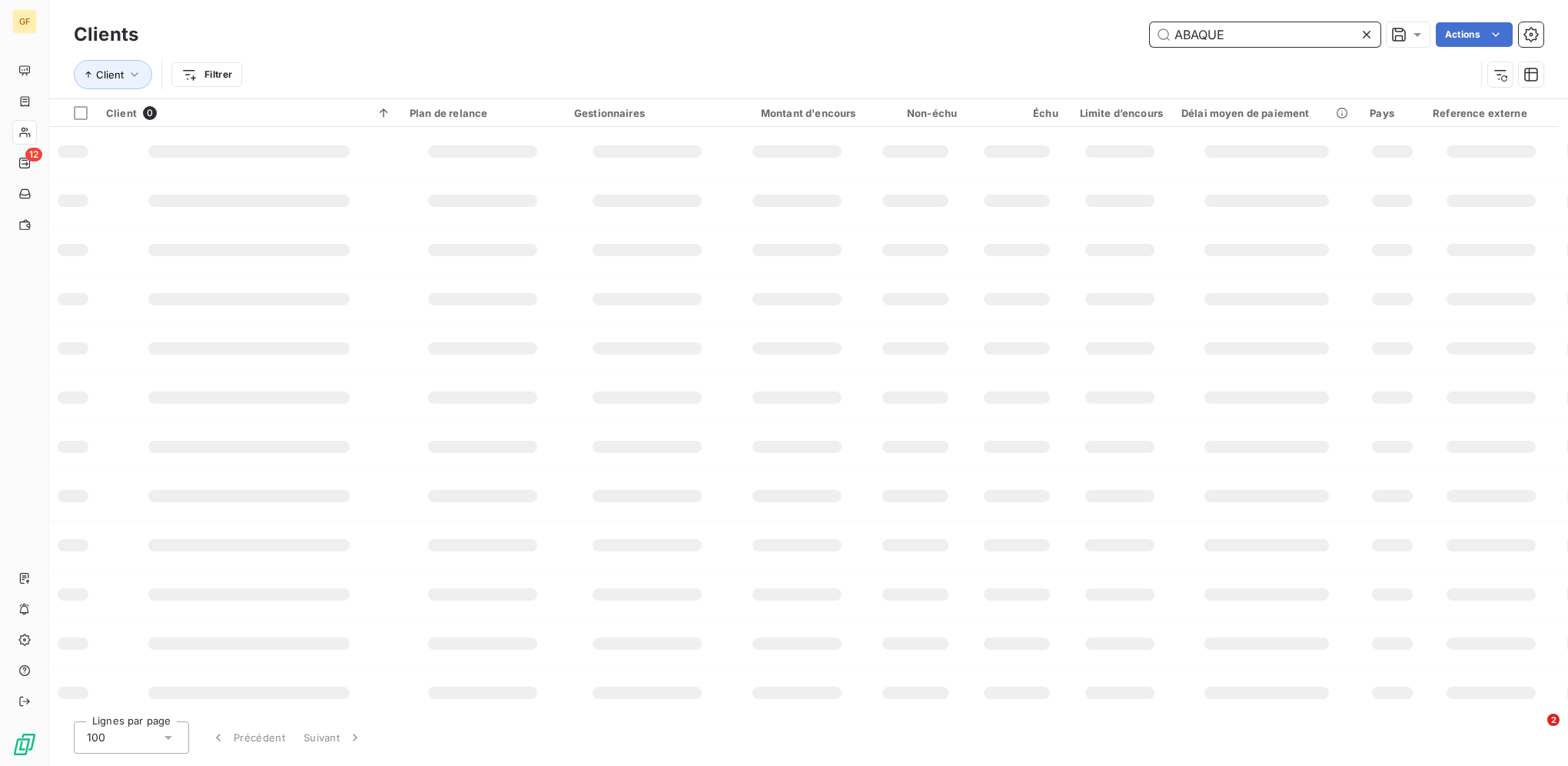
type input "ABAQUE"
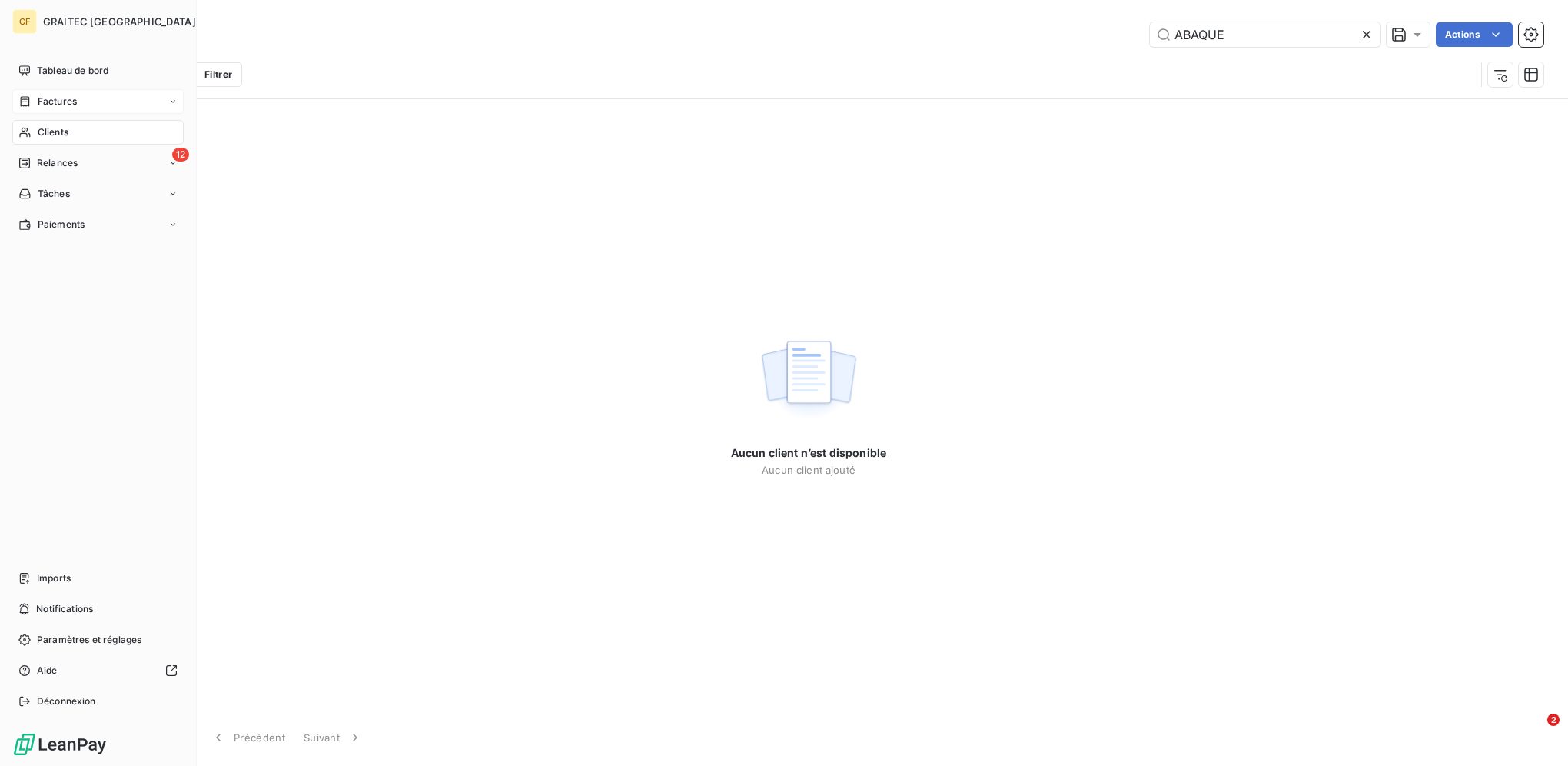
click at [40, 93] on div "Factures" at bounding box center [98, 102] width 172 height 25
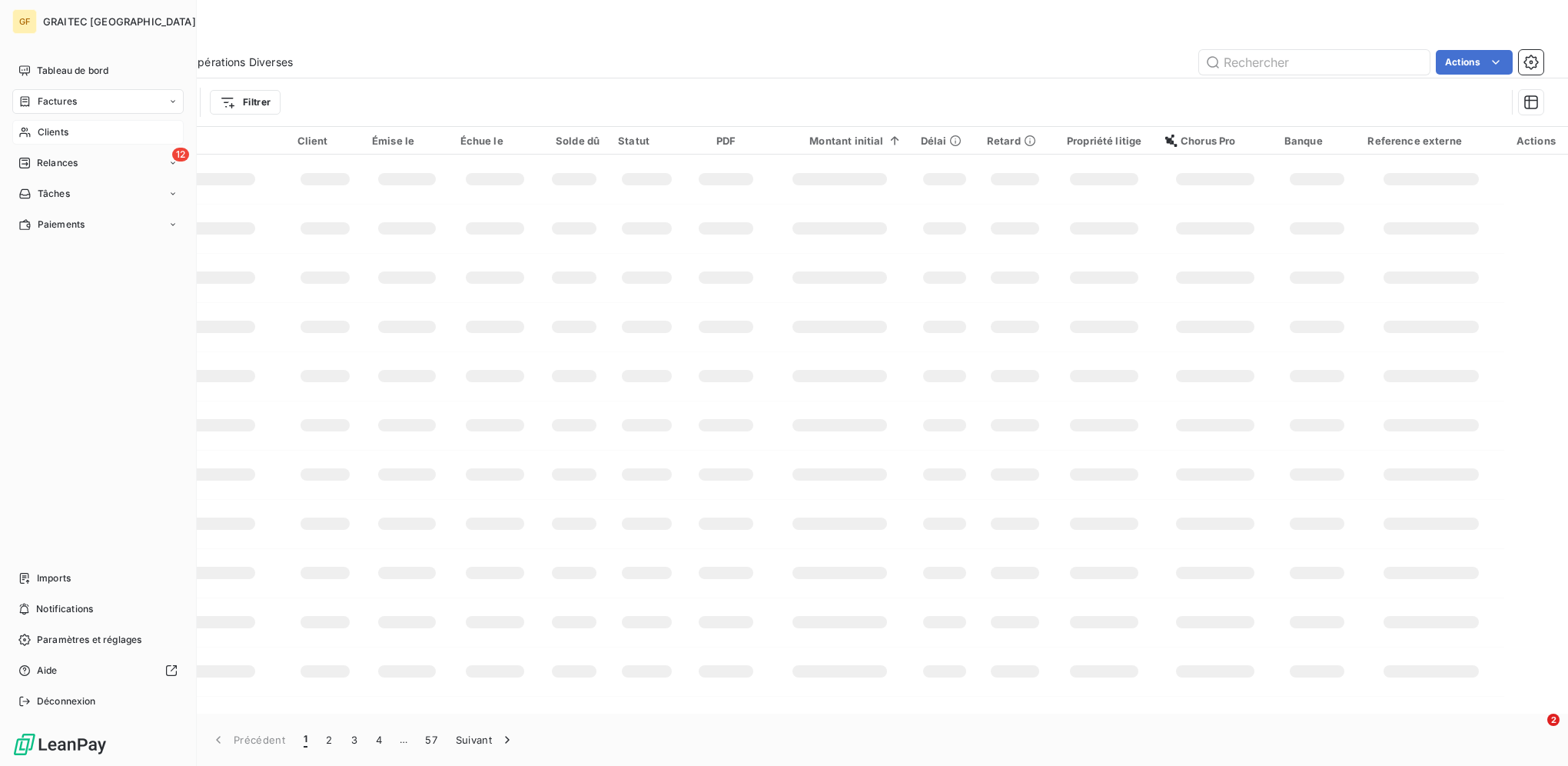
click at [32, 132] on div "Clients" at bounding box center [98, 132] width 172 height 25
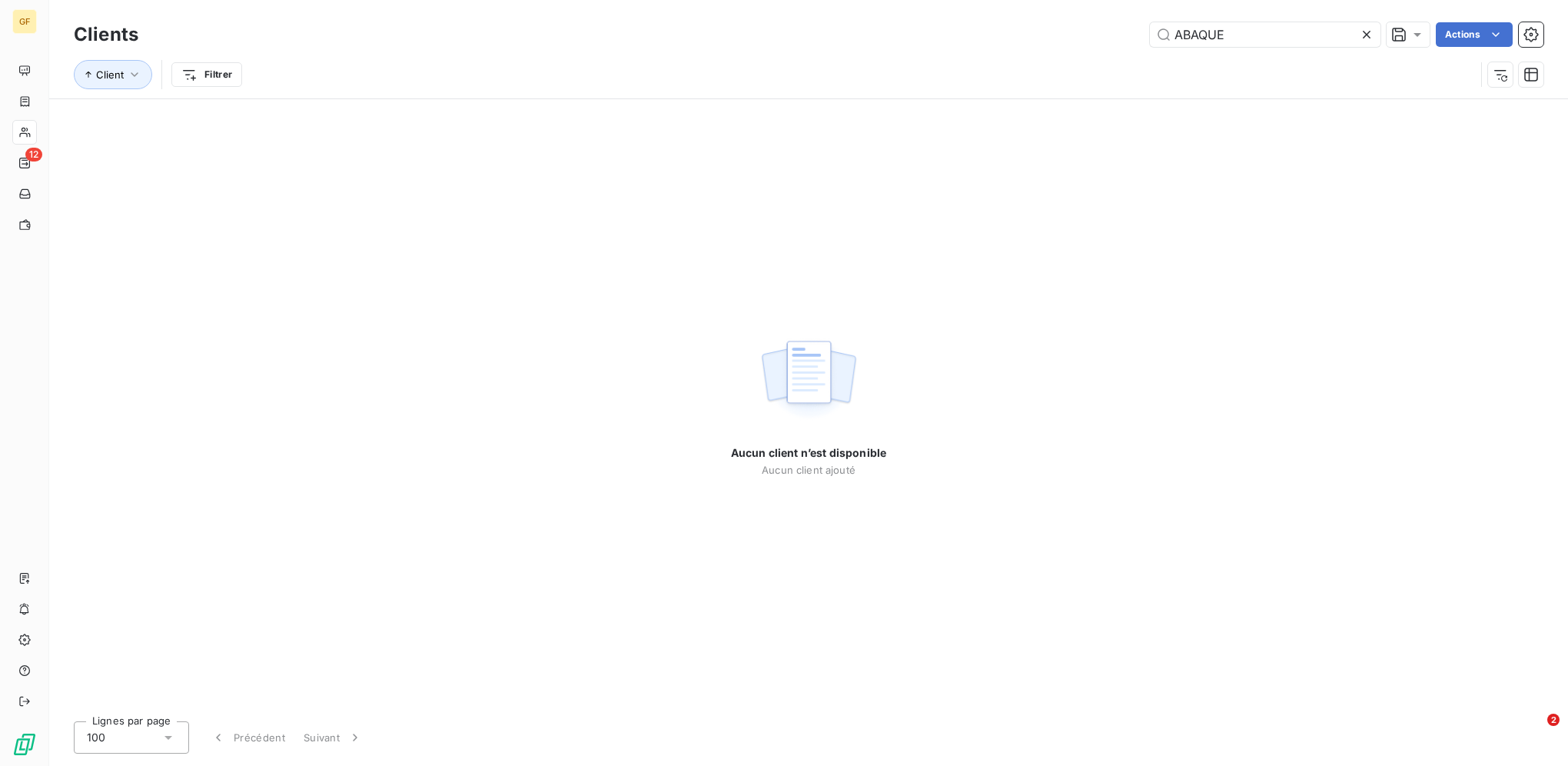
drag, startPoint x: 1170, startPoint y: 40, endPoint x: 937, endPoint y: 37, distance: 233.0
click at [941, 40] on div "ABAQUE Actions" at bounding box center [849, 34] width 1386 height 25
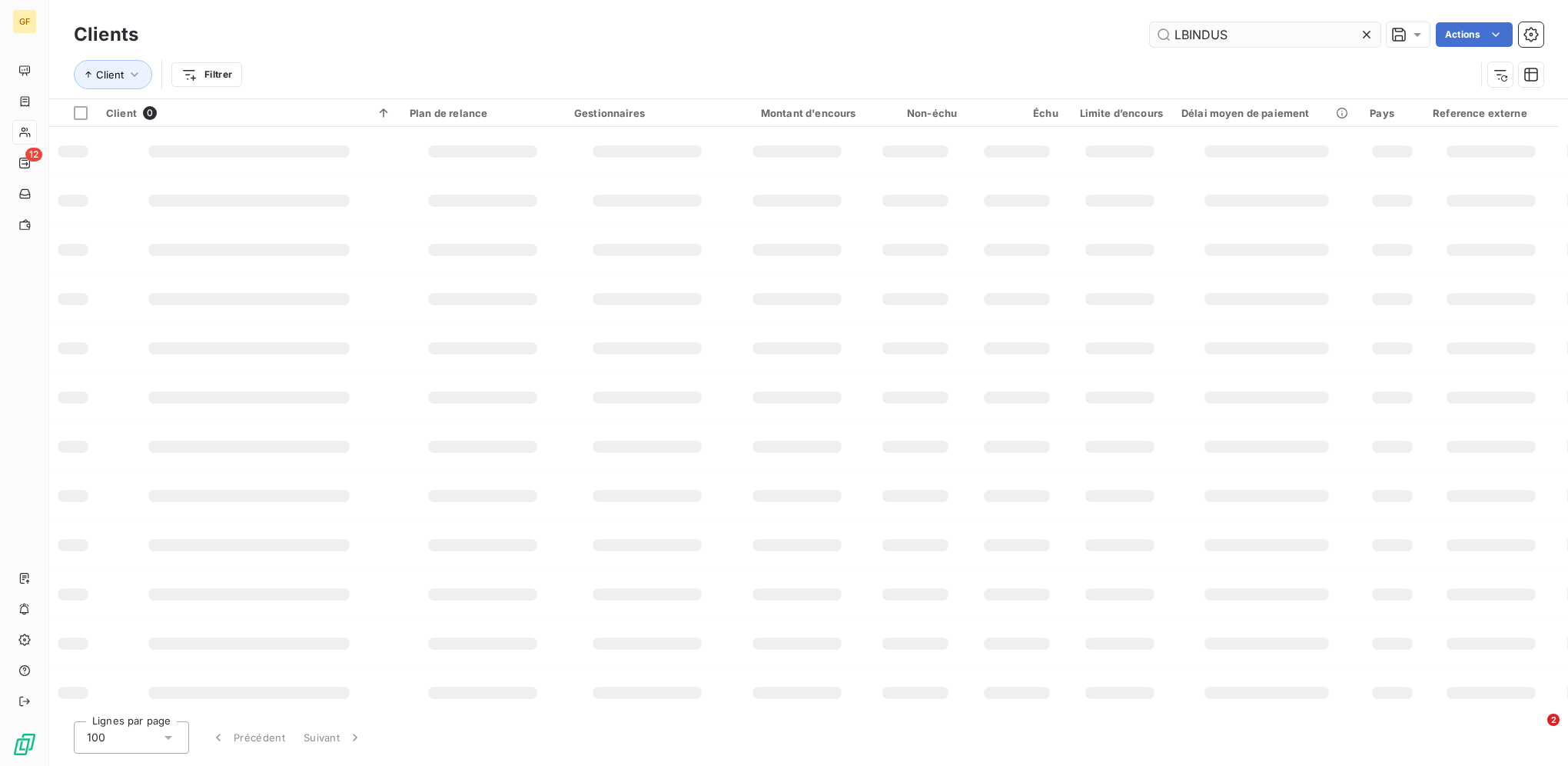
type input "LBINDUS"
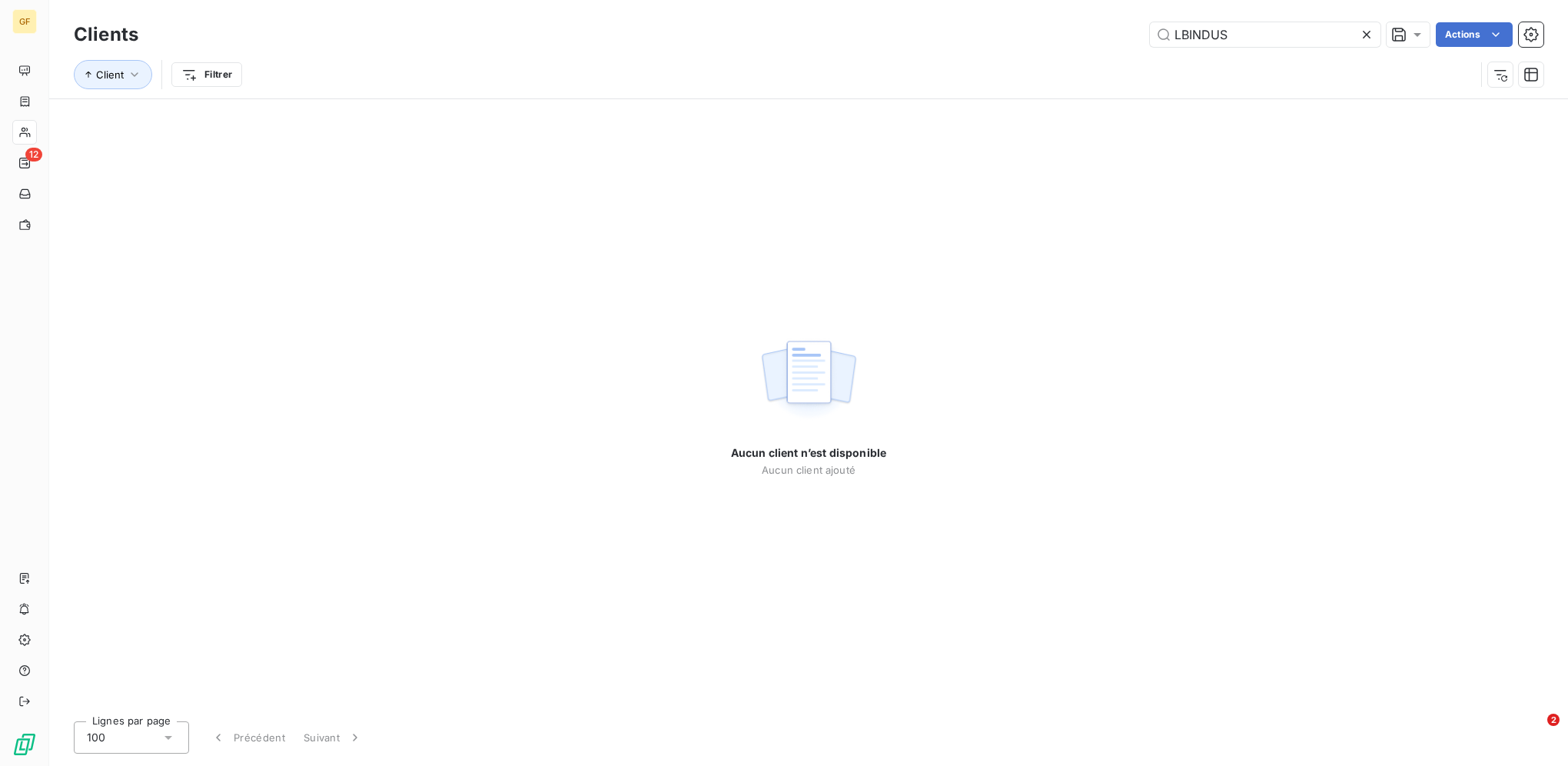
drag, startPoint x: 1229, startPoint y: 37, endPoint x: 973, endPoint y: 30, distance: 256.1
click at [995, 36] on div "LBINDUS Actions" at bounding box center [849, 34] width 1386 height 25
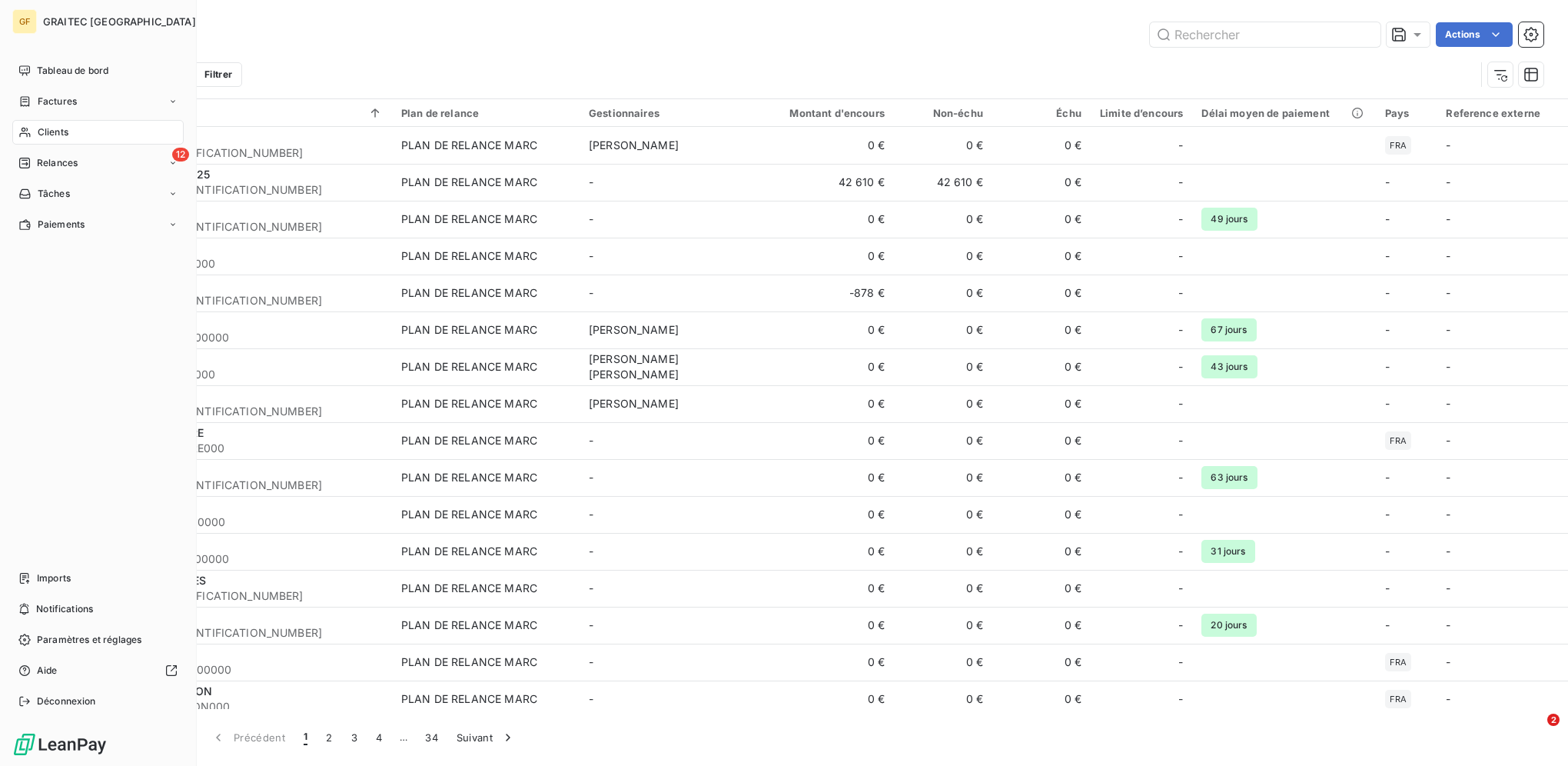
drag, startPoint x: 53, startPoint y: 102, endPoint x: 64, endPoint y: 102, distance: 11.0
click at [53, 102] on span "Factures" at bounding box center [57, 102] width 40 height 14
